Goal: Task Accomplishment & Management: Use online tool/utility

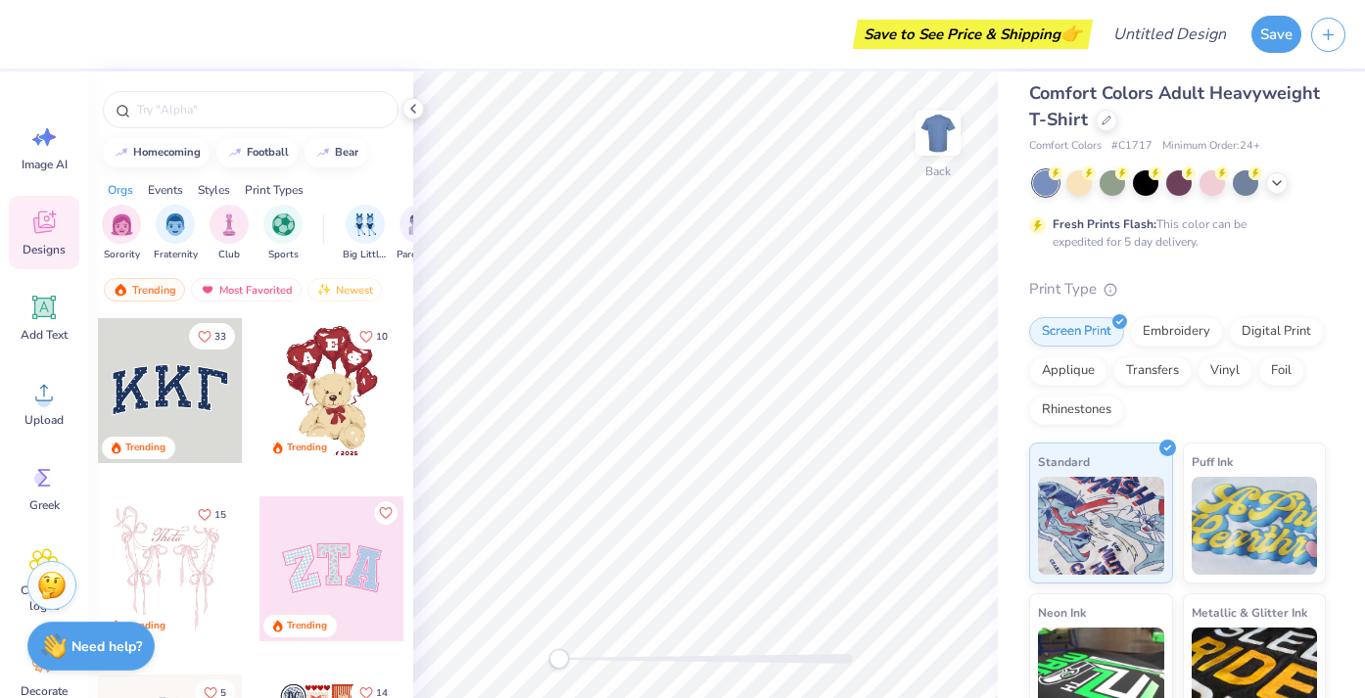
scroll to position [13, 0]
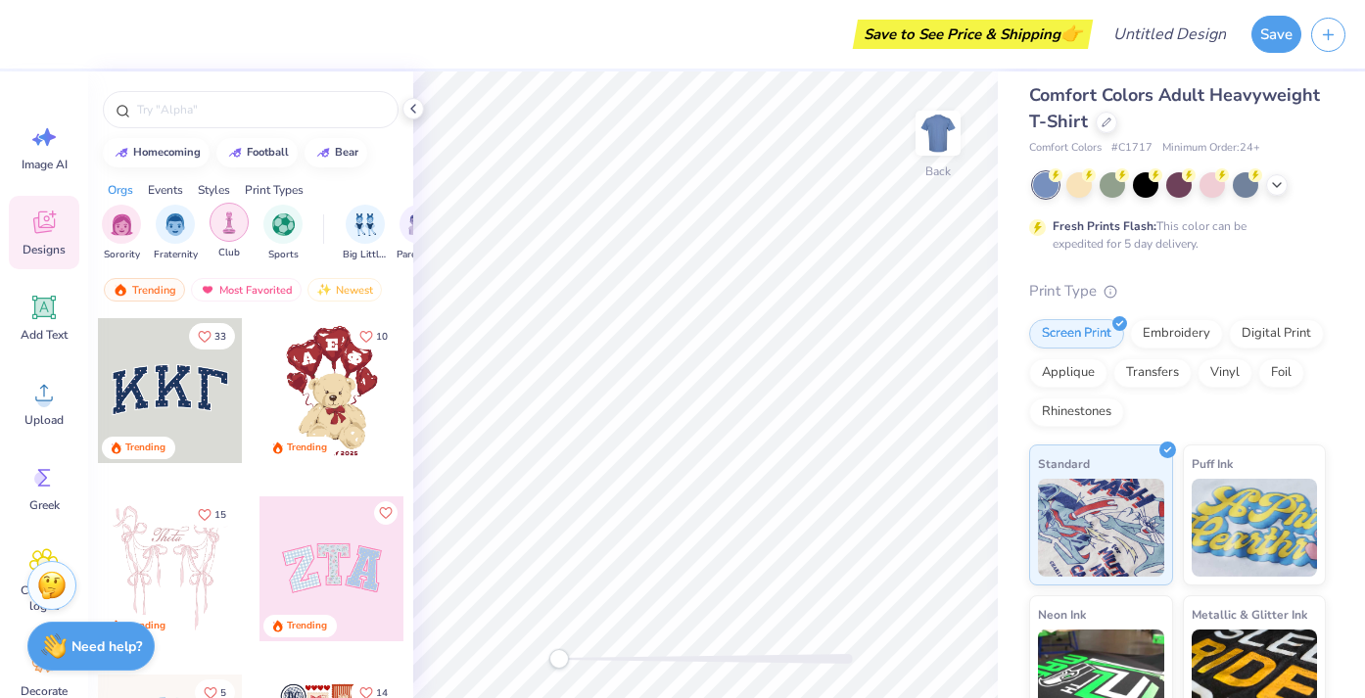
click at [234, 232] on img "filter for Club" at bounding box center [229, 223] width 22 height 23
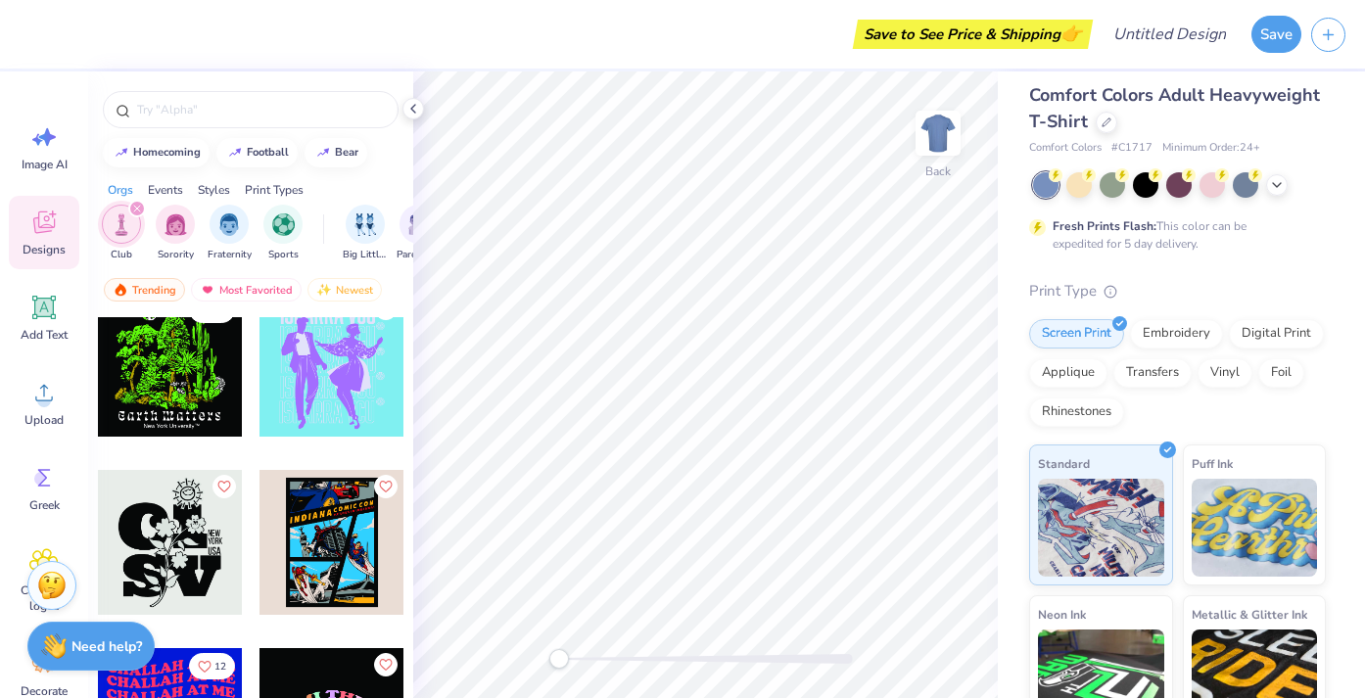
scroll to position [3234, 0]
click at [285, 231] on img "filter for Sports" at bounding box center [283, 223] width 23 height 23
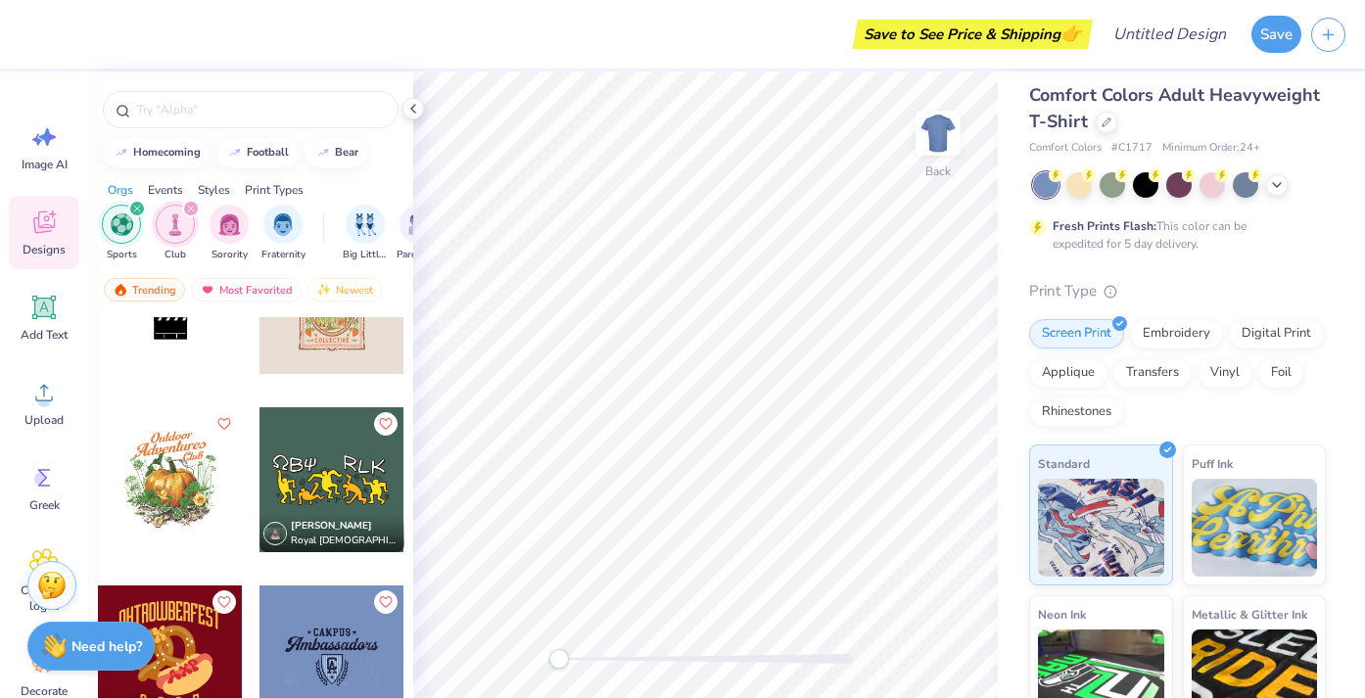
scroll to position [5135, 0]
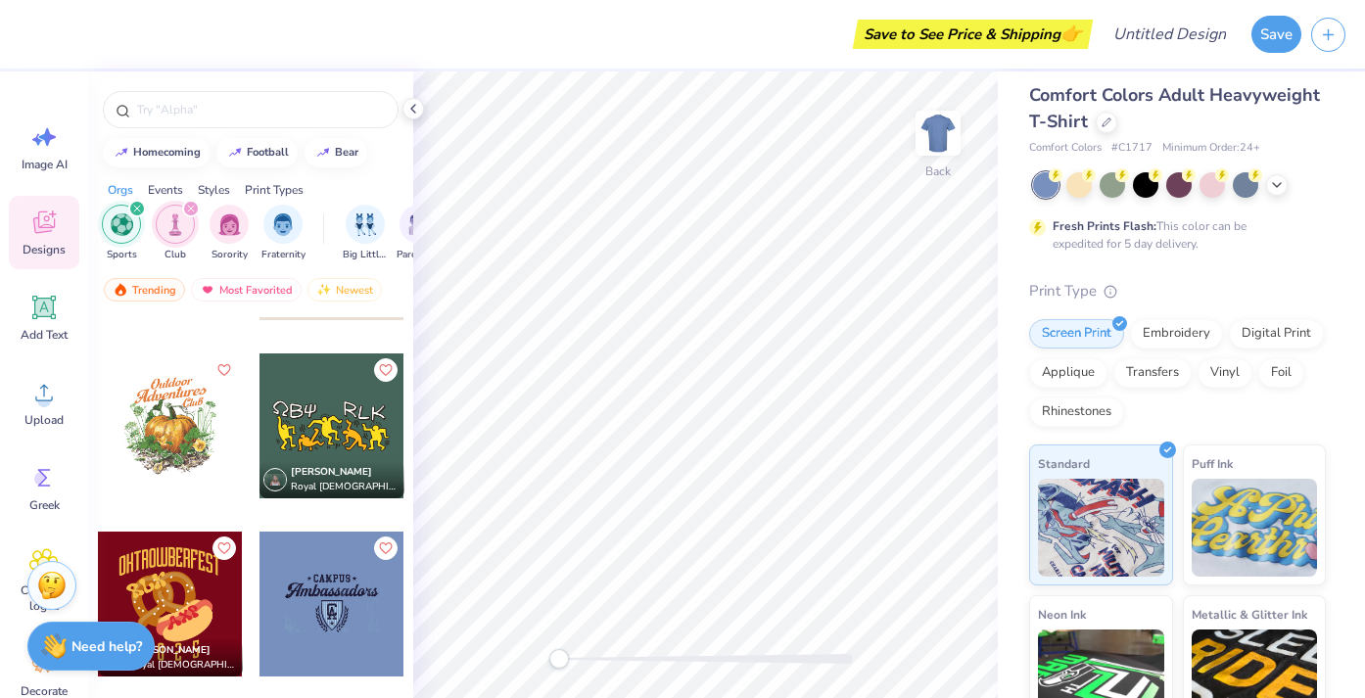
click at [188, 210] on icon "filter for Club" at bounding box center [191, 209] width 6 height 6
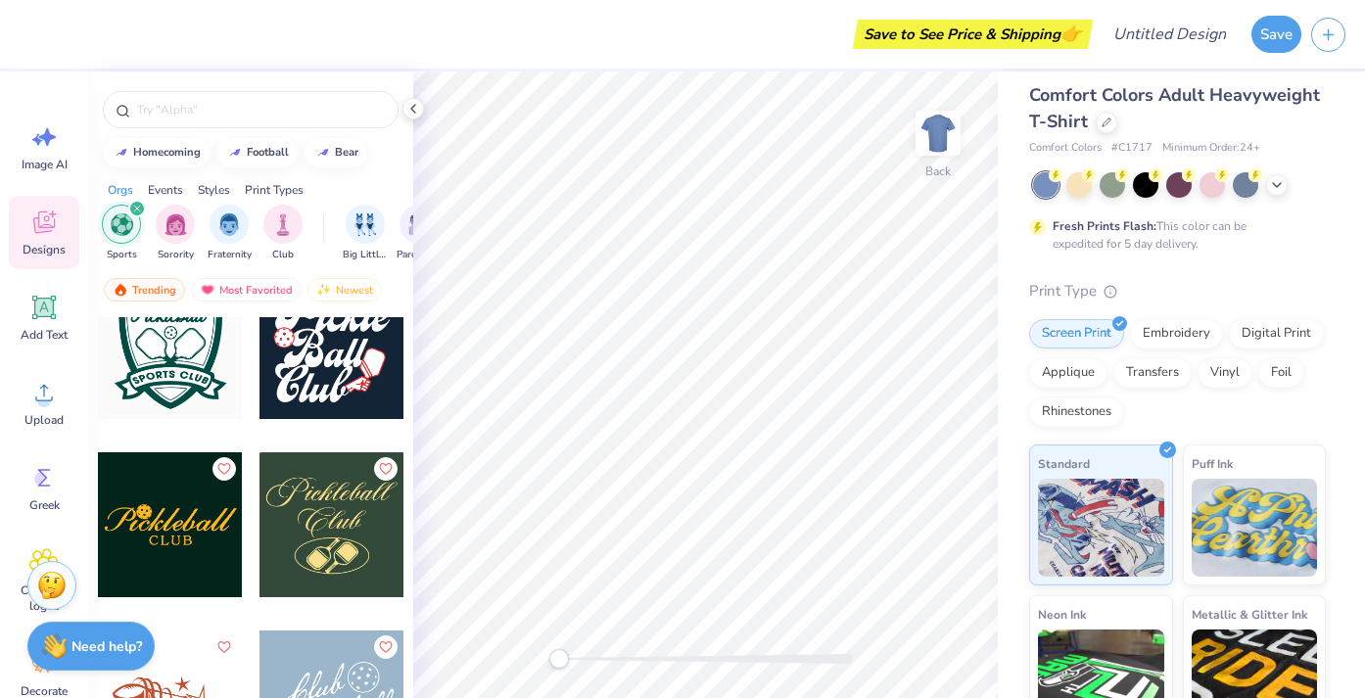
scroll to position [3428, 0]
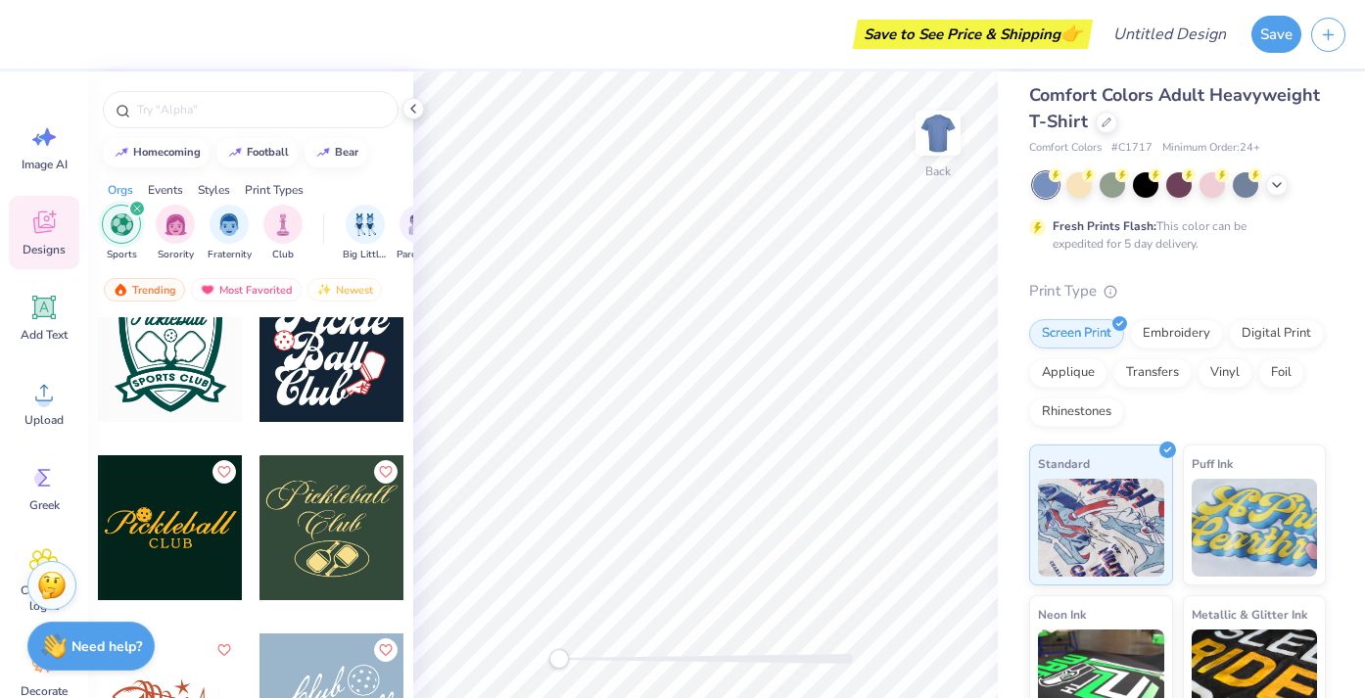
click at [327, 394] on div at bounding box center [332, 349] width 145 height 145
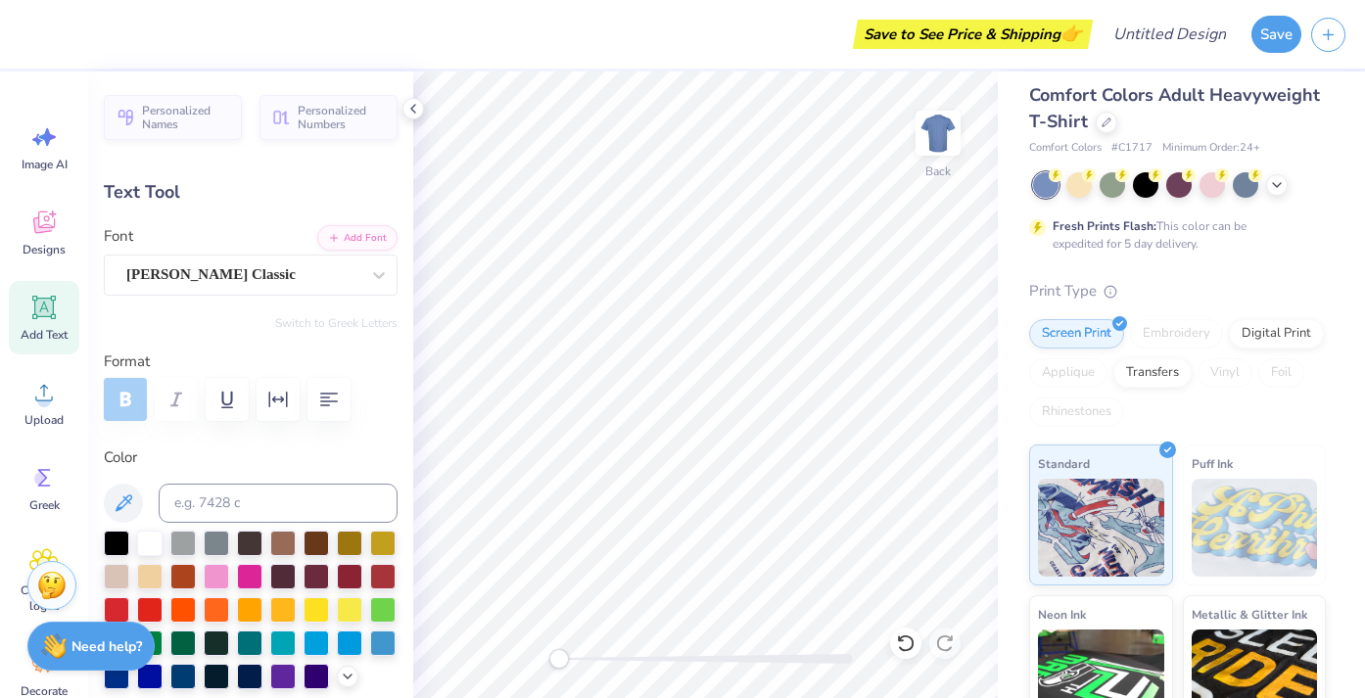
scroll to position [0, 0]
type input "4.61"
type input "2.18"
type input "5.11"
type input "6.27"
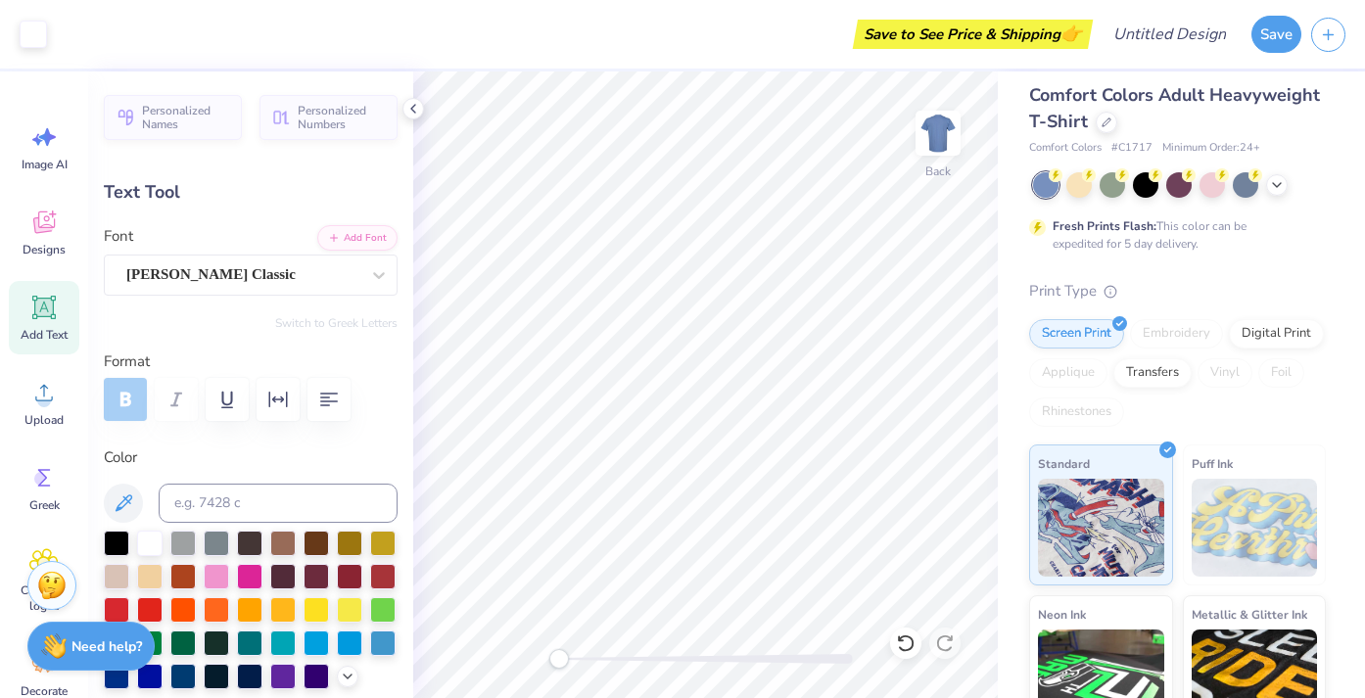
type input "2.32"
type input "3.00"
type textarea "P"
type textarea "CSMM"
type input "4.22"
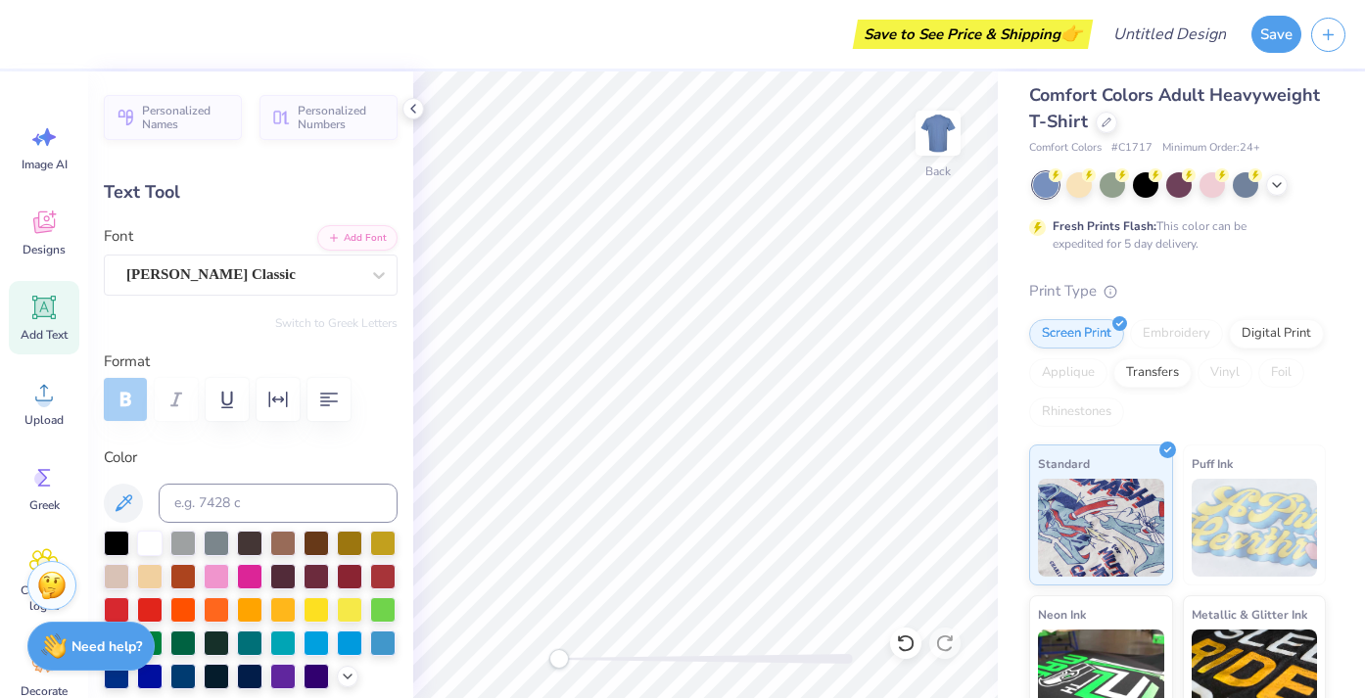
type input "2.14"
type input "7.03"
type input "9.79"
type input "2.33"
type input "2.99"
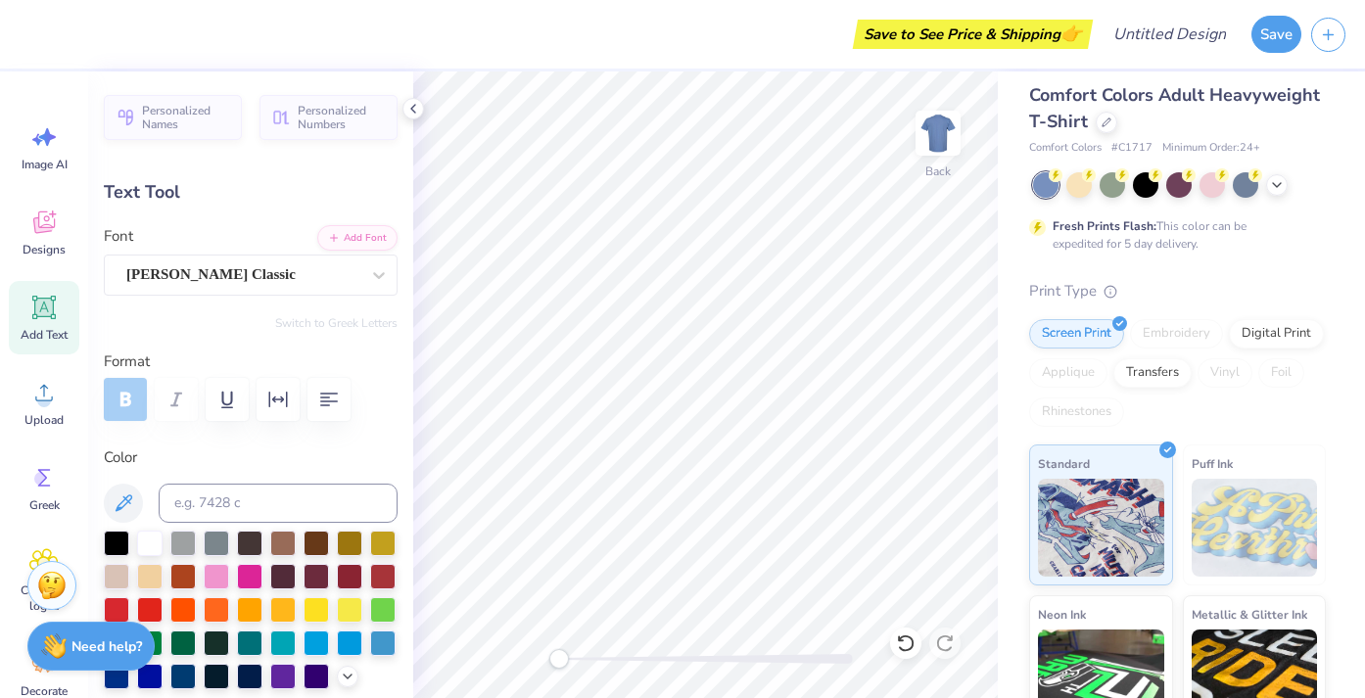
type input "4.51"
type input "1.07"
type input "4.25"
type input "4.22"
type input "2.14"
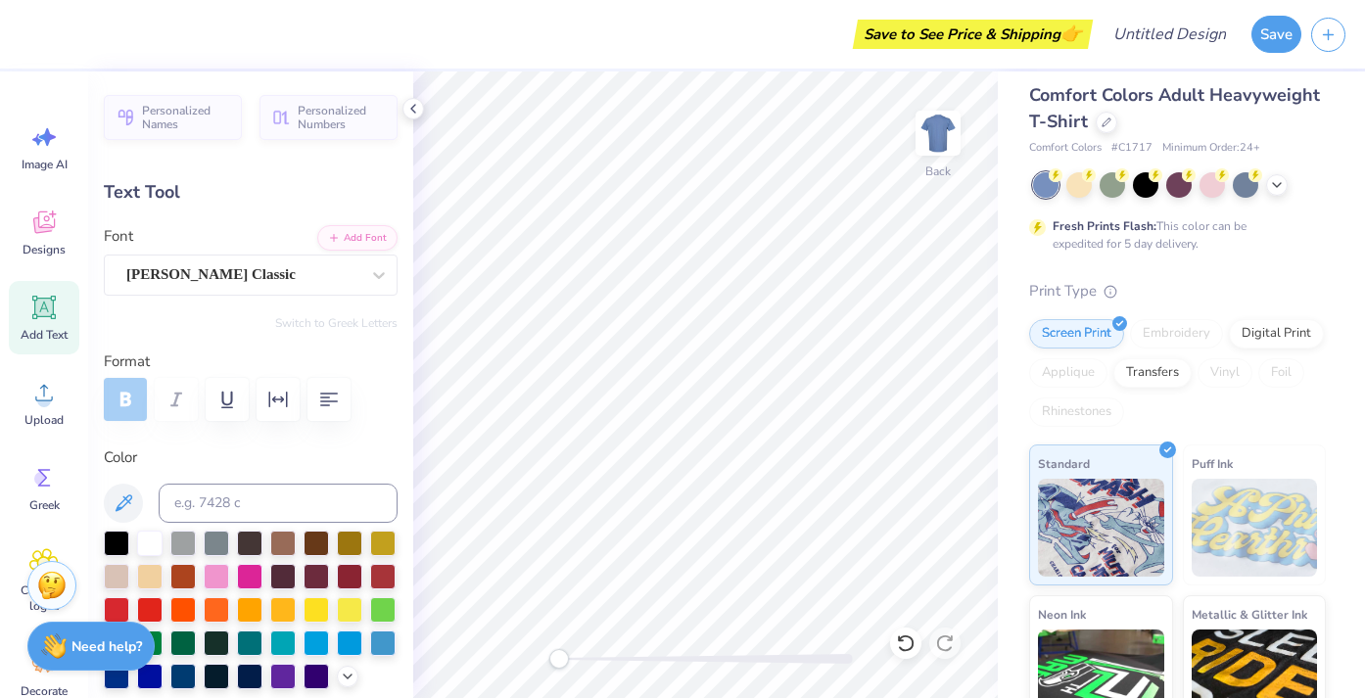
type input "7.03"
type input "2.92"
type input "1.48"
type input "7.69"
type input "4.51"
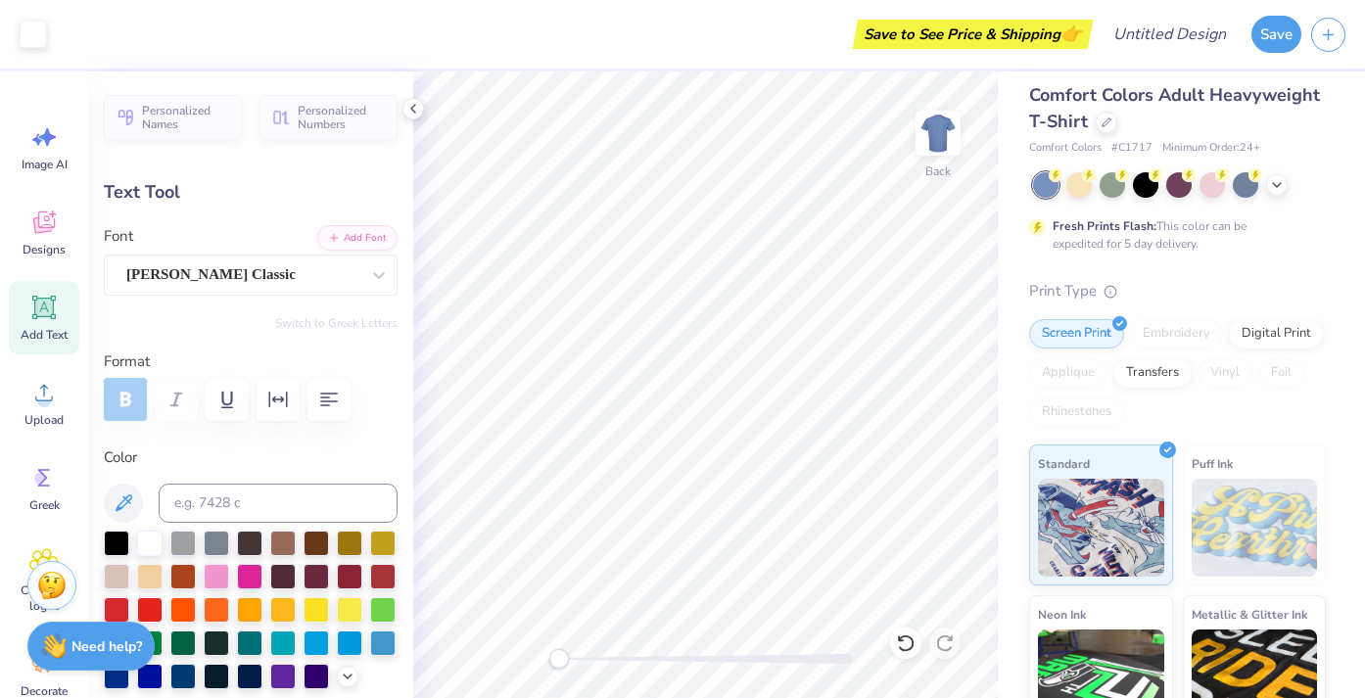
type input "1.07"
type input "3.99"
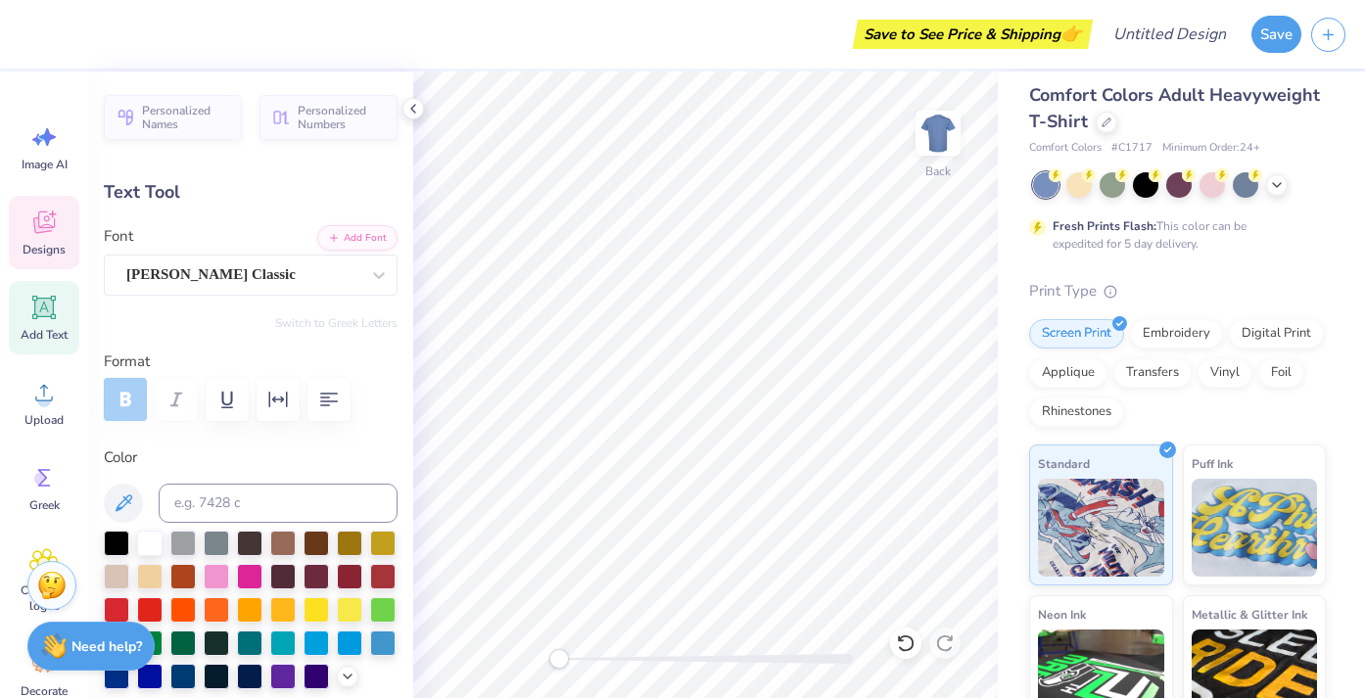
click at [48, 230] on icon at bounding box center [43, 225] width 19 height 16
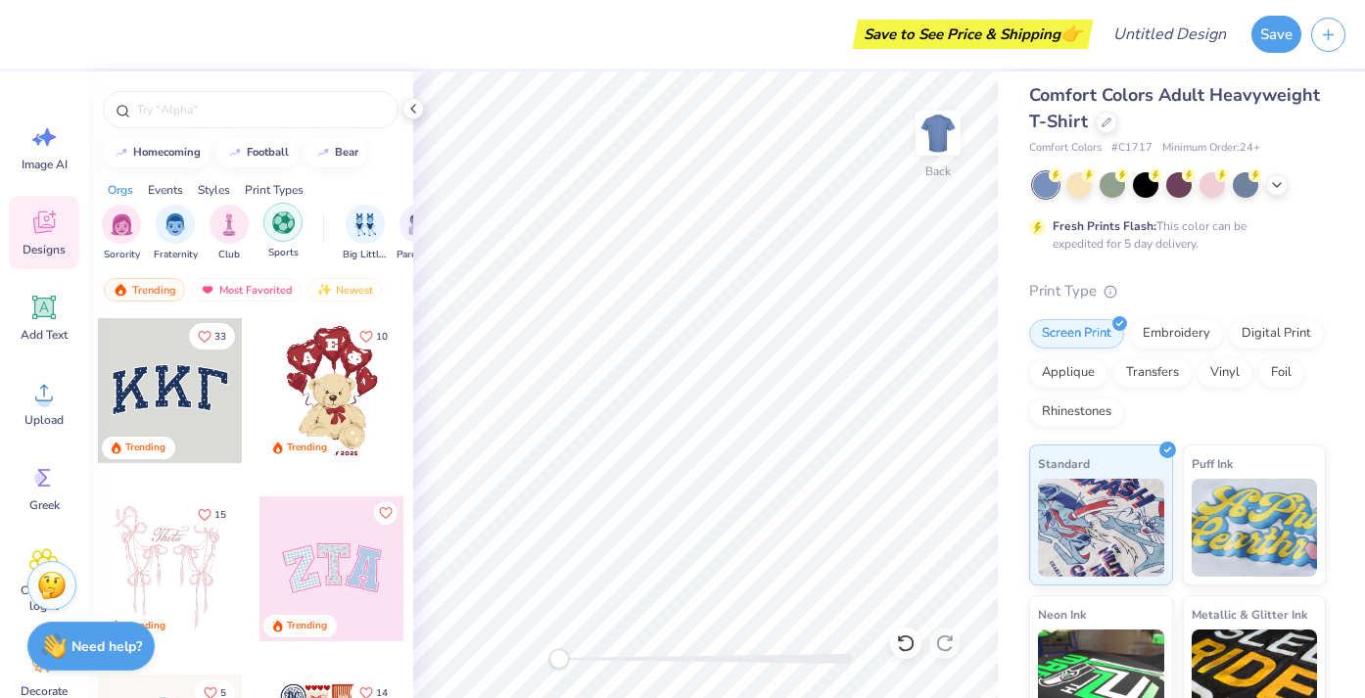
click at [280, 224] on img "filter for Sports" at bounding box center [283, 223] width 23 height 23
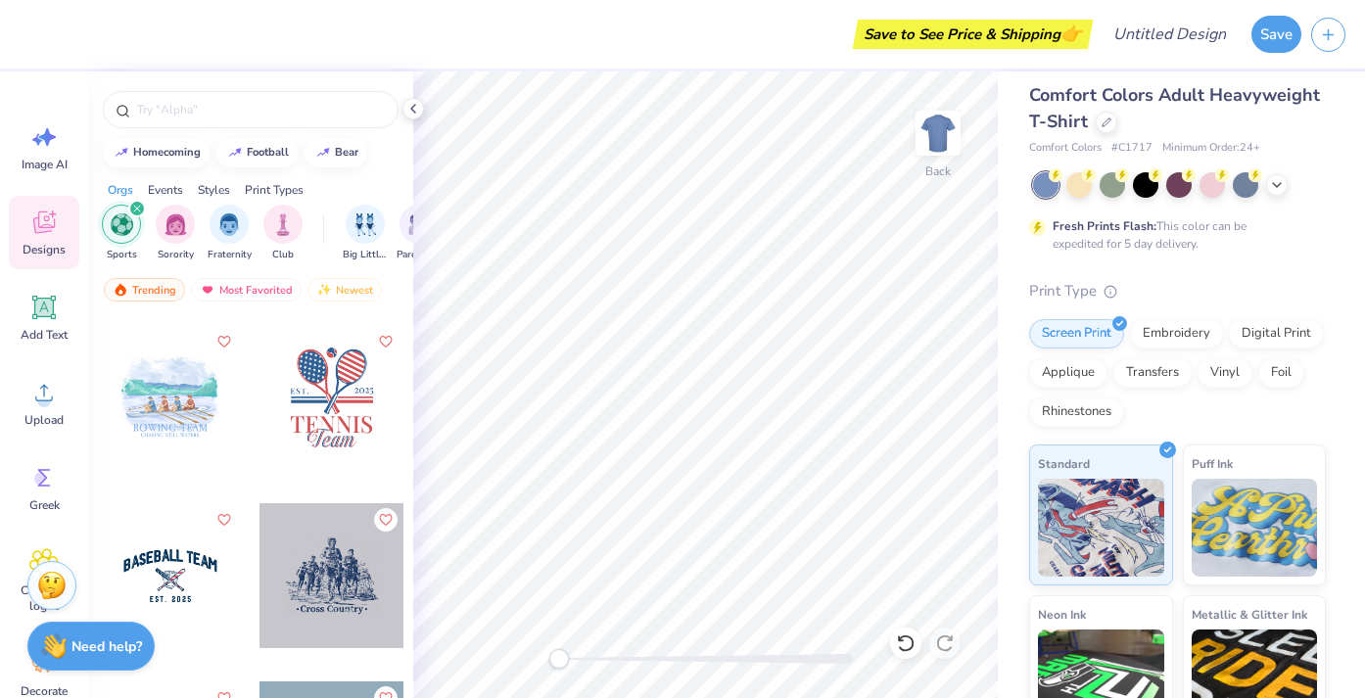
scroll to position [1251, 0]
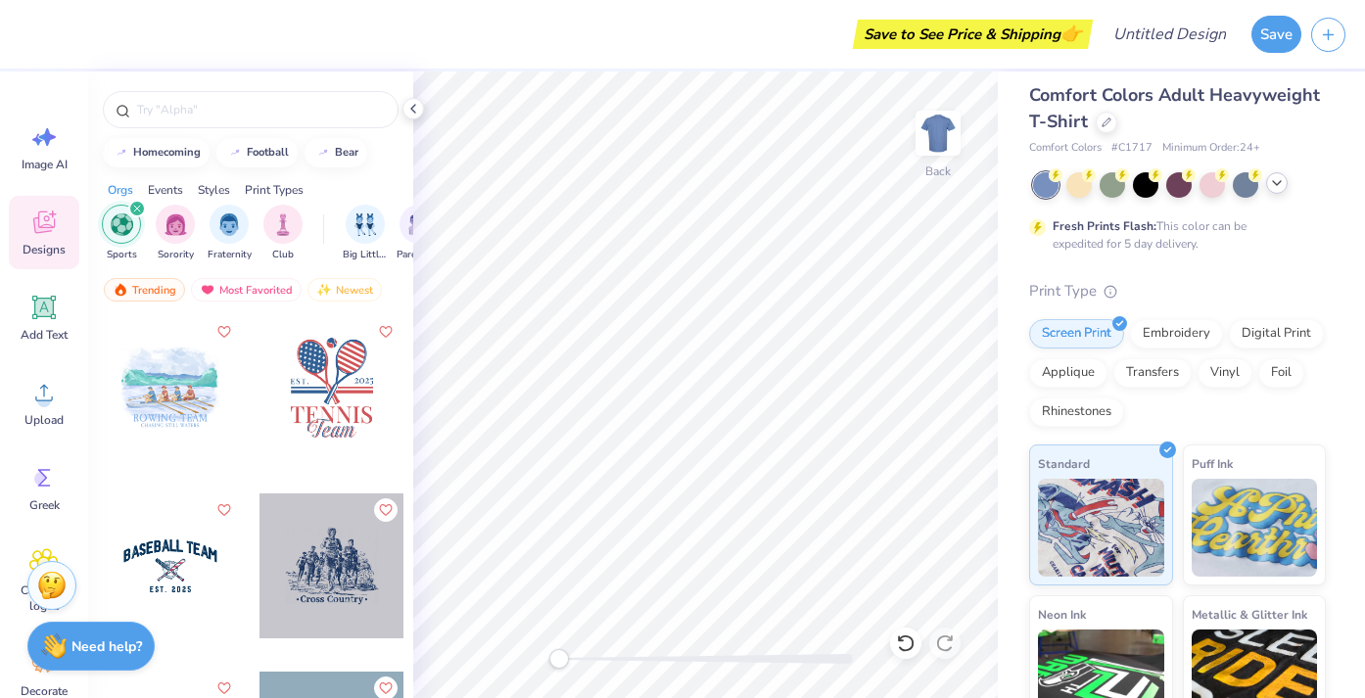
click at [1279, 188] on icon at bounding box center [1277, 183] width 16 height 16
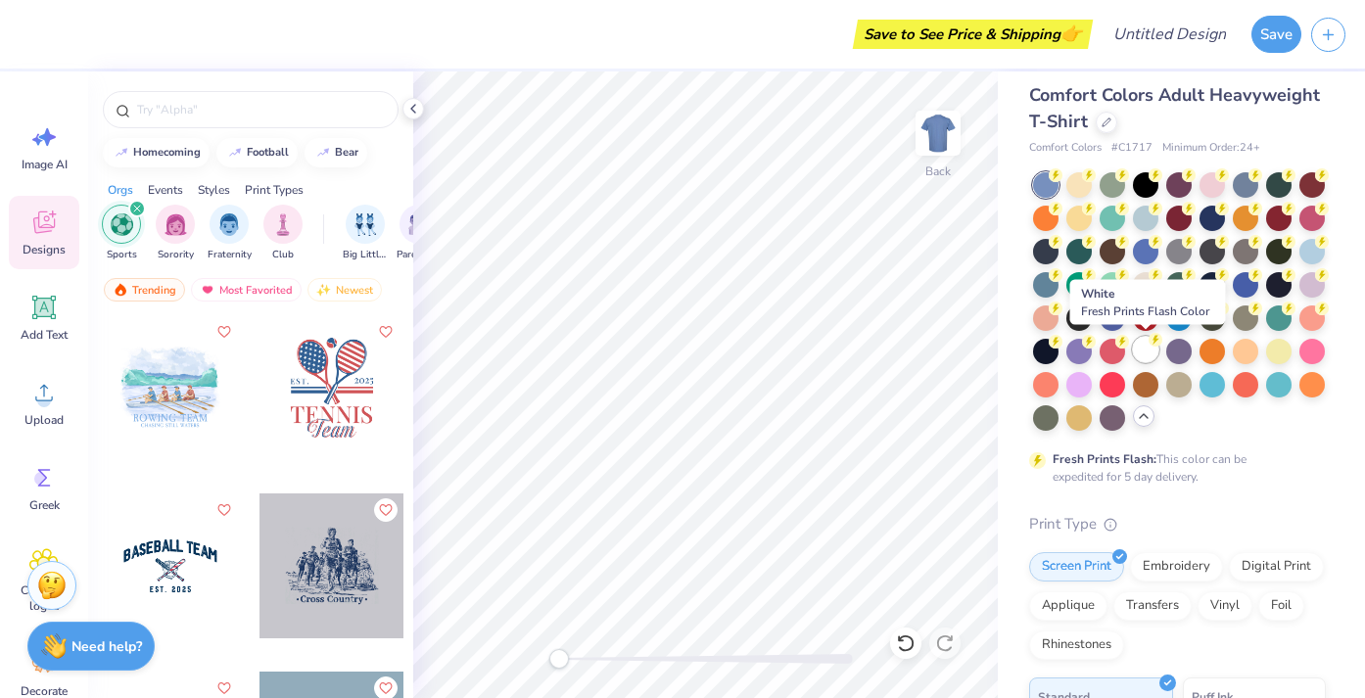
click at [1158, 350] on div at bounding box center [1145, 349] width 25 height 25
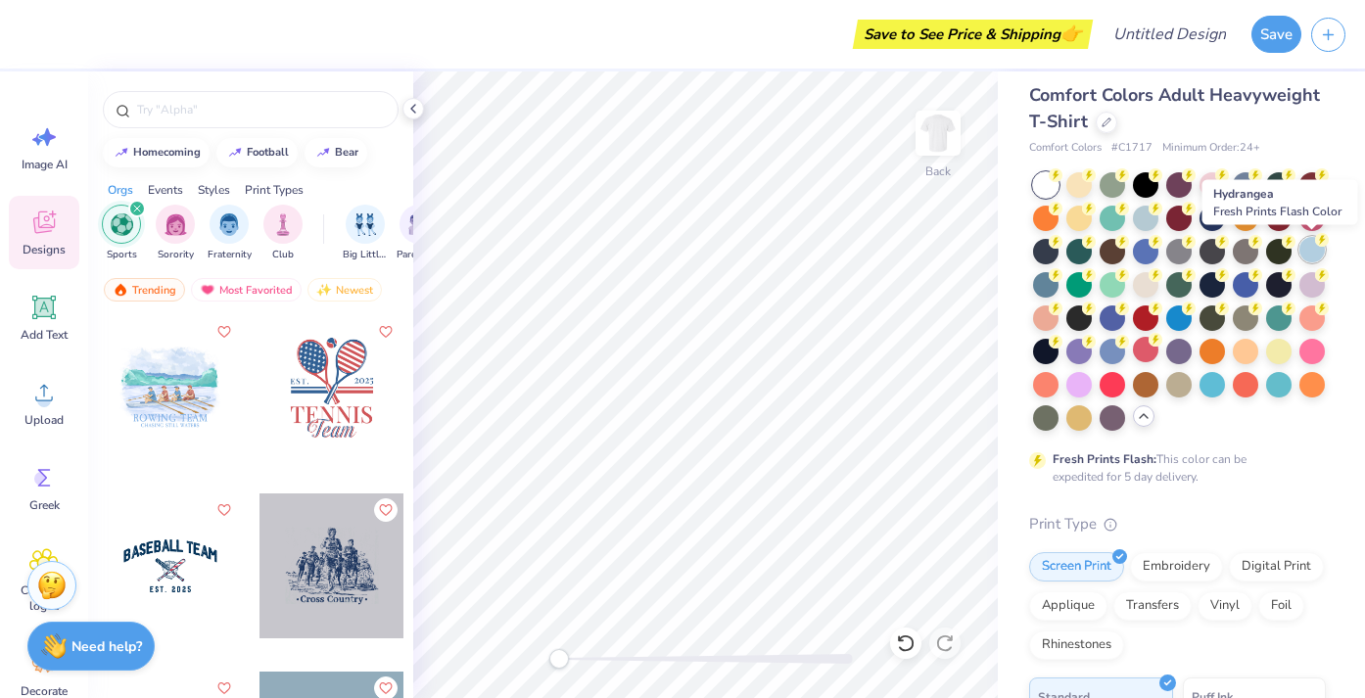
click at [1319, 260] on div at bounding box center [1312, 249] width 25 height 25
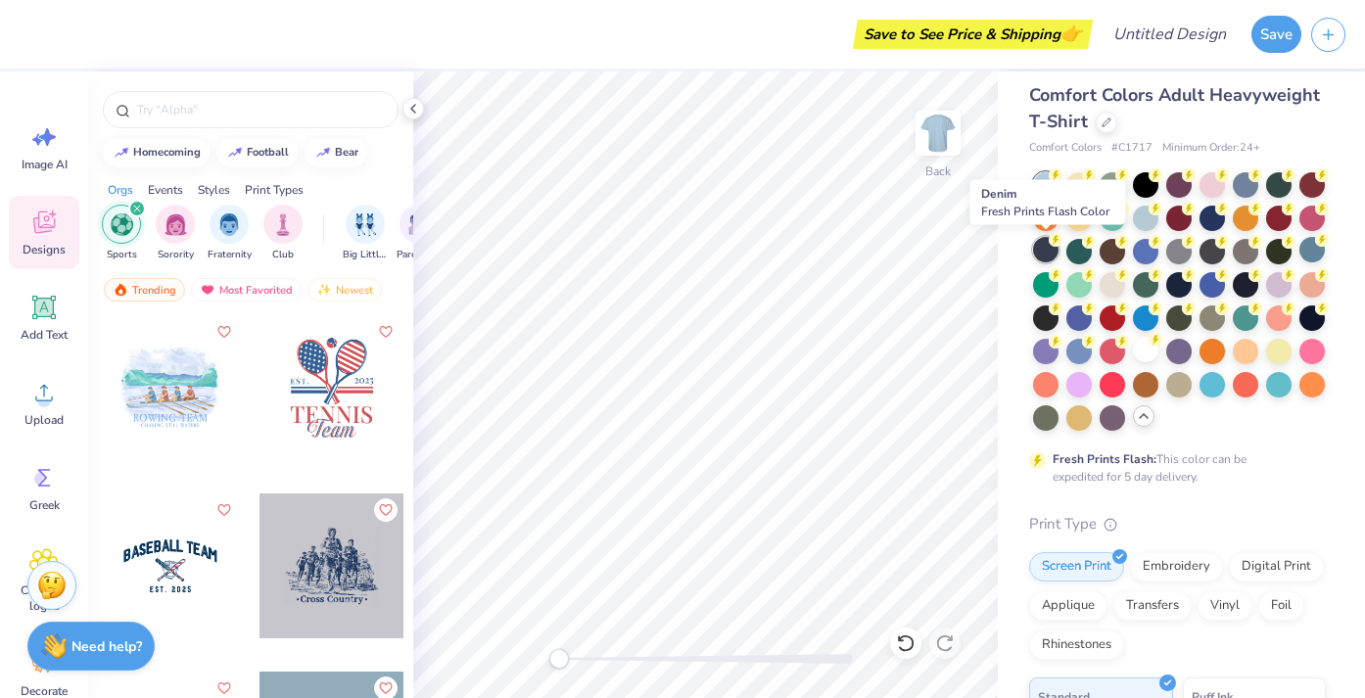
click at [1055, 252] on div at bounding box center [1045, 249] width 25 height 25
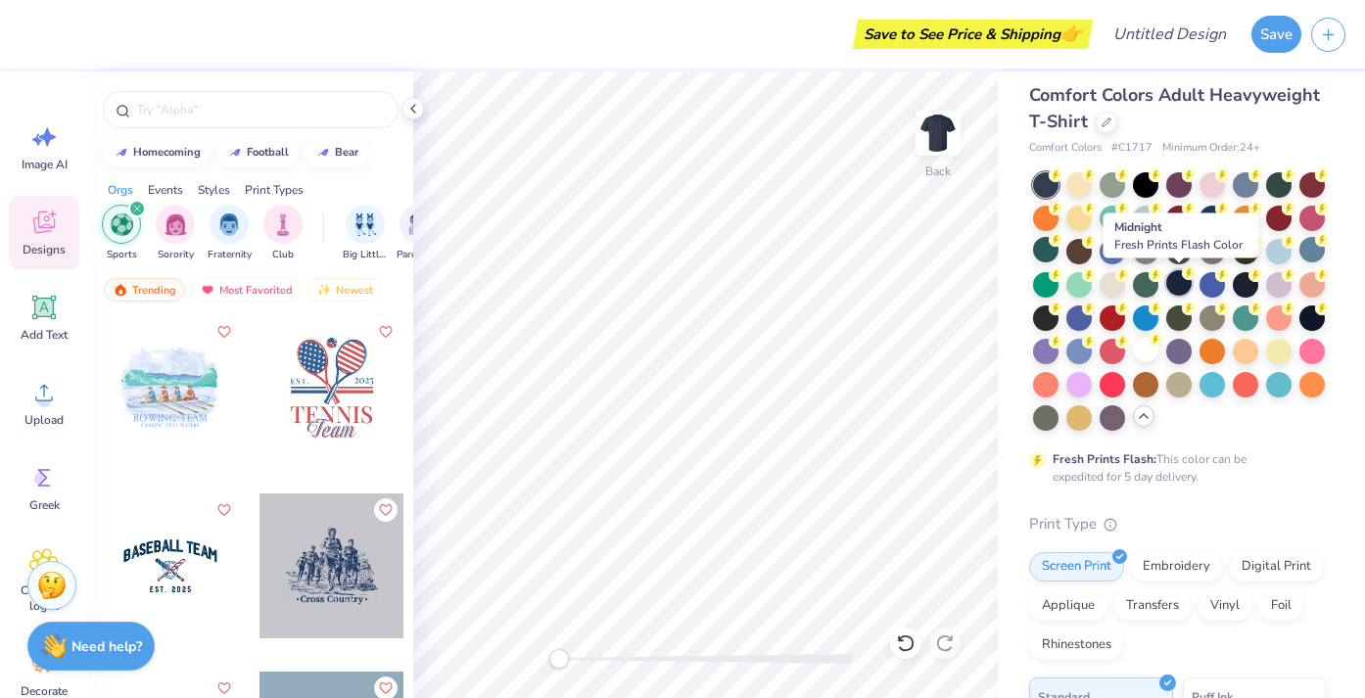
click at [1183, 282] on div at bounding box center [1179, 282] width 25 height 25
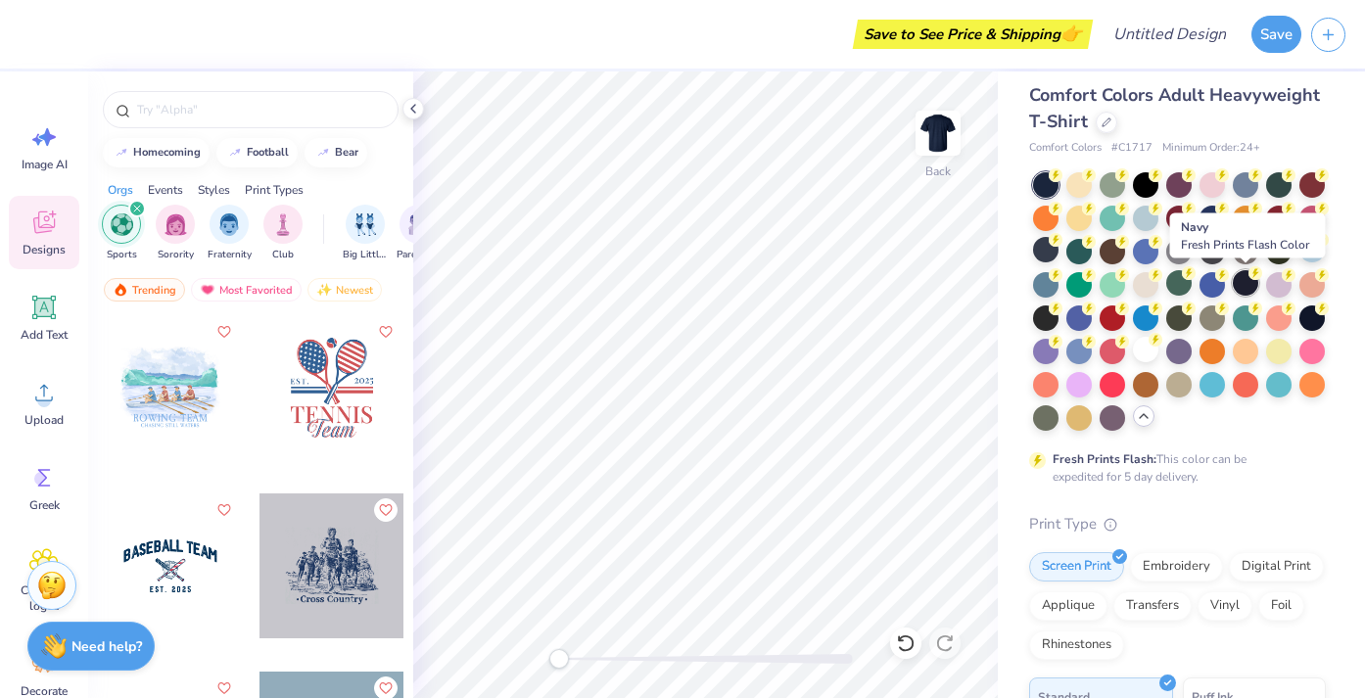
click at [1243, 279] on div at bounding box center [1245, 282] width 25 height 25
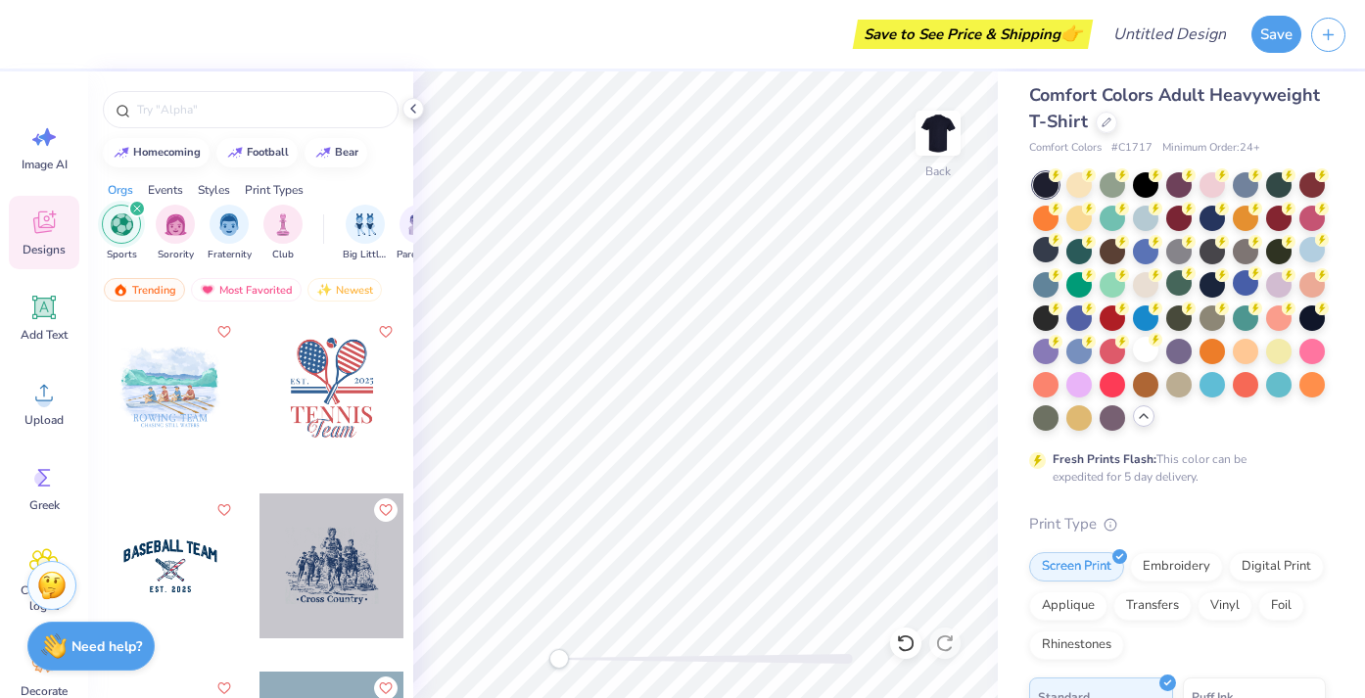
click at [319, 415] on div at bounding box center [332, 387] width 145 height 145
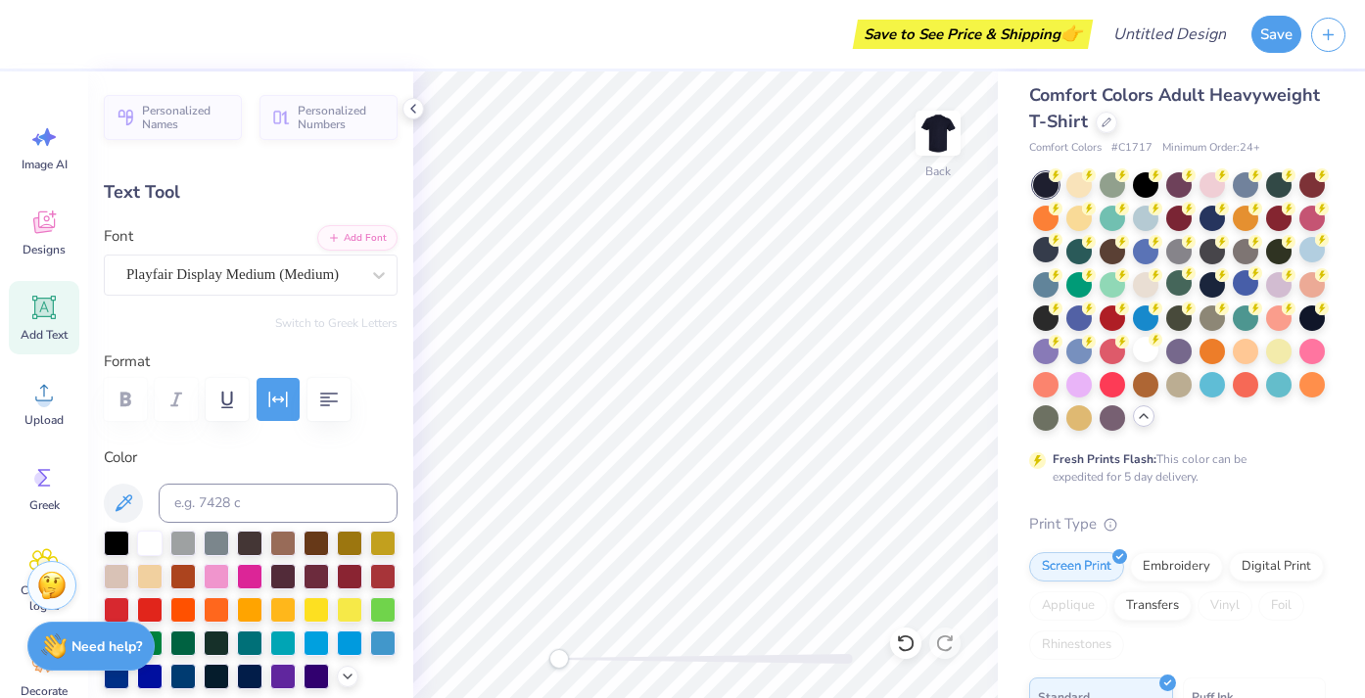
type input "2.02"
type input "0.74"
type input "7.37"
type input "8.89"
type input "1.86"
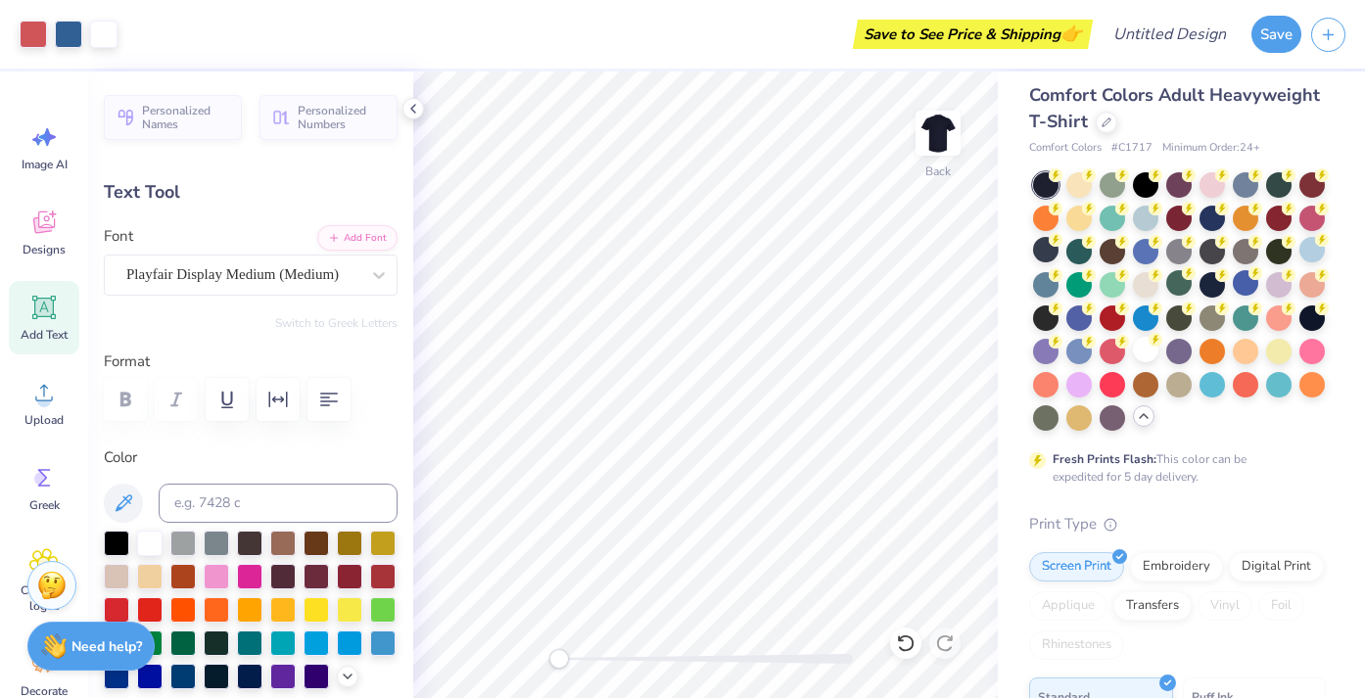
type input "10.46"
type textarea "T"
type textarea "CSMM"
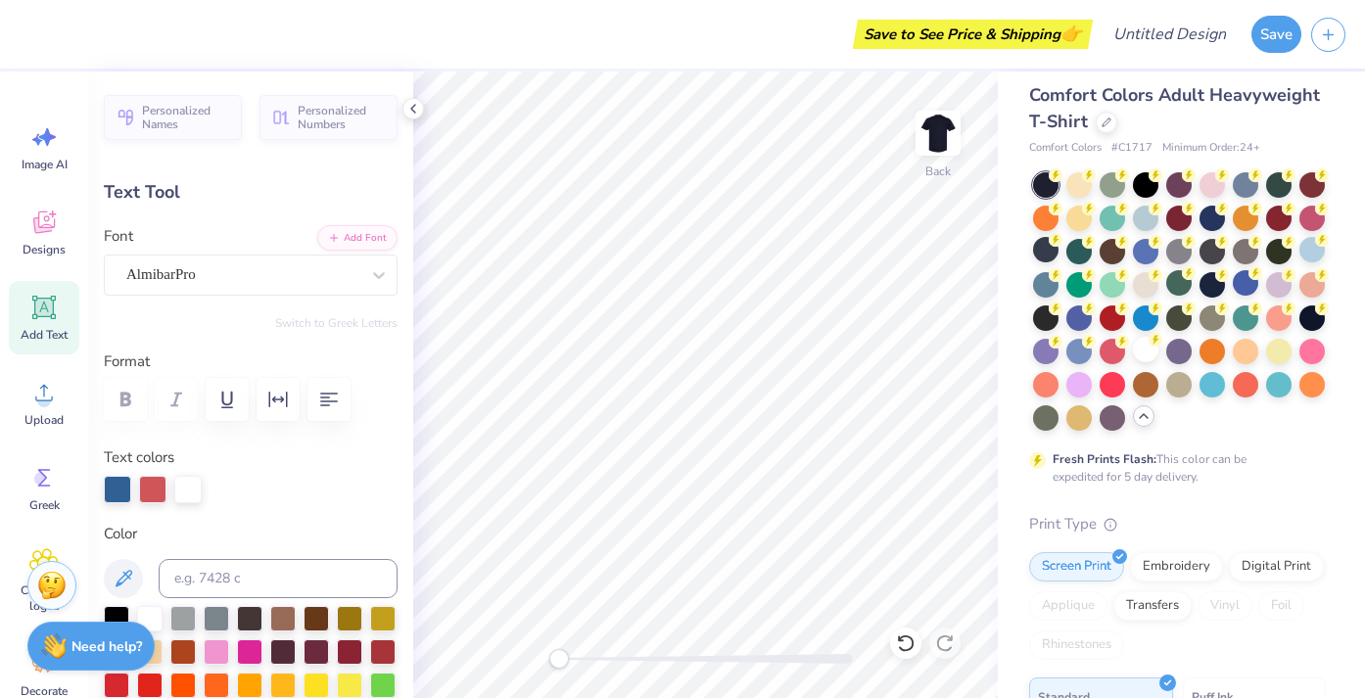
type input "5.44"
type input "2.08"
type input "11.79"
type textarea "T"
type textarea "Club"
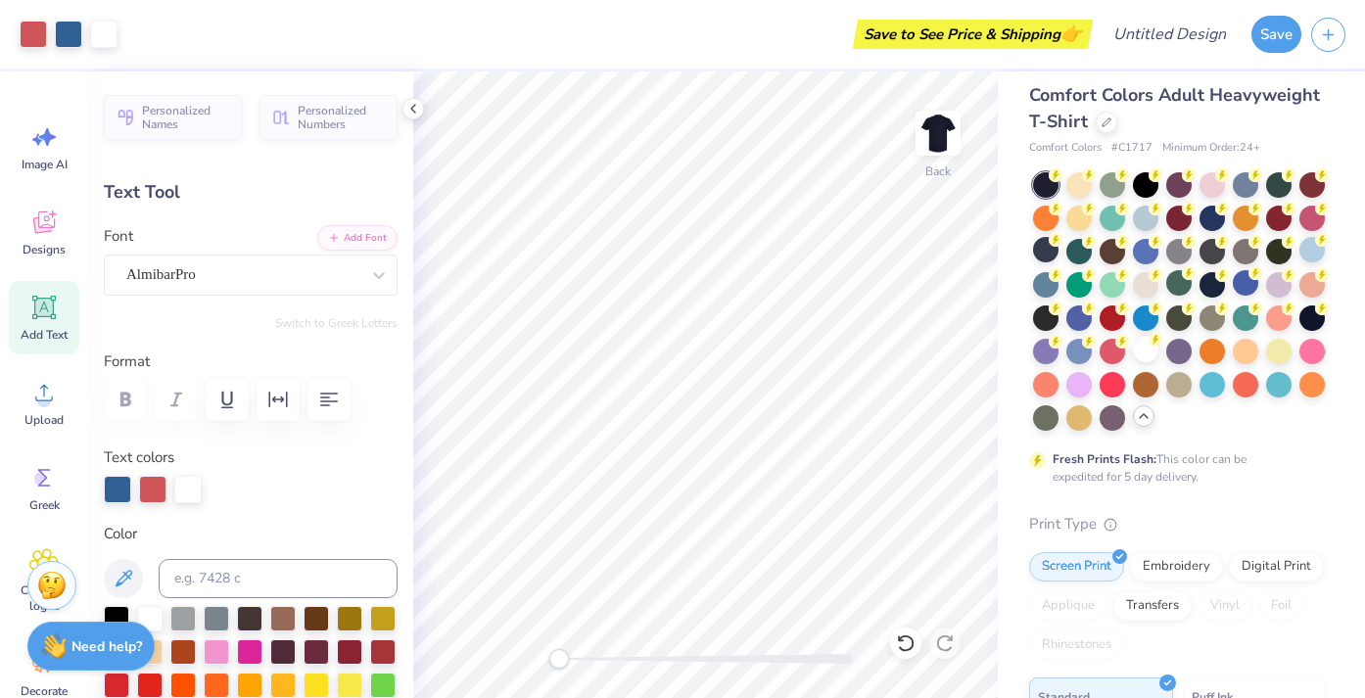
type input "7.45"
type input "1.86"
type input "10.46"
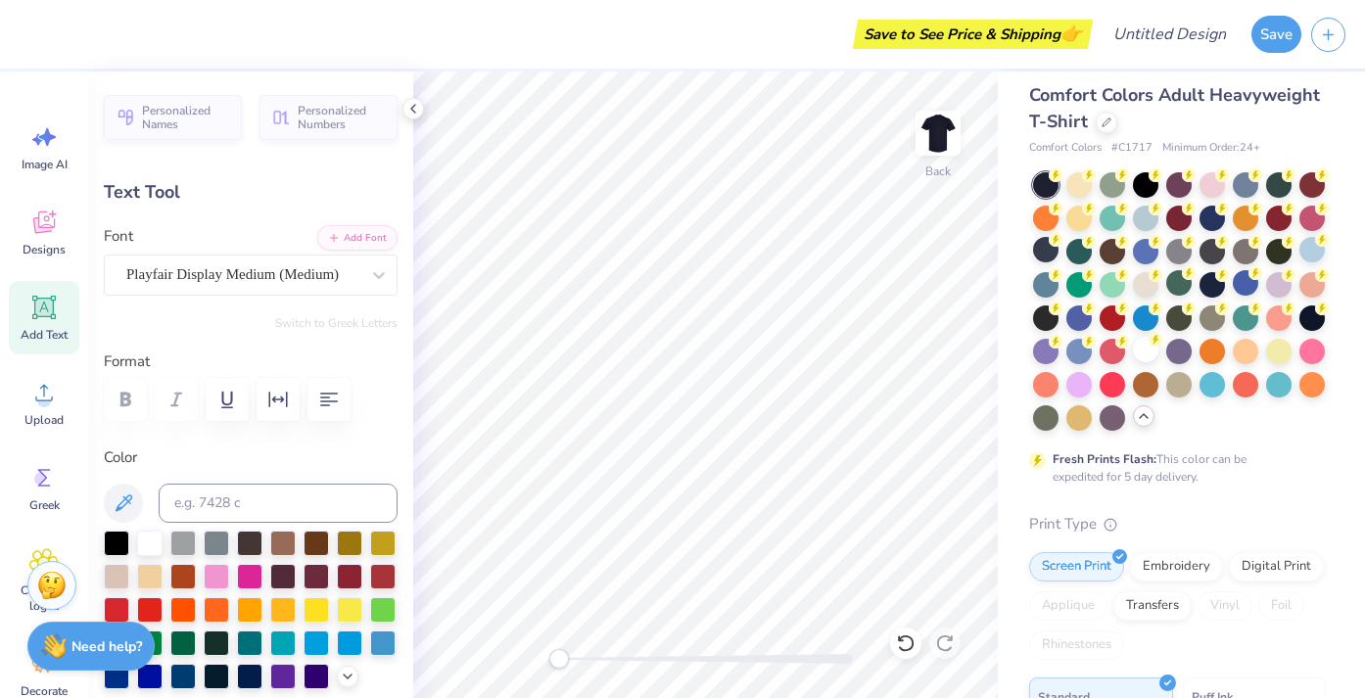
type input "5.37"
type input "1.34"
type input "5.07"
type input "4.17"
type input "1.04"
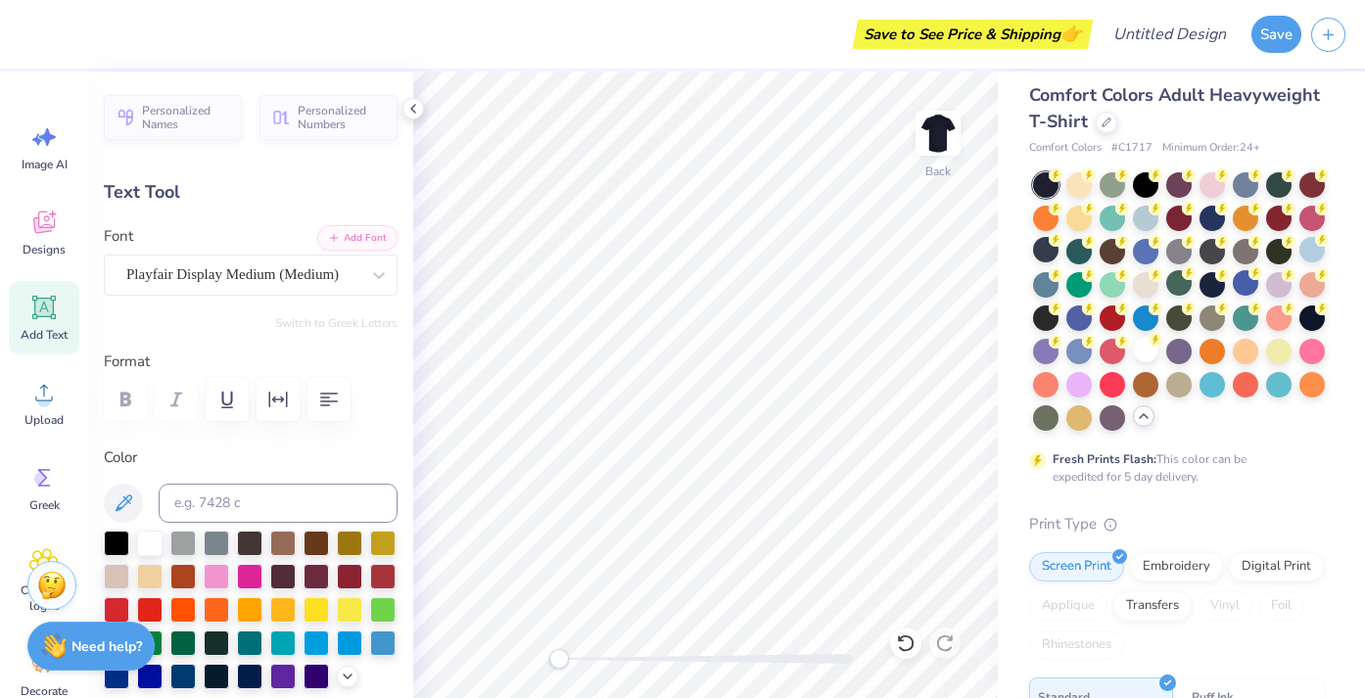
type input "5.37"
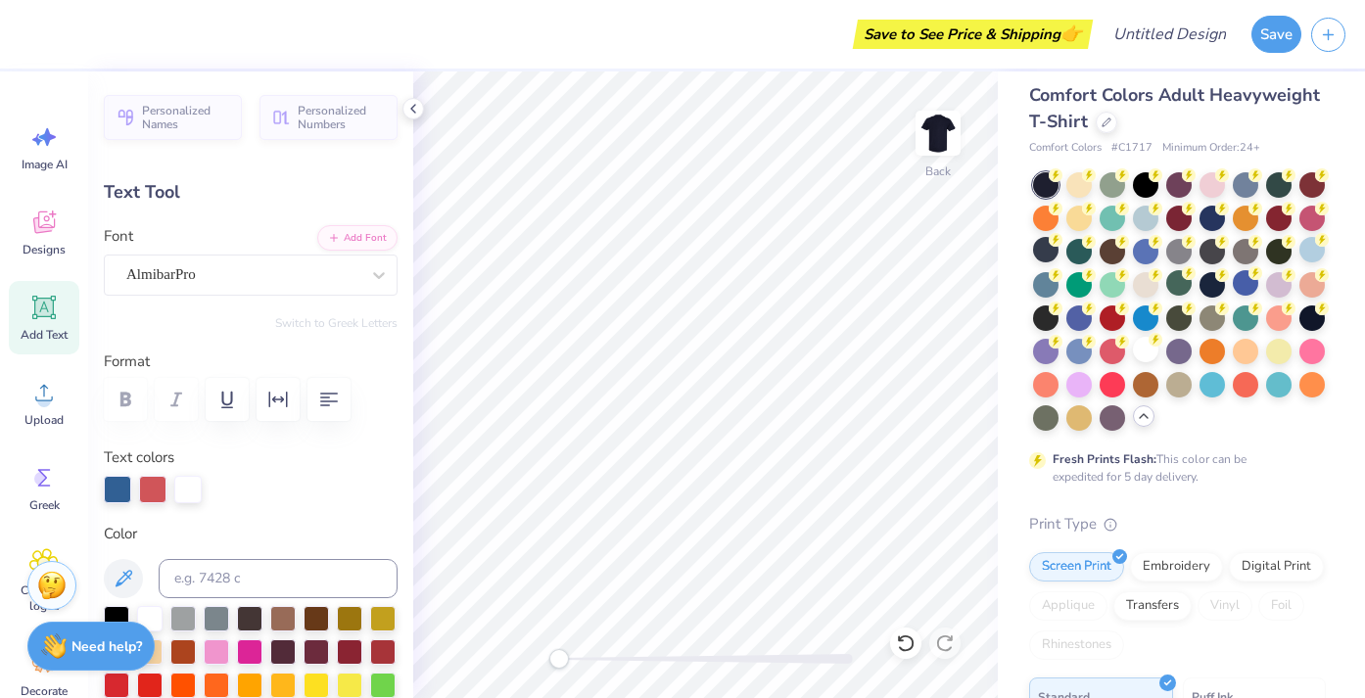
type input "4.31"
type input "2.24"
type input "11.71"
type input "2.88"
type input "1.49"
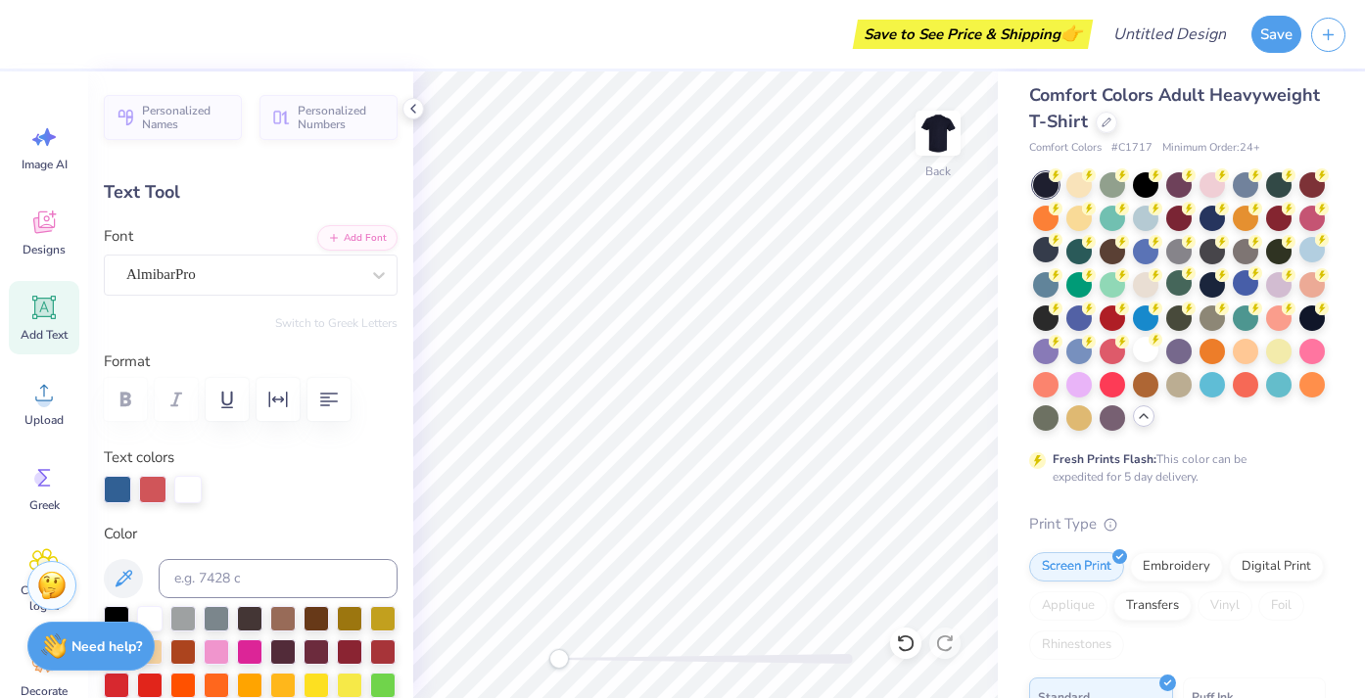
type input "12.45"
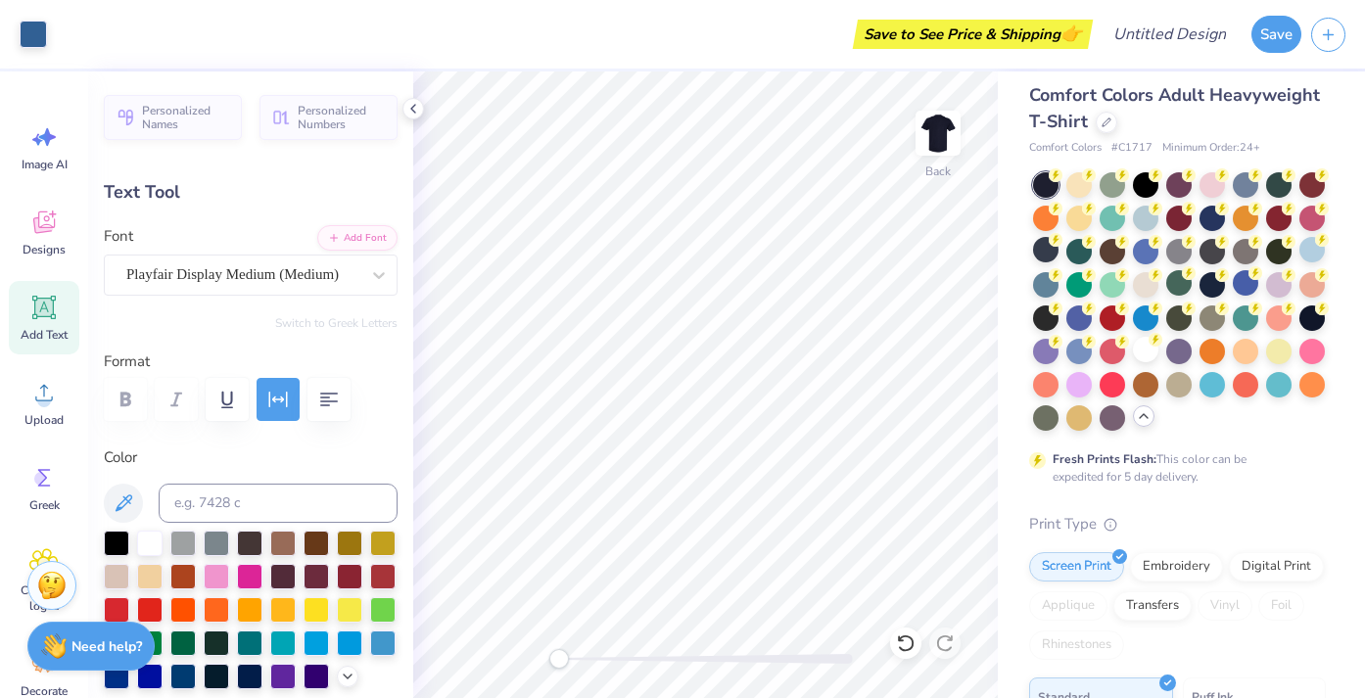
type input "1.94"
type input "0.63"
type input "14.55"
type input "1.45"
type input "0.47"
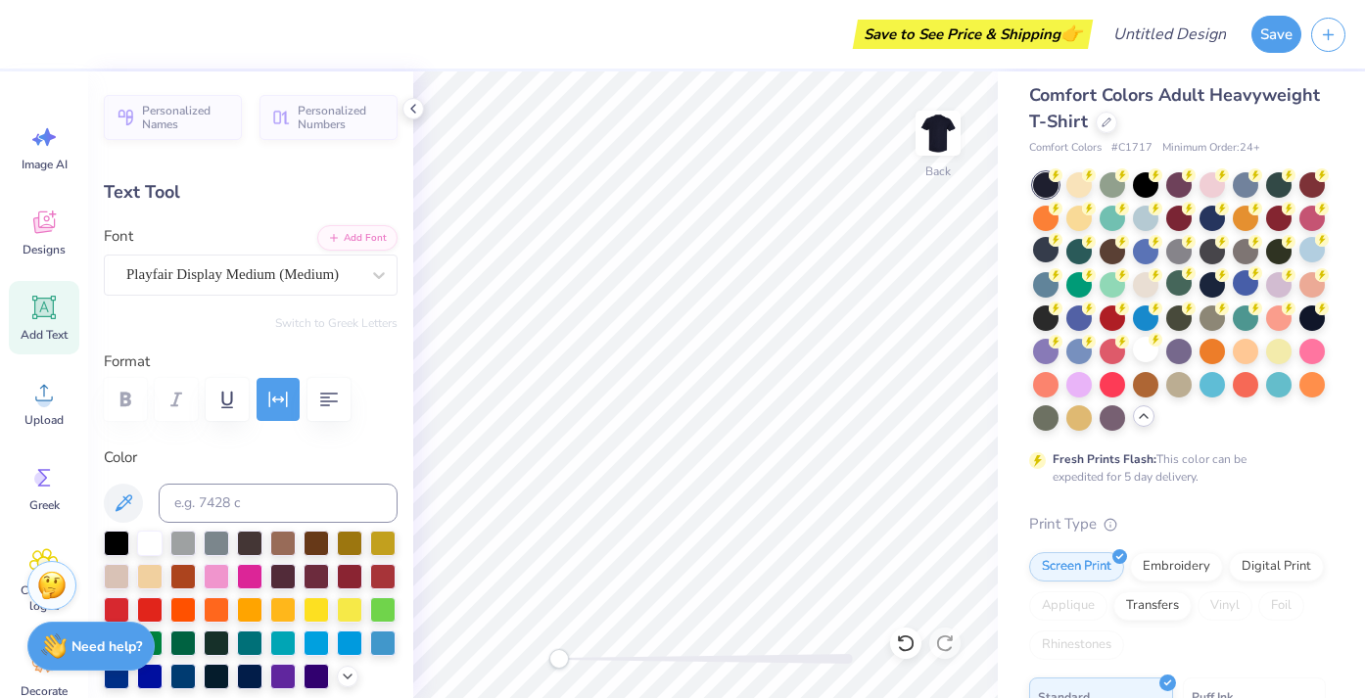
type input "7.12"
type input "2.02"
type input "0.74"
type input "14.55"
type input "1.51"
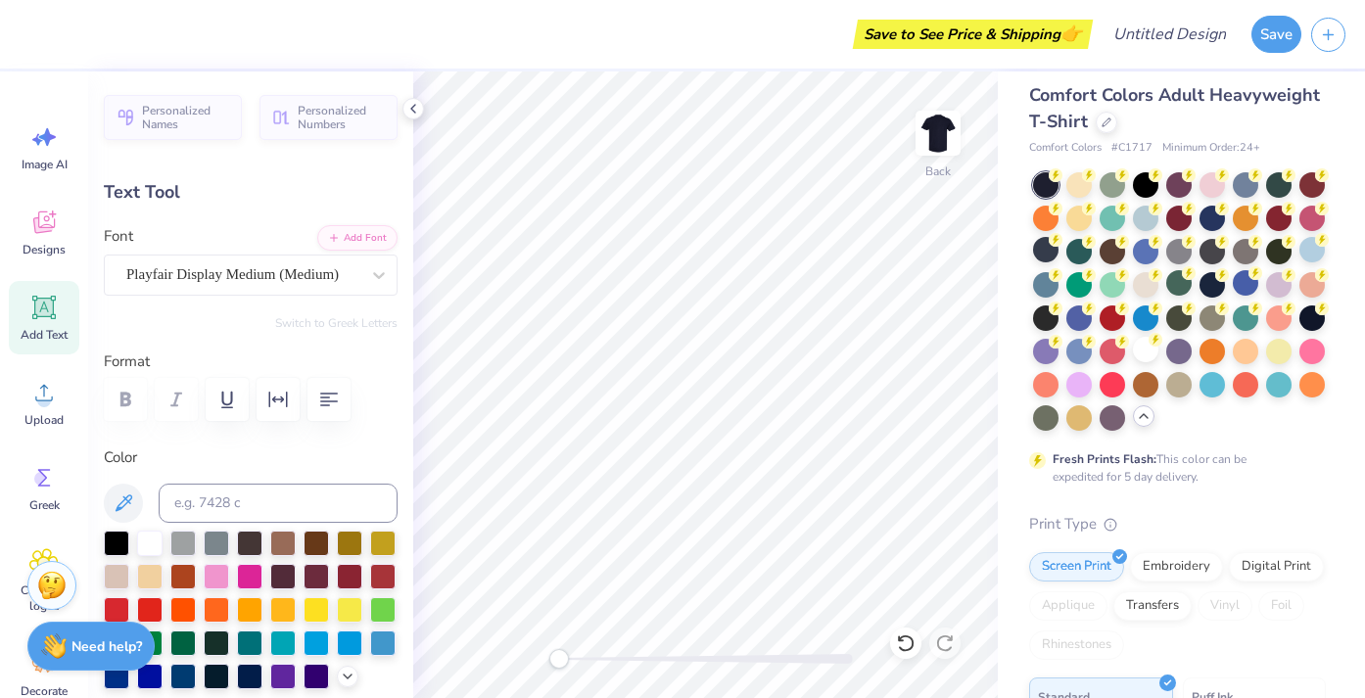
type input "0.55"
type input "7.19"
type input "1.45"
type input "0.47"
type input "7.14"
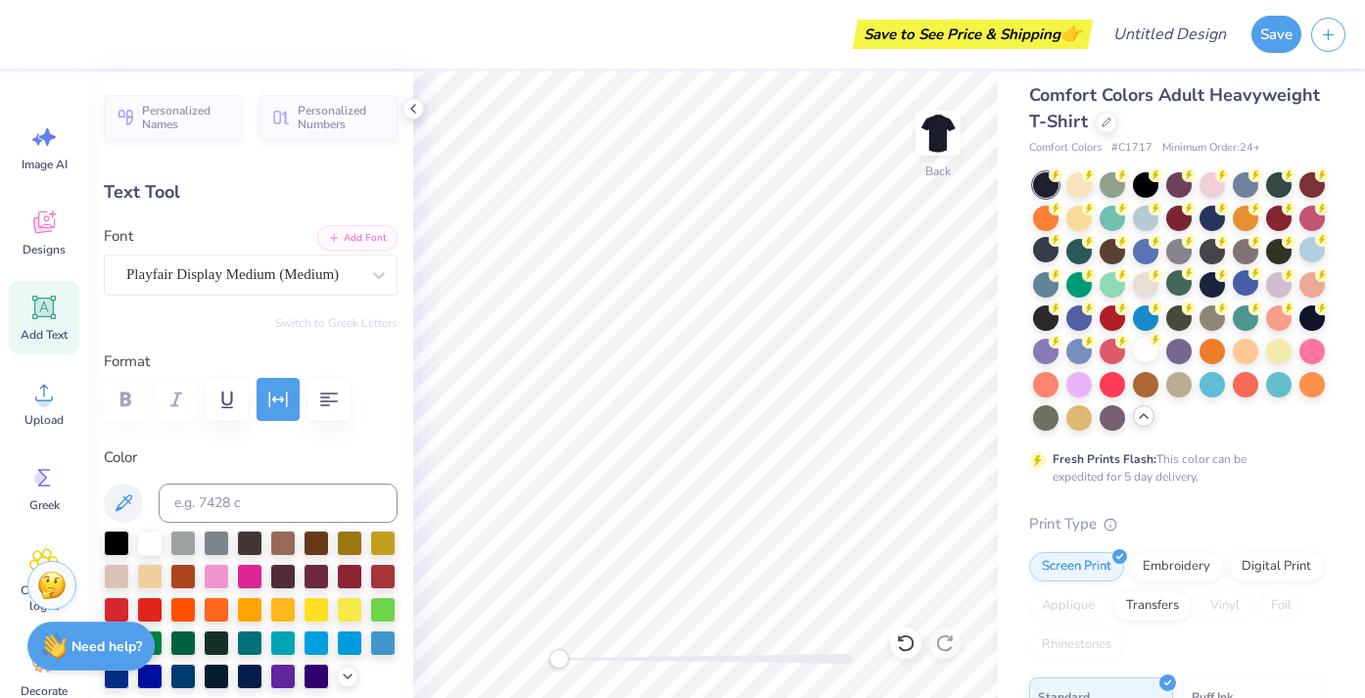
type input "1.51"
type input "0.55"
type input "7.19"
type input "1.45"
type input "0.53"
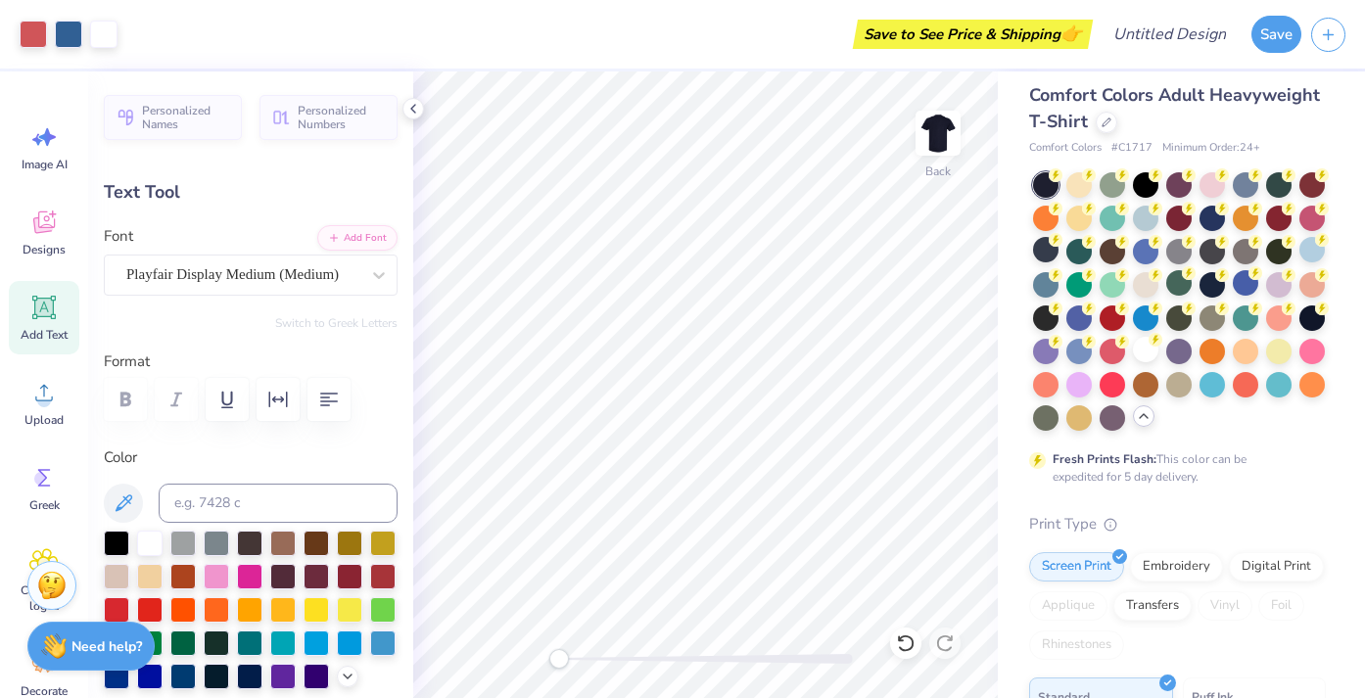
type input "7.21"
type input "0.47"
type input "7.14"
type input "0.53"
type input "7.41"
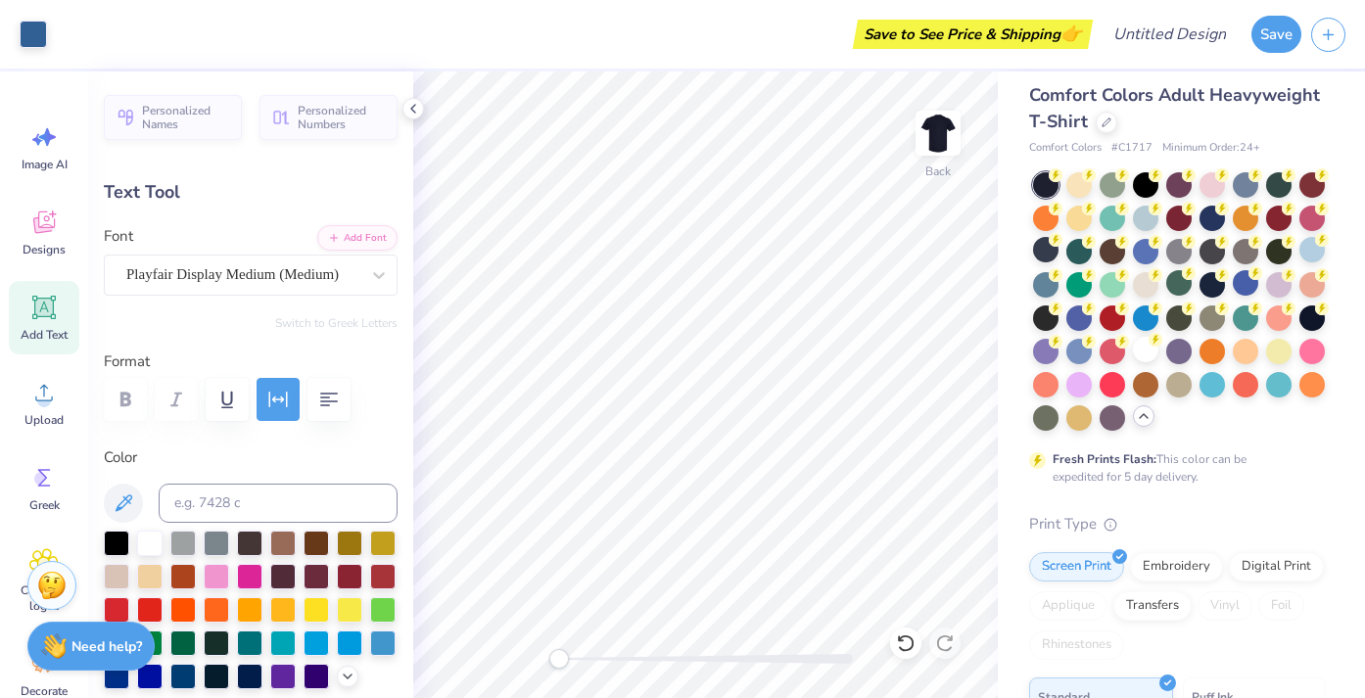
type input "0.47"
type input "7.21"
type input "0.53"
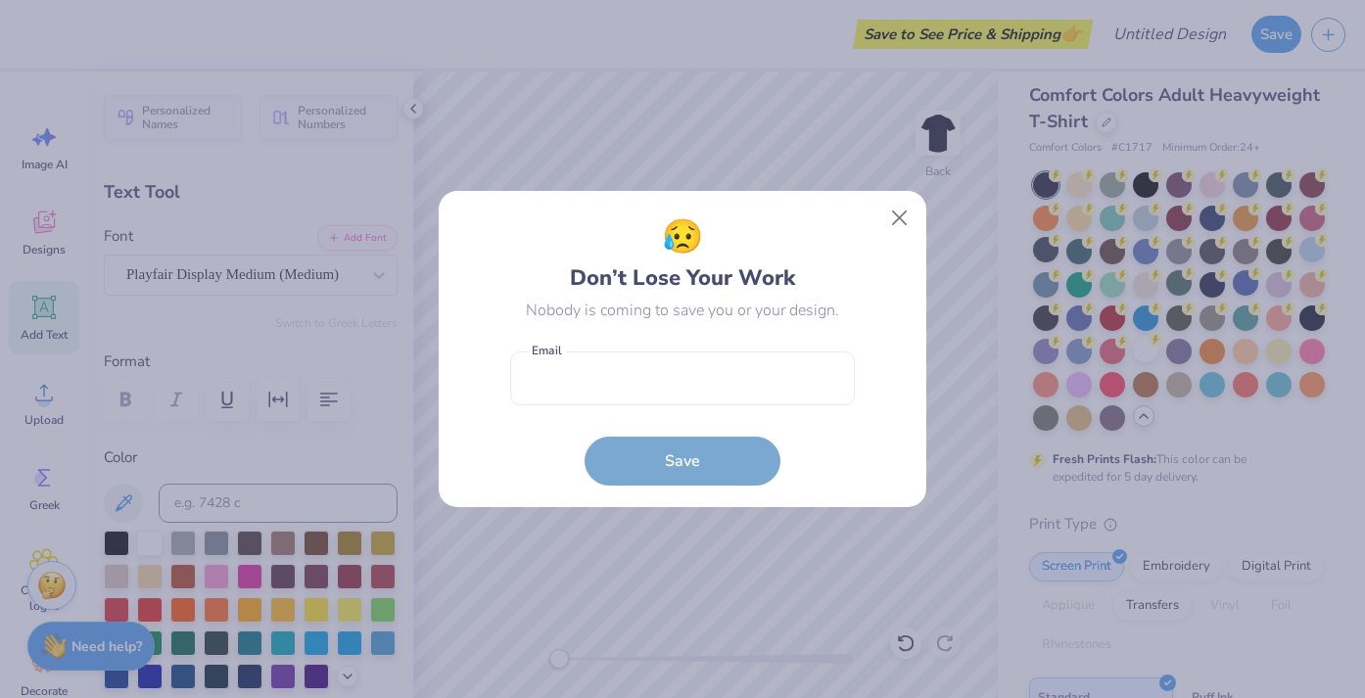
click at [645, 298] on body "Save to See Price & Shipping 👉 Design Title Save Image AI Designs Add Text Uplo…" at bounding box center [682, 349] width 1365 height 698
click at [692, 388] on input "email" at bounding box center [682, 379] width 345 height 54
type input "[EMAIL_ADDRESS][DOMAIN_NAME]"
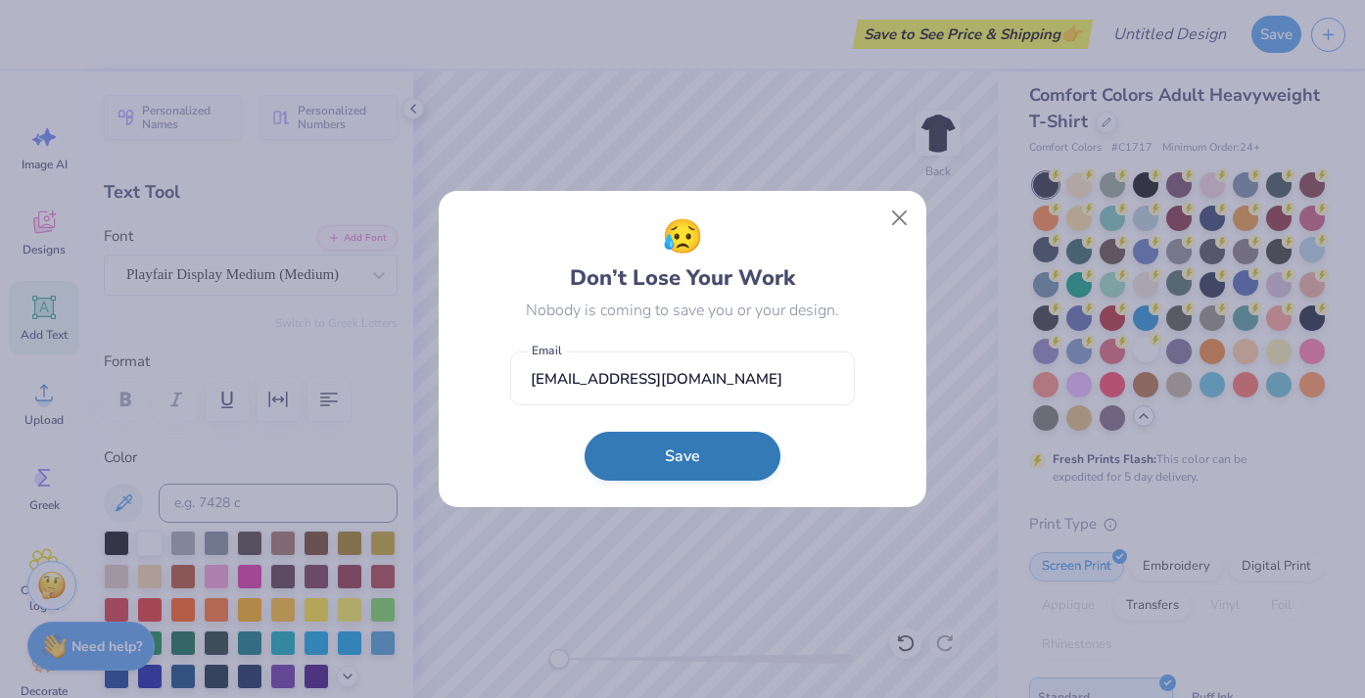
click at [690, 447] on button "Save" at bounding box center [683, 456] width 196 height 49
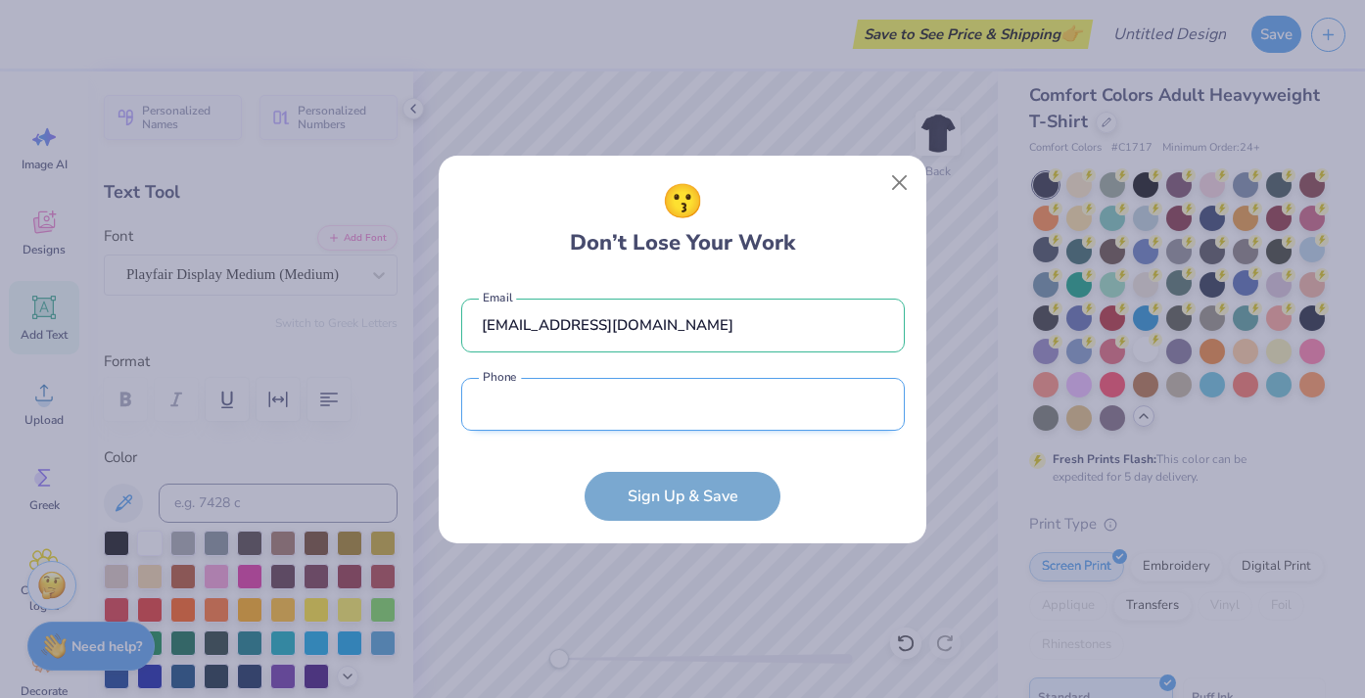
click at [683, 414] on input "tel" at bounding box center [683, 405] width 444 height 54
type input "[PHONE_NUMBER]"
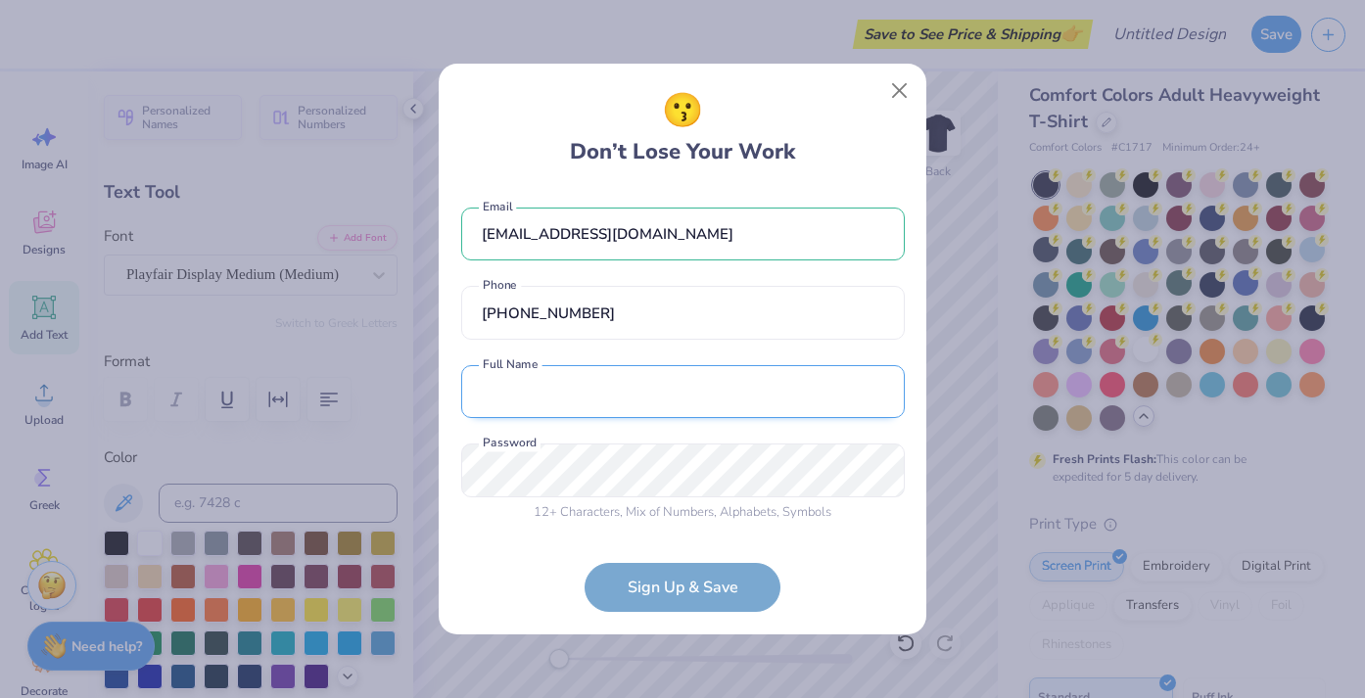
click at [633, 406] on input "text" at bounding box center [683, 392] width 444 height 54
type input "[PERSON_NAME] [PERSON_NAME]"
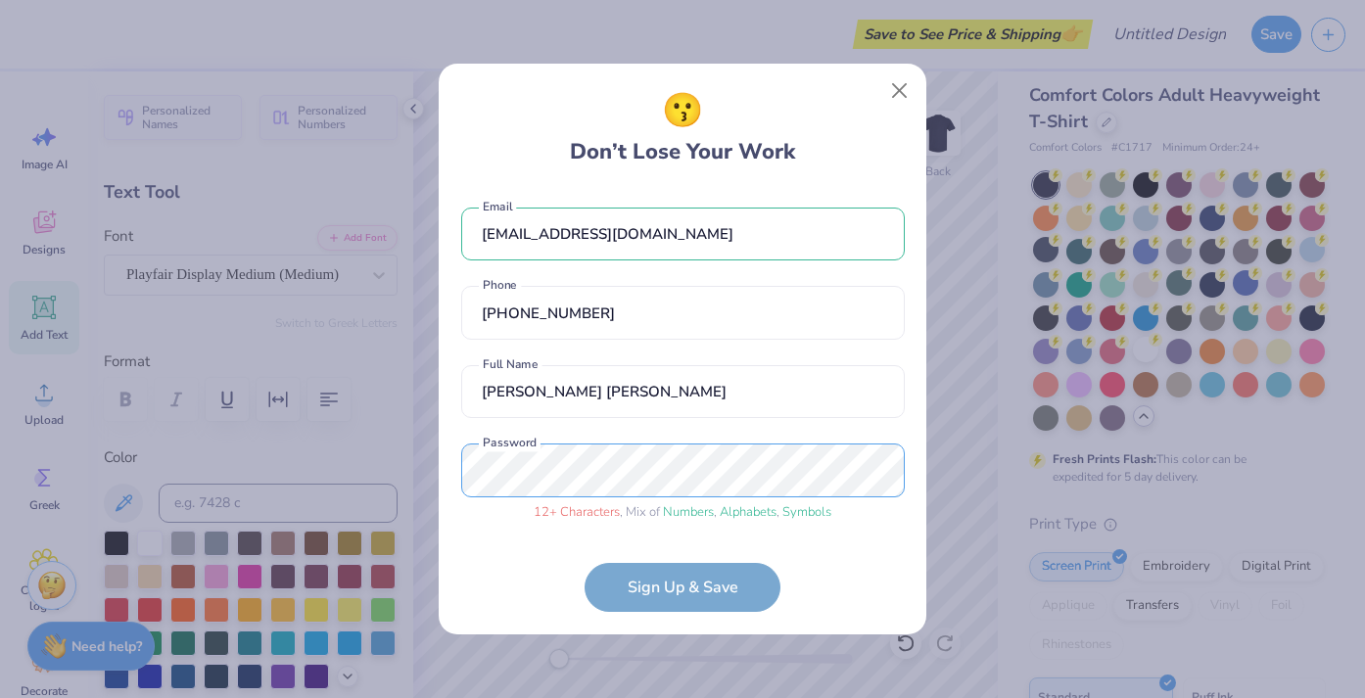
scroll to position [70, 0]
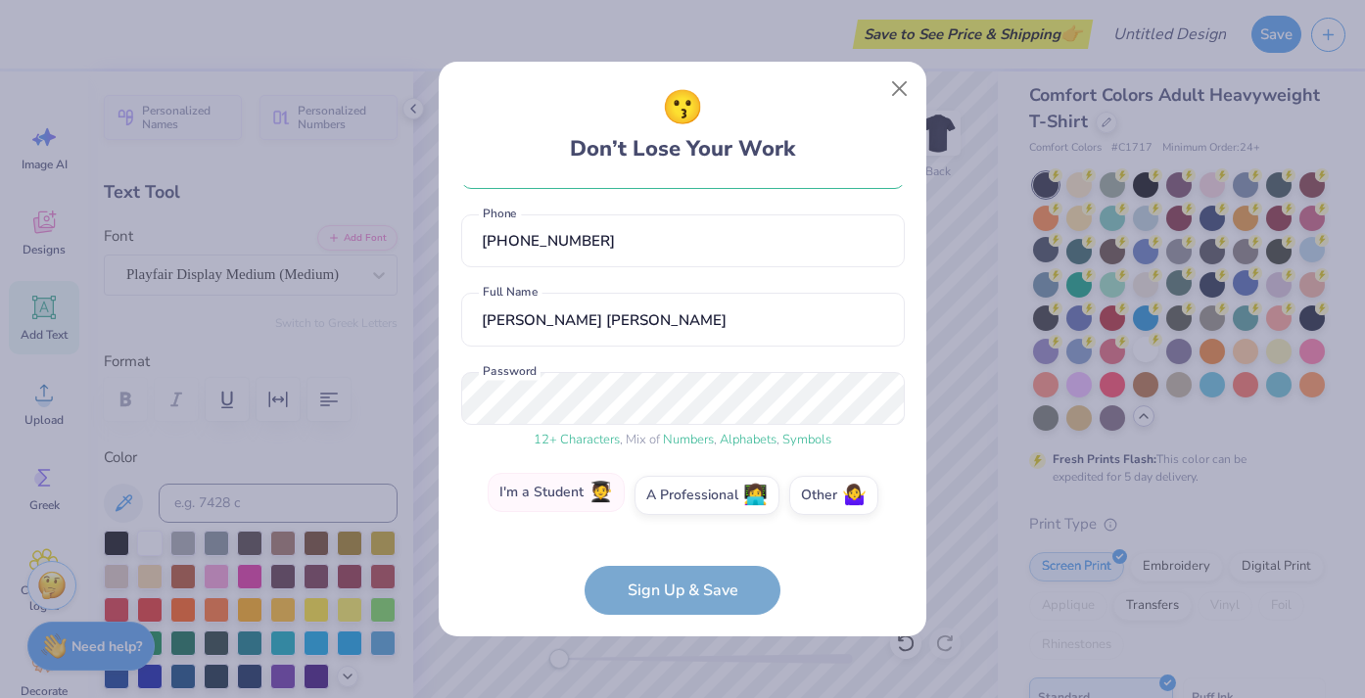
click at [590, 504] on label "I'm a Student 🧑‍🎓" at bounding box center [556, 492] width 137 height 39
click at [677, 563] on input "I'm a Student 🧑‍🎓" at bounding box center [683, 569] width 13 height 13
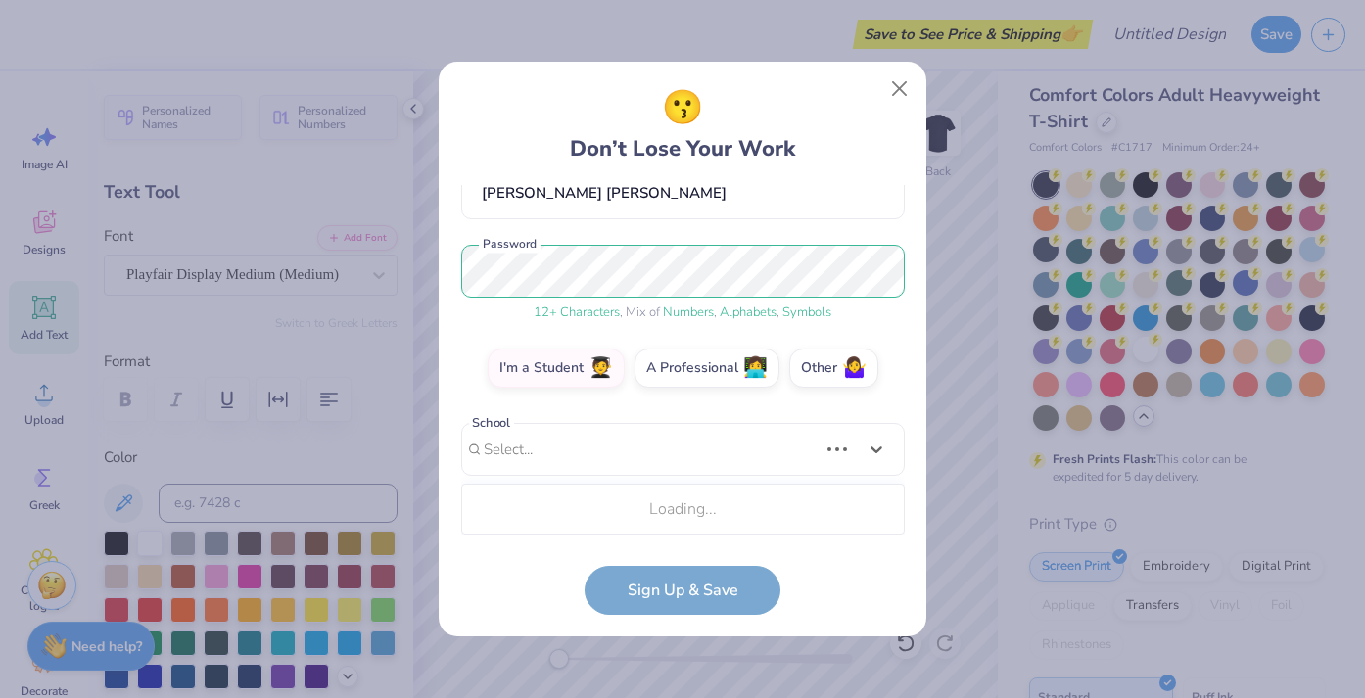
click at [650, 524] on div "Use Up and Down to choose options, press Enter to select the currently focused …" at bounding box center [683, 479] width 444 height 113
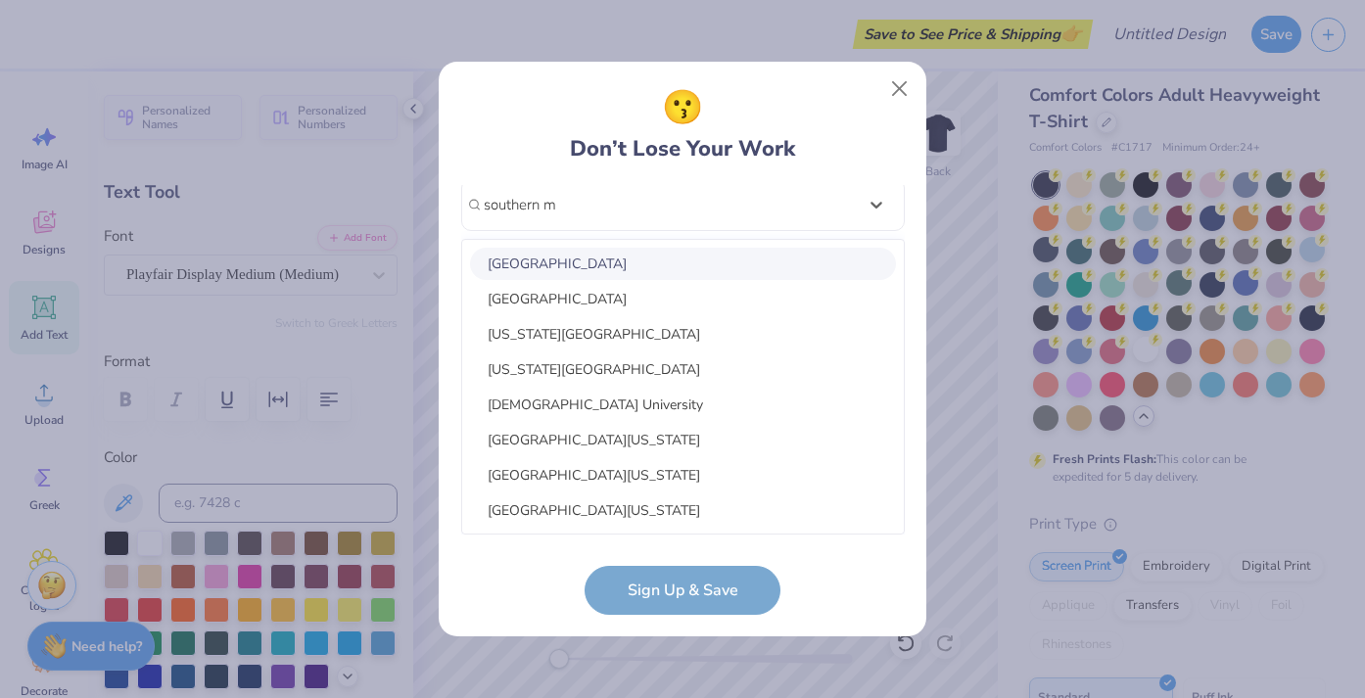
click at [682, 268] on div "[GEOGRAPHIC_DATA]" at bounding box center [683, 264] width 426 height 32
type input "southern m"
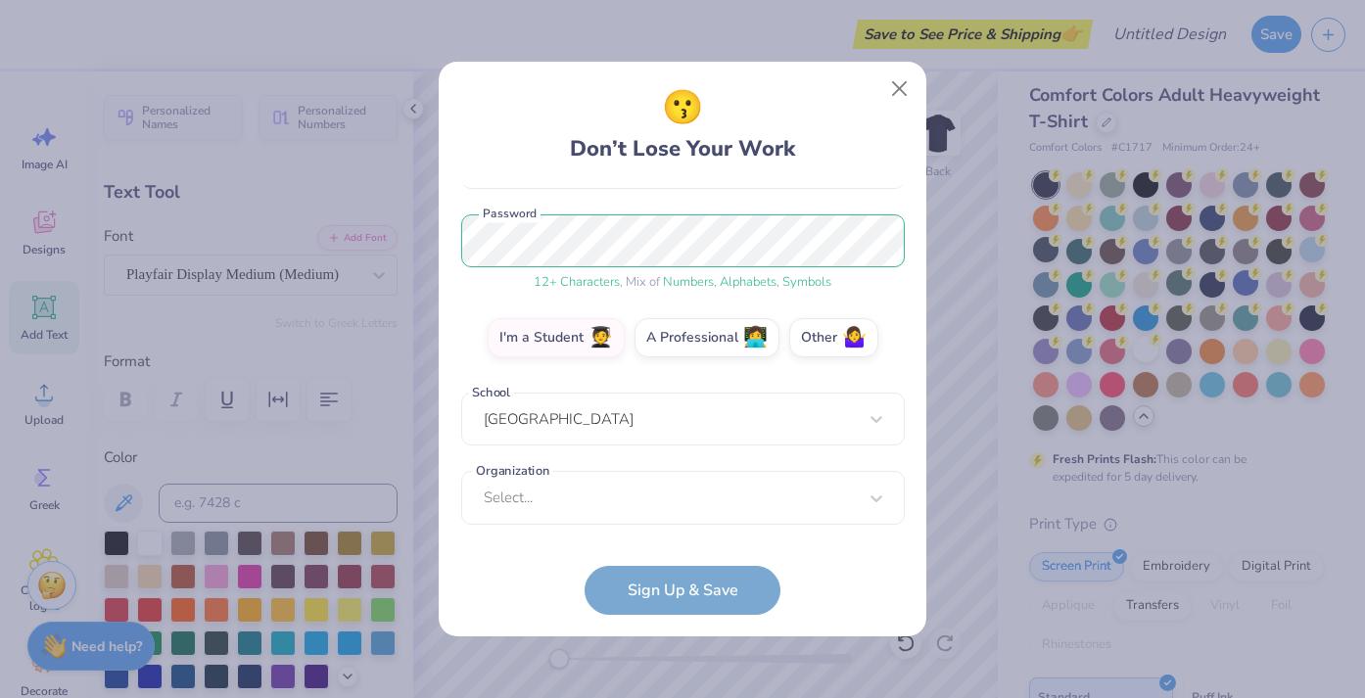
scroll to position [227, 0]
click at [656, 502] on div "Select..." at bounding box center [683, 498] width 444 height 54
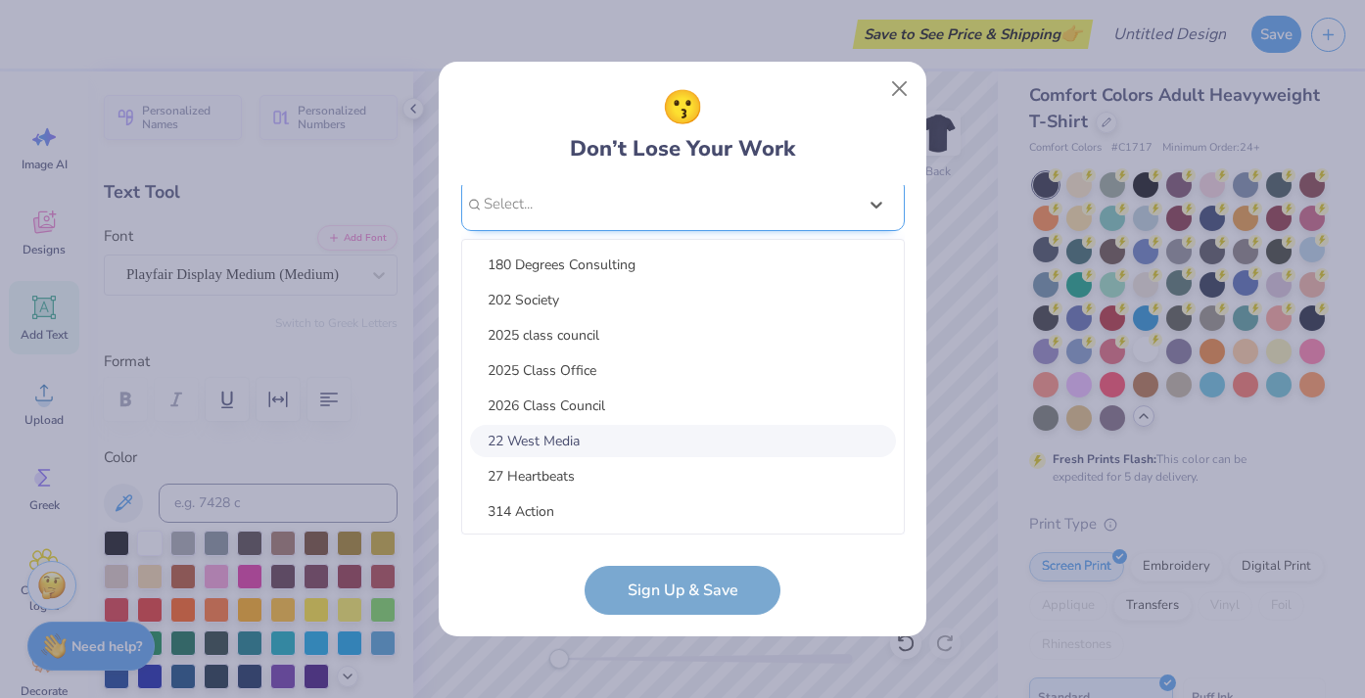
scroll to position [0, 0]
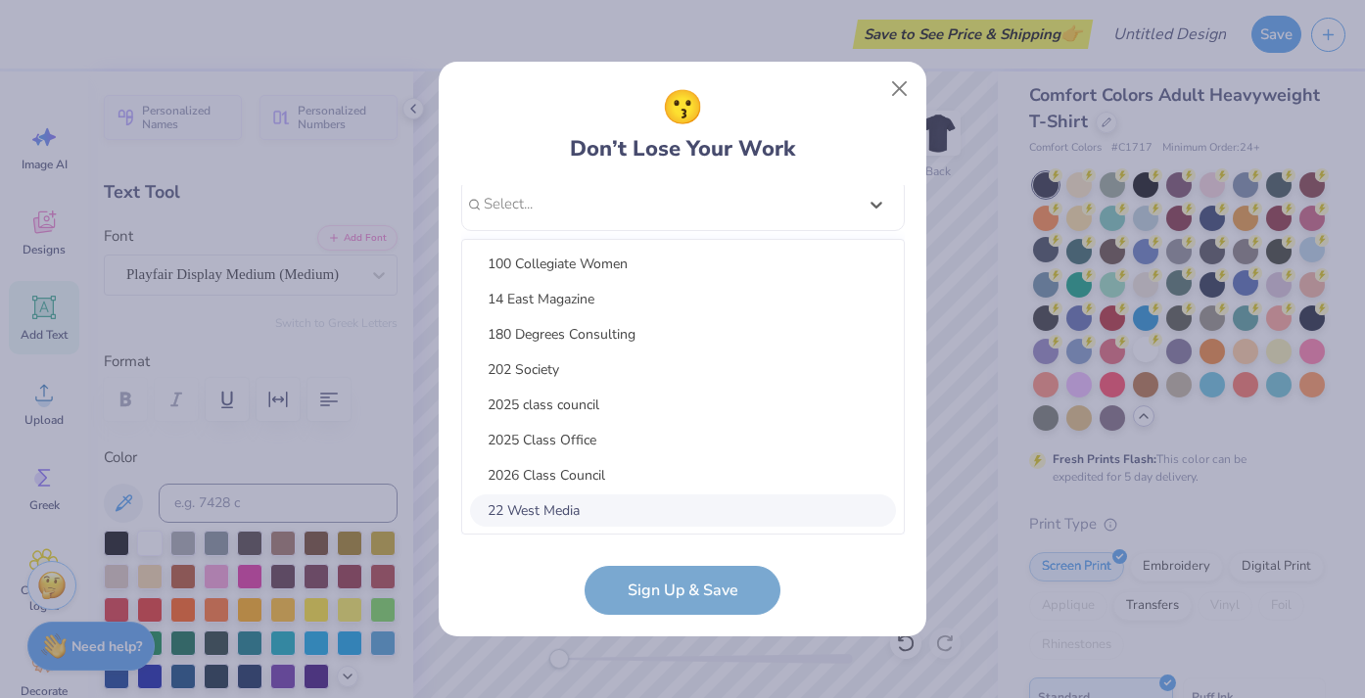
click at [544, 606] on form "[EMAIL_ADDRESS][DOMAIN_NAME] Email [PHONE_NUMBER] Phone [PERSON_NAME] [PERSON_N…" at bounding box center [683, 400] width 444 height 430
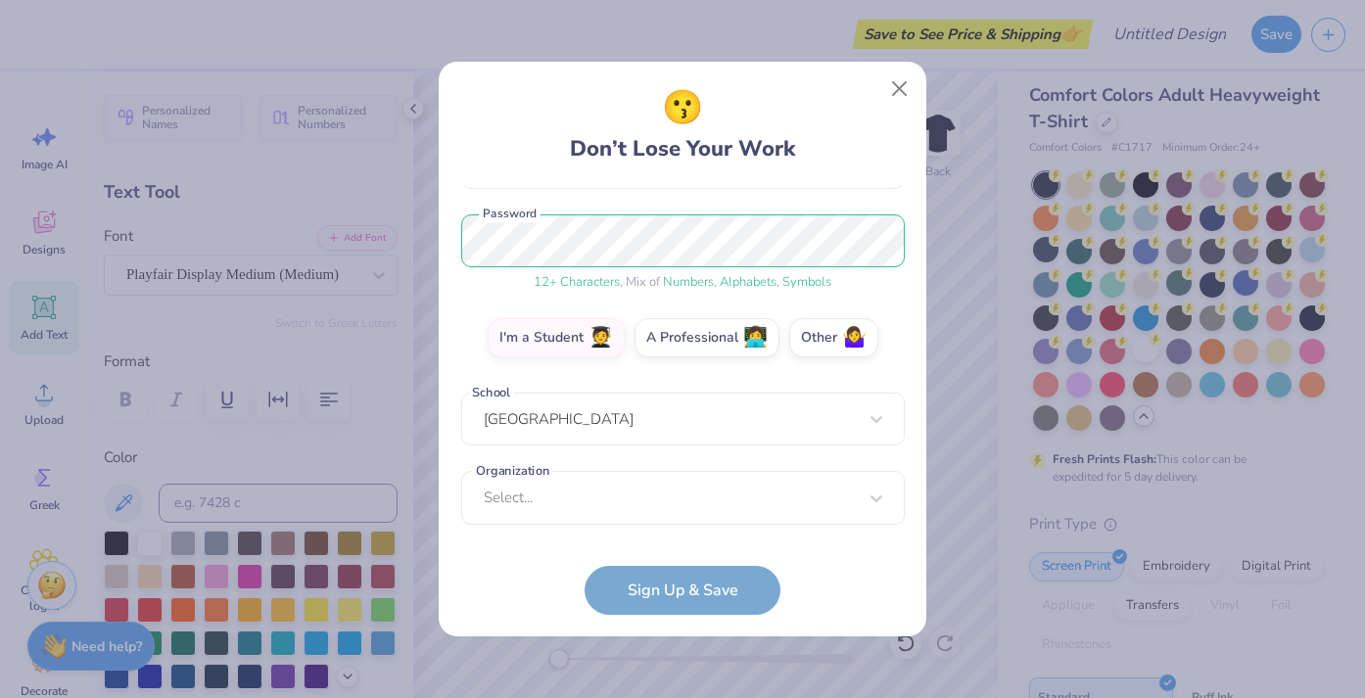
scroll to position [227, 0]
click at [660, 585] on form "[EMAIL_ADDRESS][DOMAIN_NAME] Email [PHONE_NUMBER] Phone [PERSON_NAME] [PERSON_N…" at bounding box center [683, 400] width 444 height 430
click at [723, 573] on form "[EMAIL_ADDRESS][DOMAIN_NAME] Email [PHONE_NUMBER] Phone [PERSON_NAME] [PERSON_N…" at bounding box center [683, 400] width 444 height 430
click at [675, 506] on div "Select..." at bounding box center [683, 498] width 444 height 54
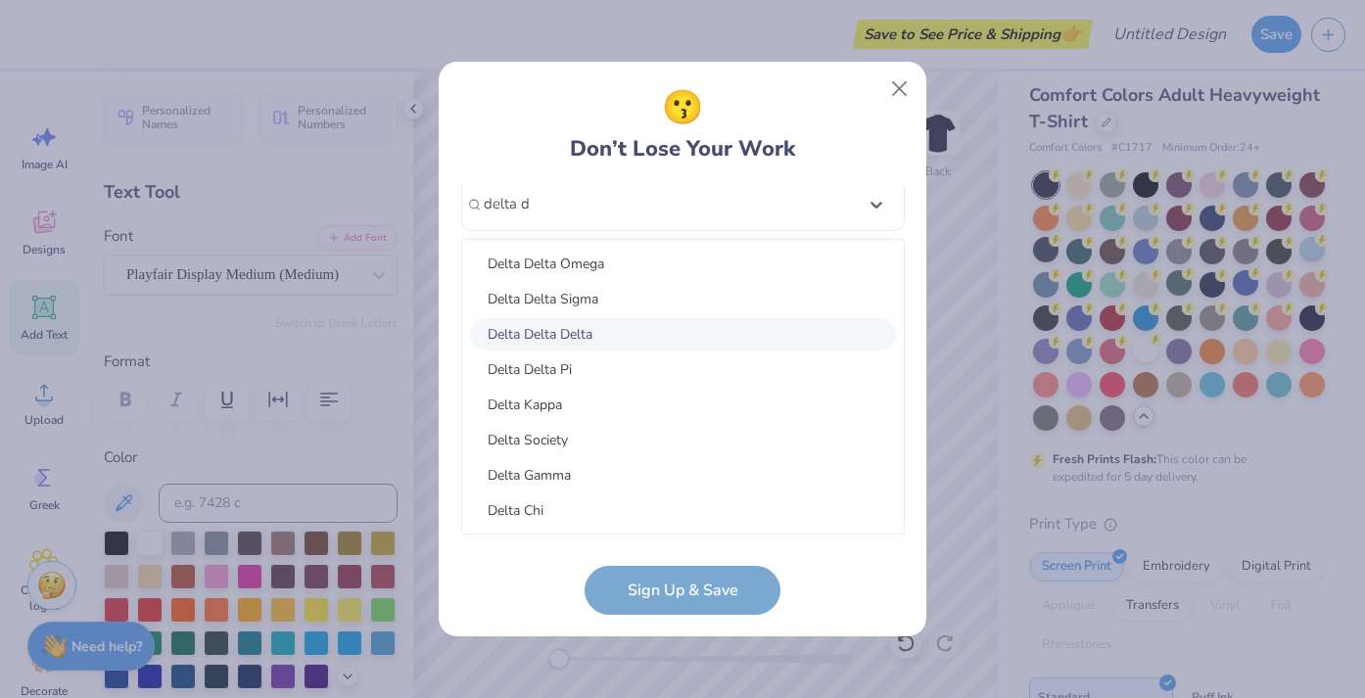
click at [586, 329] on div "Delta Delta Delta" at bounding box center [683, 334] width 426 height 32
type input "delta d"
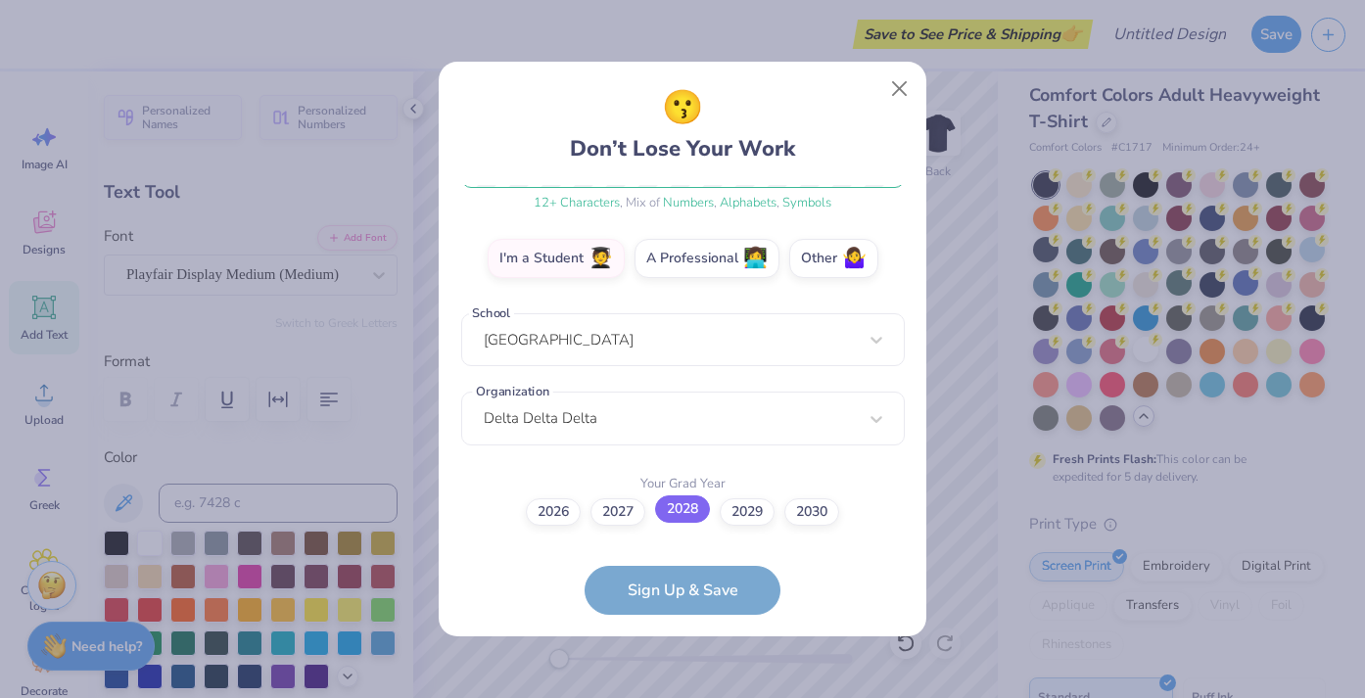
click at [691, 517] on label "2028" at bounding box center [682, 509] width 55 height 27
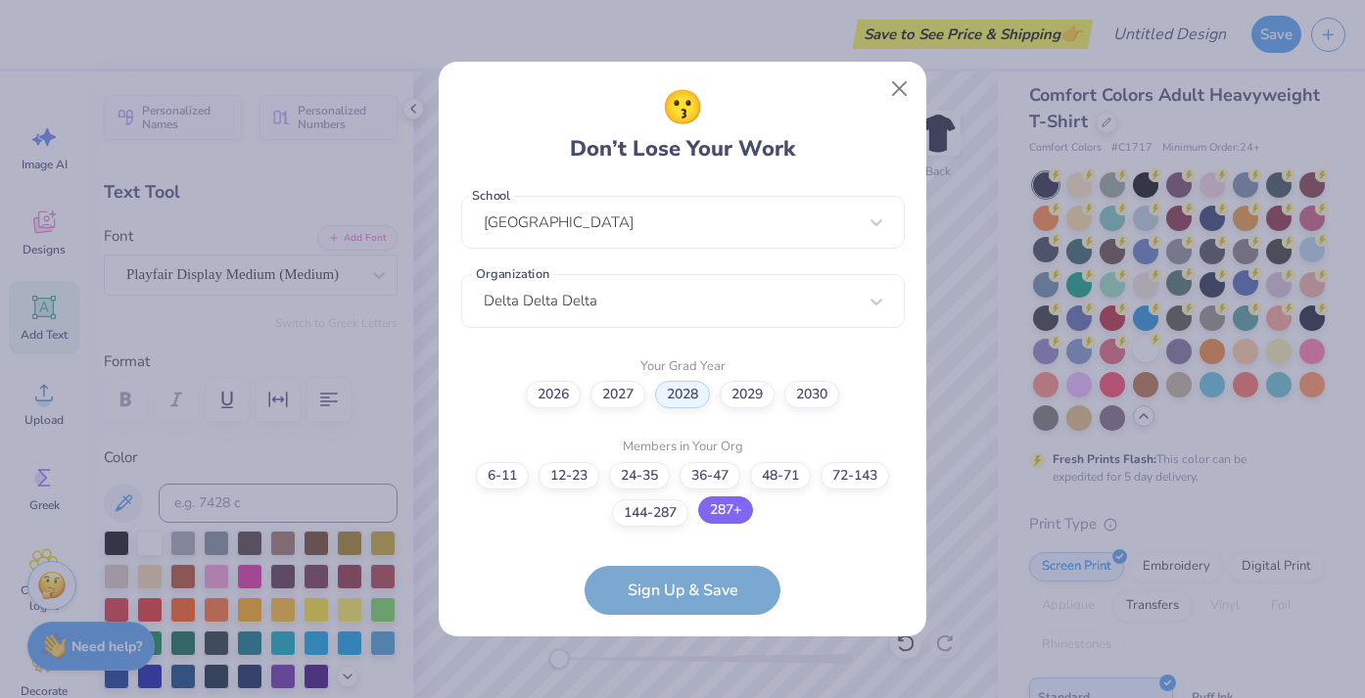
click at [726, 519] on label "287+" at bounding box center [725, 510] width 55 height 27
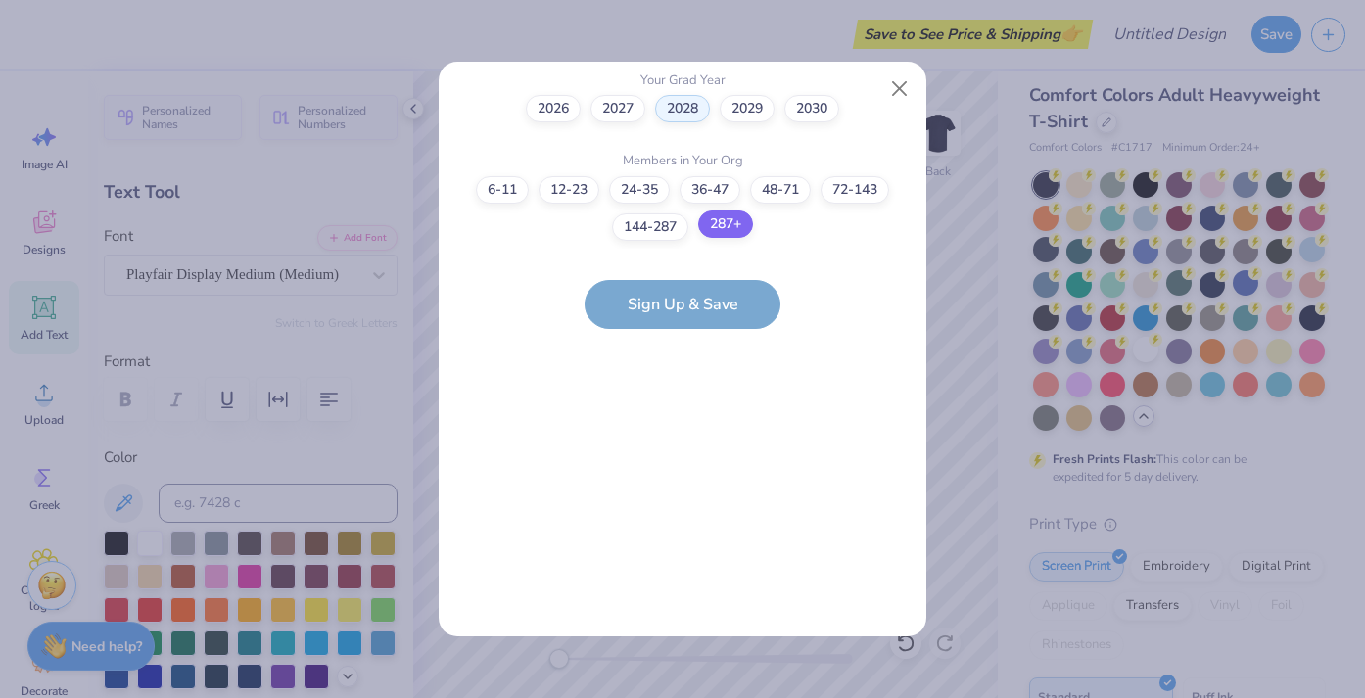
scroll to position [0, 0]
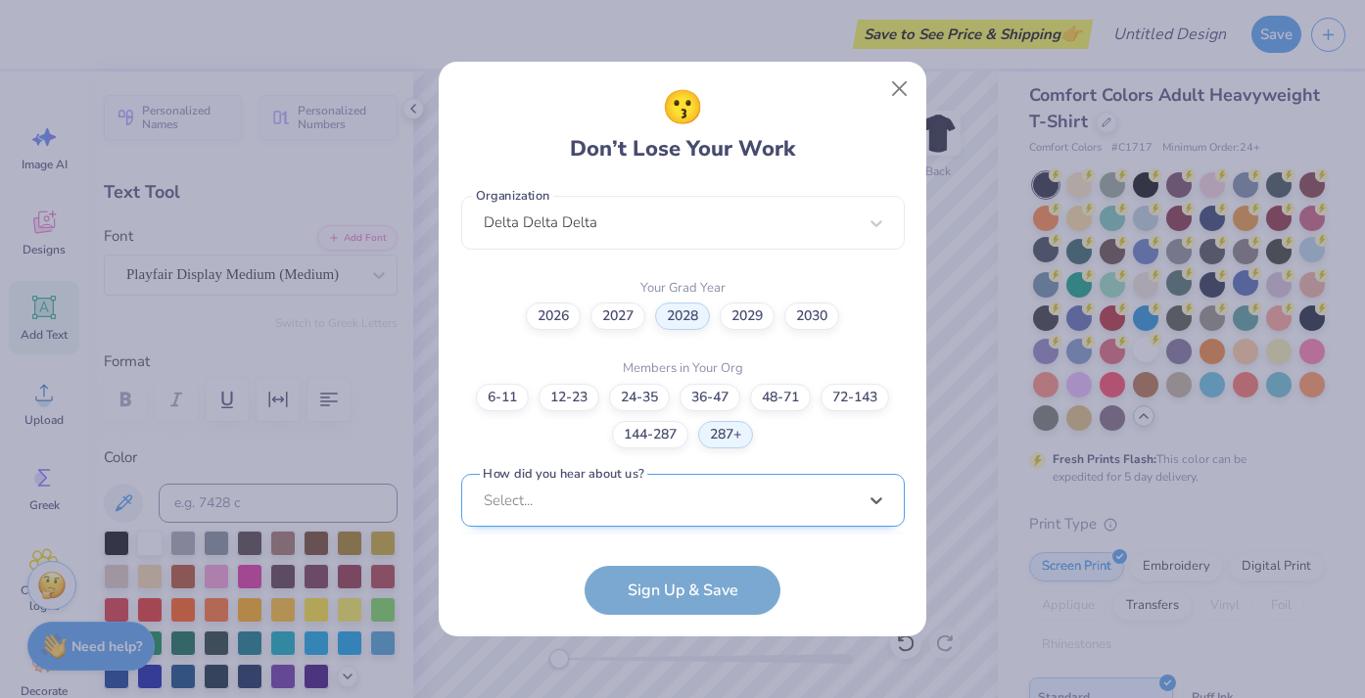
click at [718, 505] on div "option Word of Mouth focused, 8 of 15. 15 results available. Use Up and Down to…" at bounding box center [683, 653] width 444 height 358
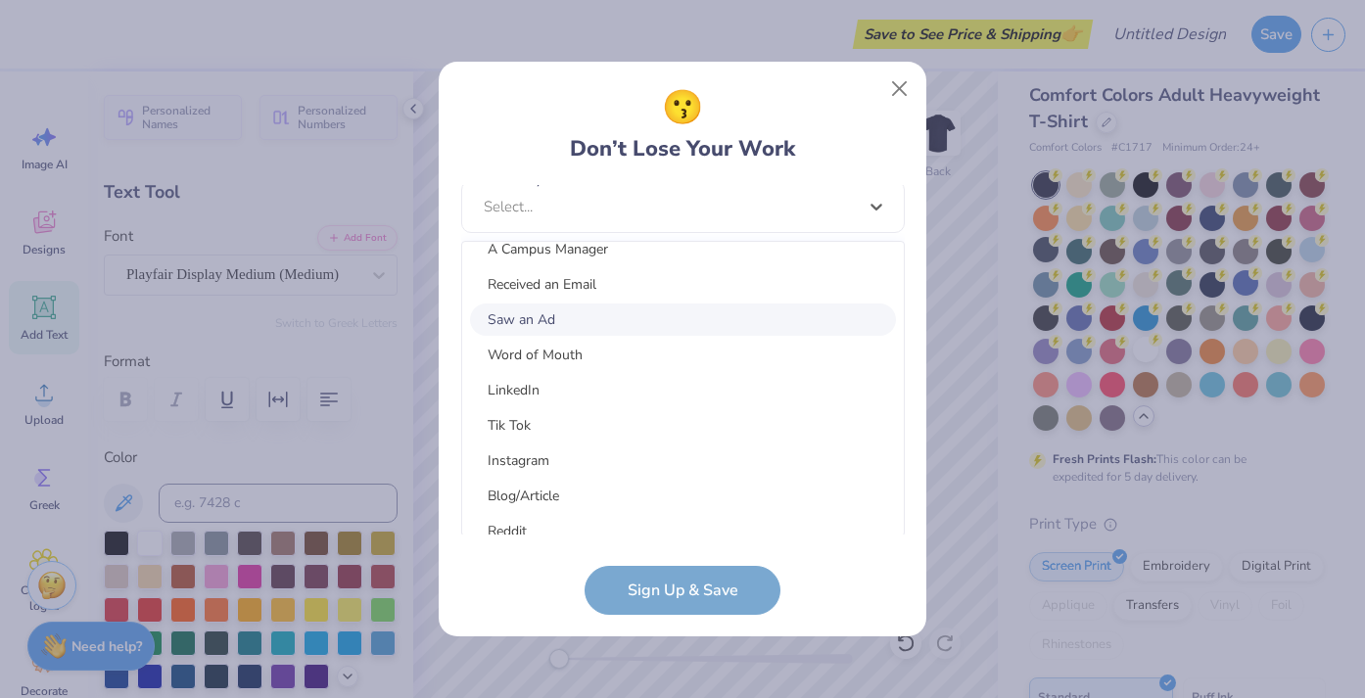
scroll to position [157, 0]
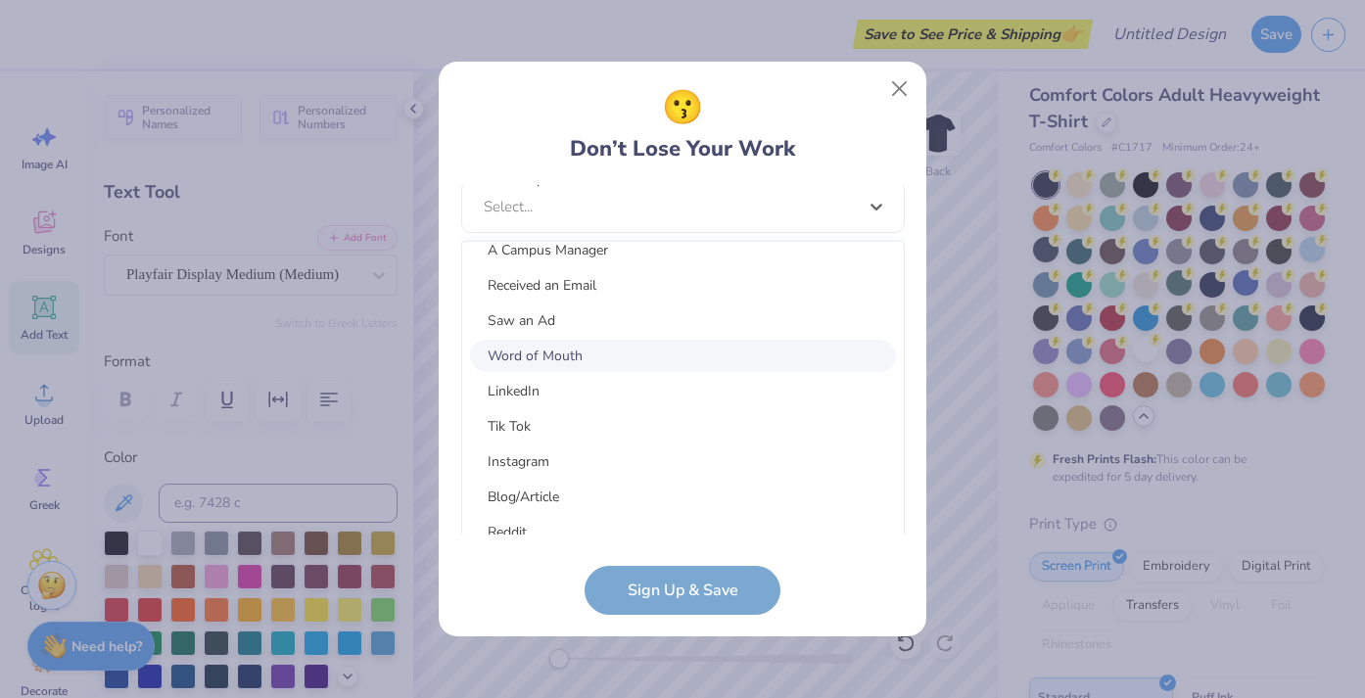
click at [618, 357] on div "Word of Mouth" at bounding box center [683, 356] width 426 height 32
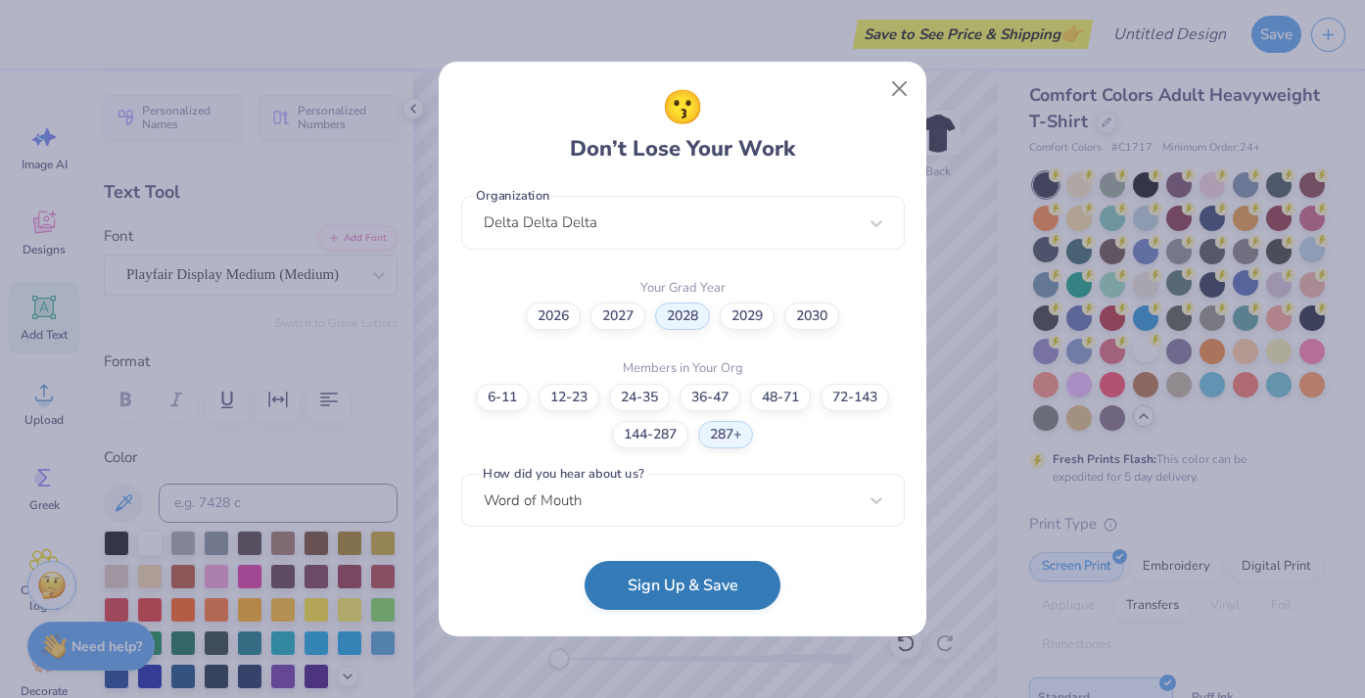
click at [663, 612] on form "[EMAIL_ADDRESS][DOMAIN_NAME] Email [PHONE_NUMBER] Phone [PERSON_NAME] [PERSON_N…" at bounding box center [683, 400] width 444 height 430
click at [640, 583] on button "Sign Up & Save" at bounding box center [683, 585] width 196 height 49
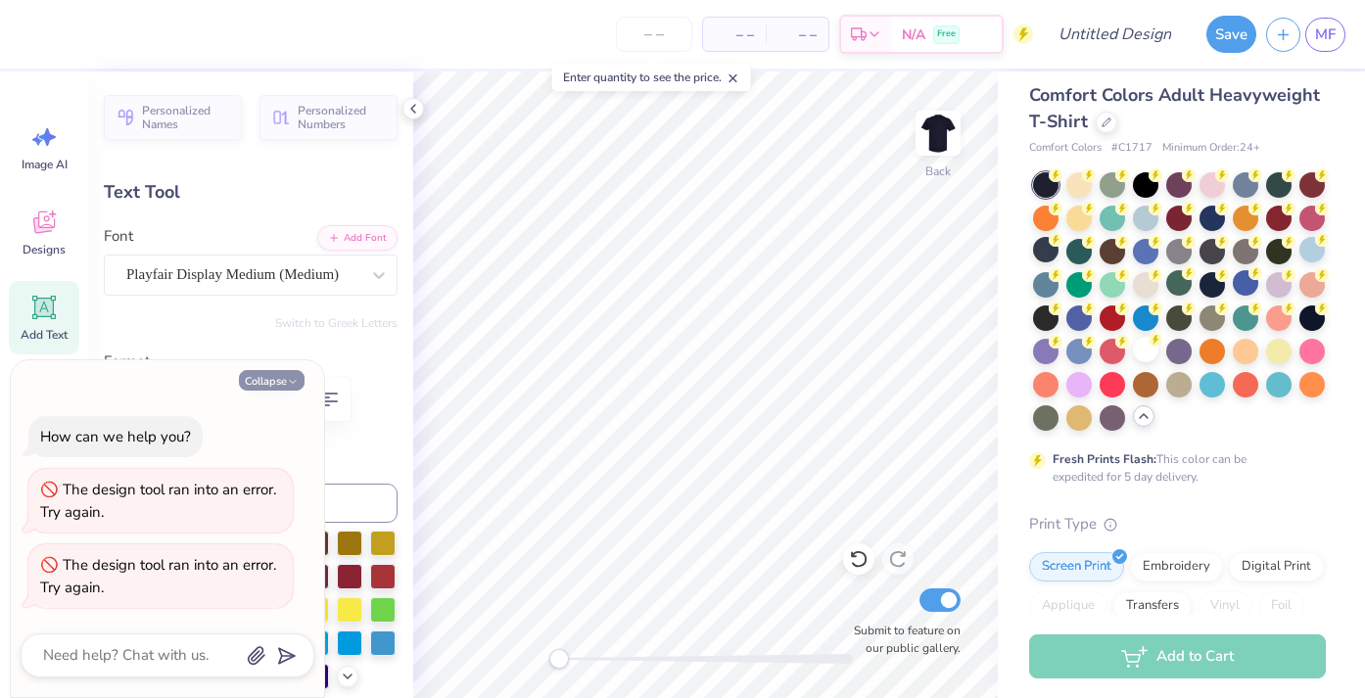
click at [287, 385] on icon "button" at bounding box center [293, 382] width 12 height 12
type textarea "x"
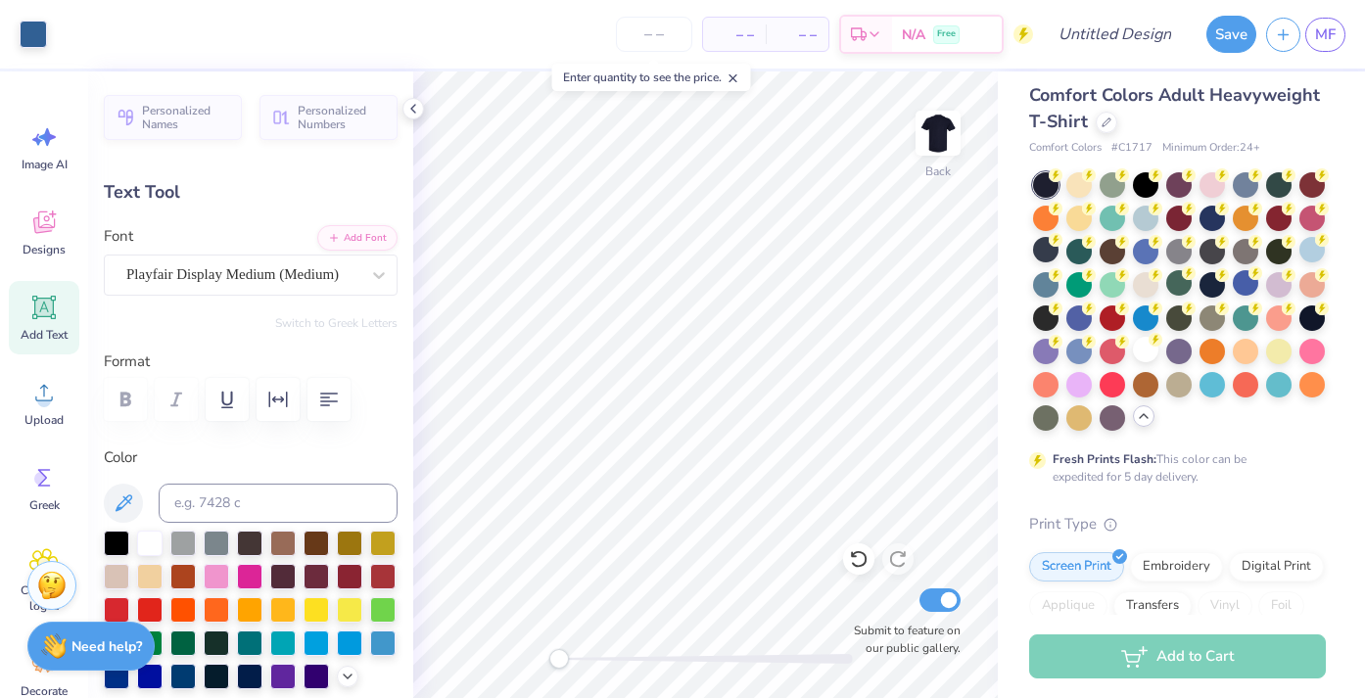
type input "6.74"
click at [49, 246] on span "Designs" at bounding box center [44, 250] width 43 height 16
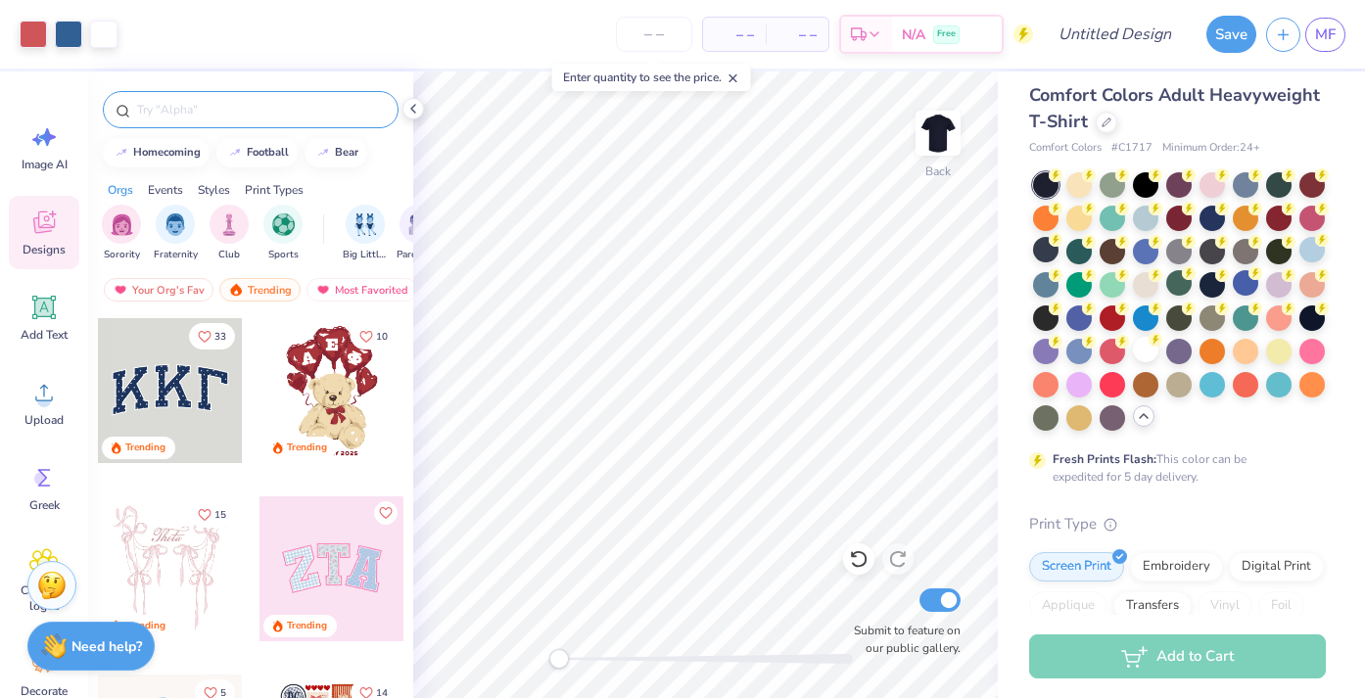
click at [242, 100] on input "text" at bounding box center [260, 110] width 251 height 20
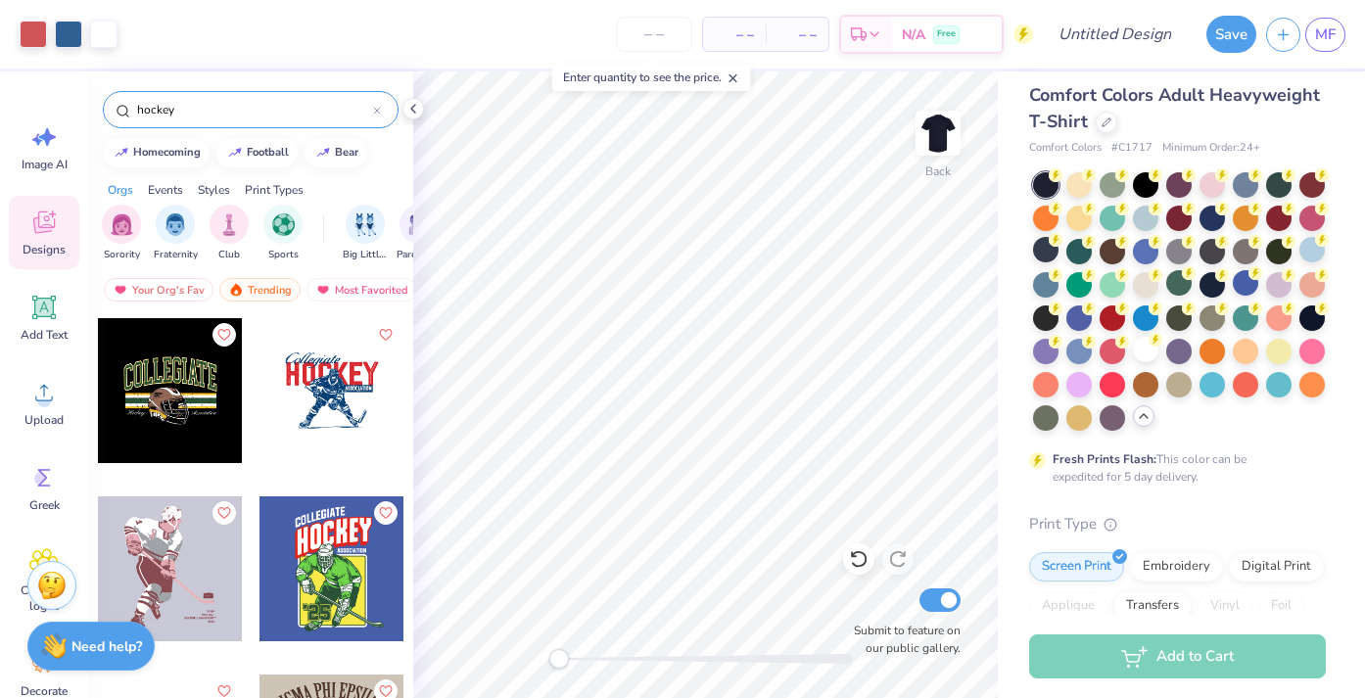
type input "hockey"
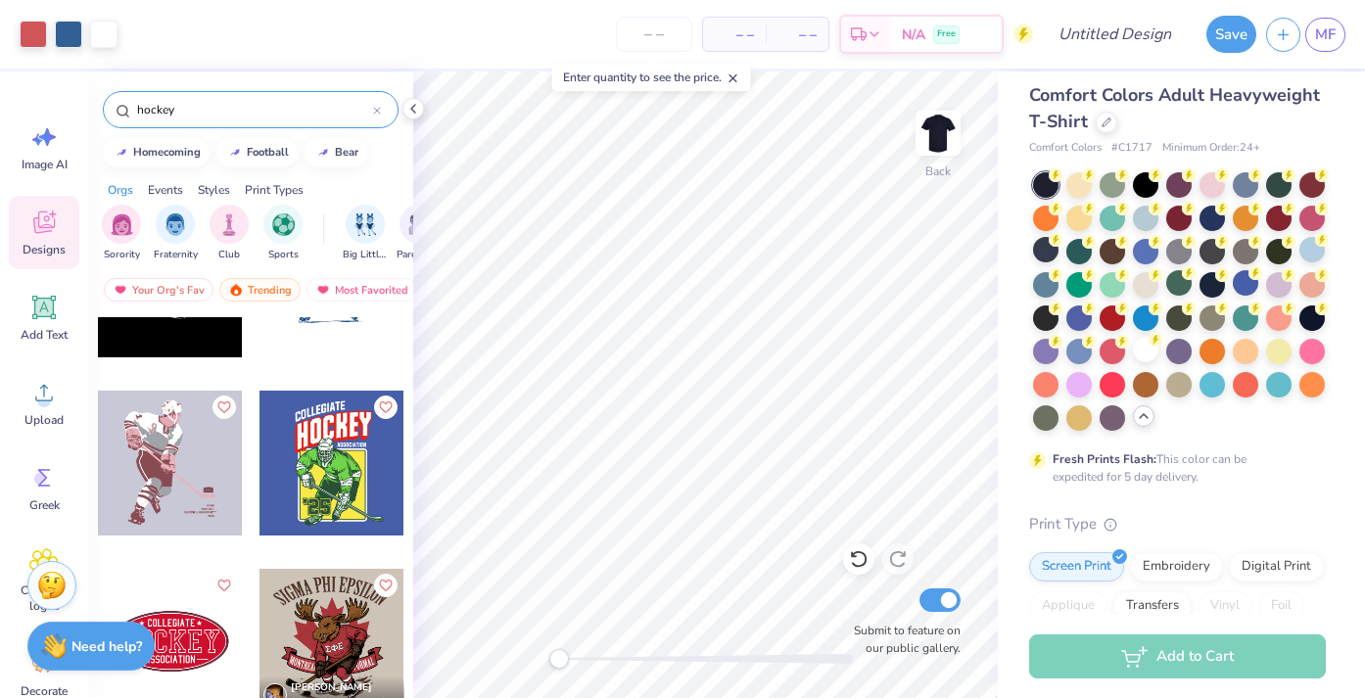
scroll to position [0, 0]
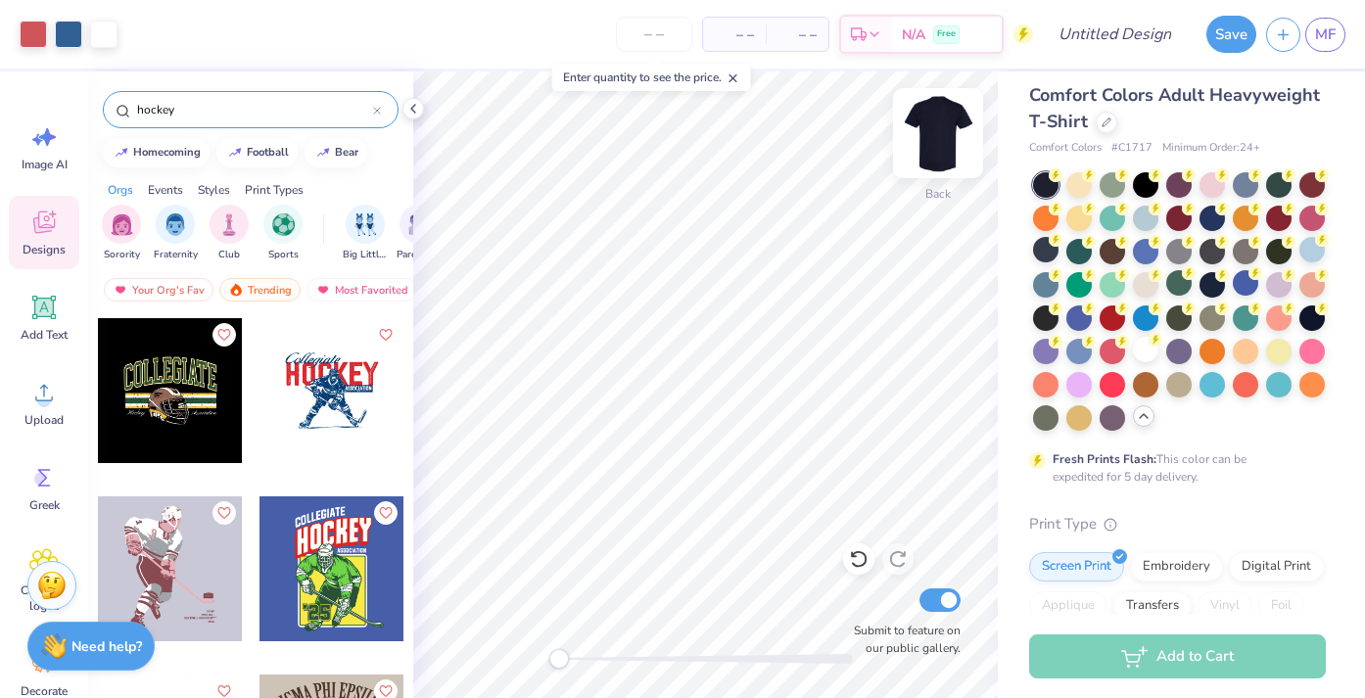
click at [935, 143] on img at bounding box center [938, 133] width 78 height 78
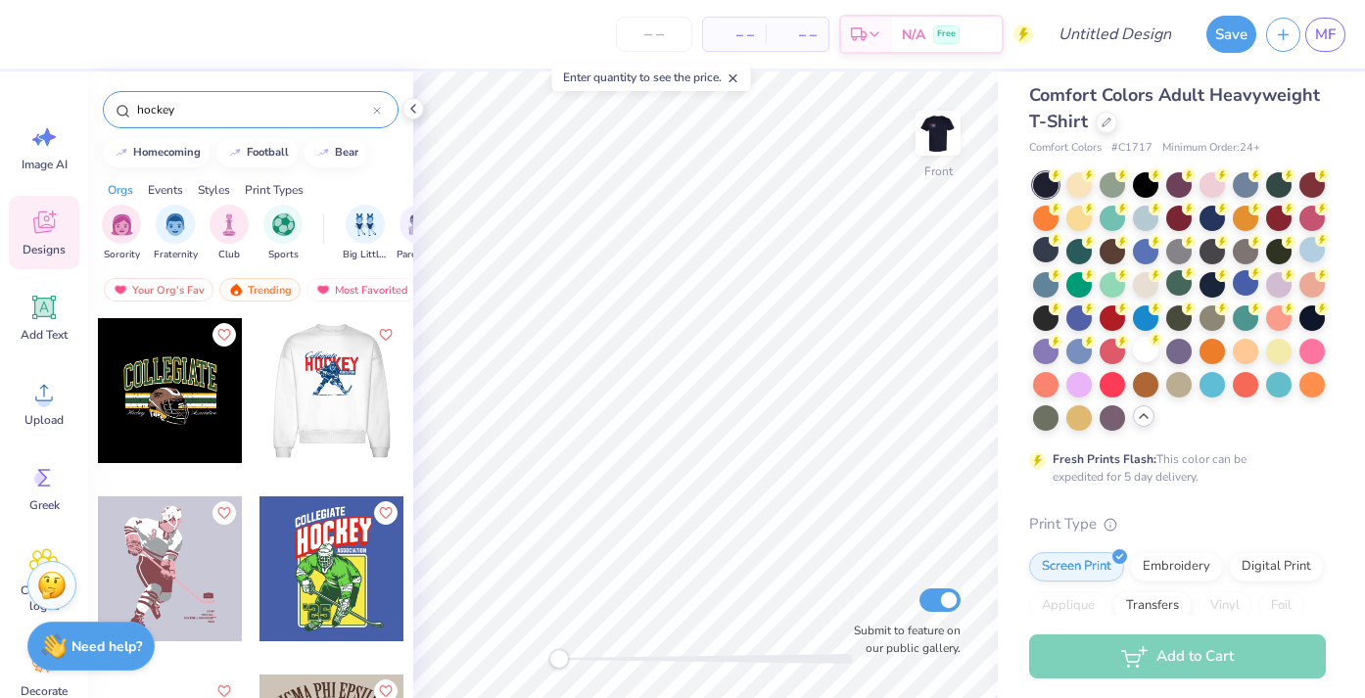
click at [327, 381] on div at bounding box center [332, 390] width 435 height 145
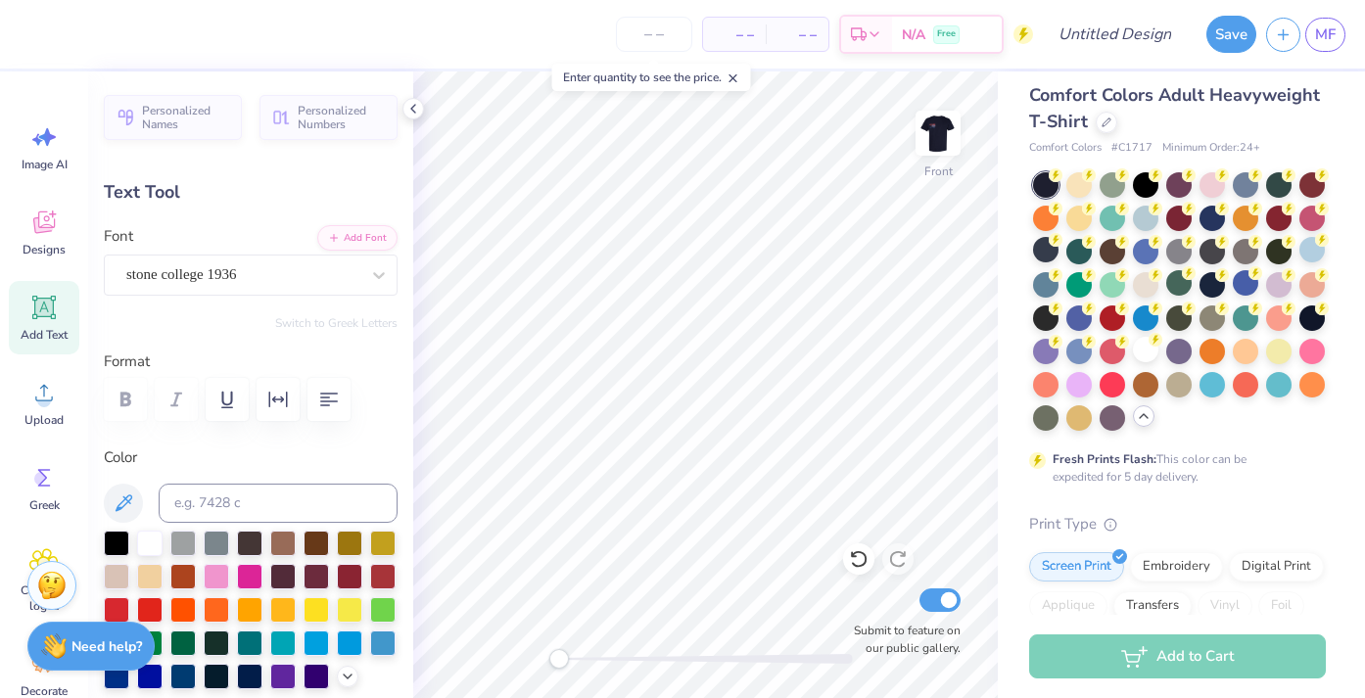
type input "3.26"
type input "0.52"
type input "7.16"
type input "6.78"
type input "1.88"
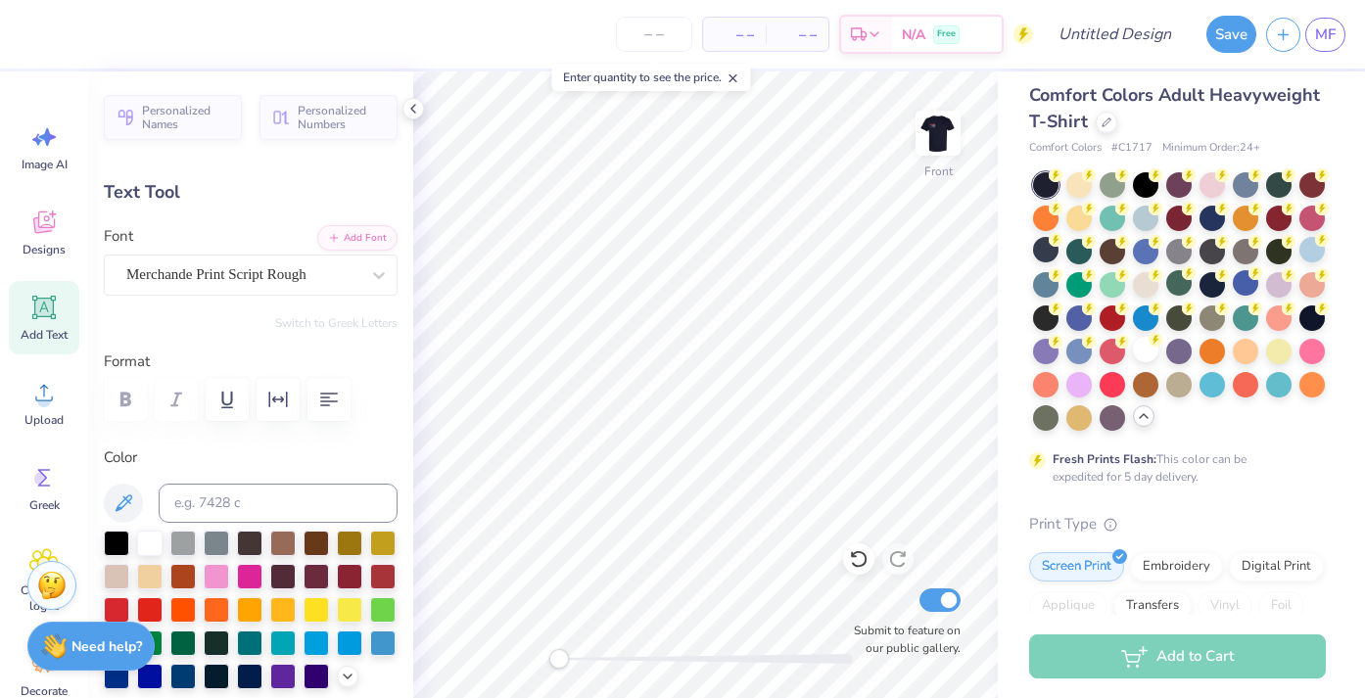
type input "3.00"
type textarea "CSMM"
type input "11.35"
type input "2.93"
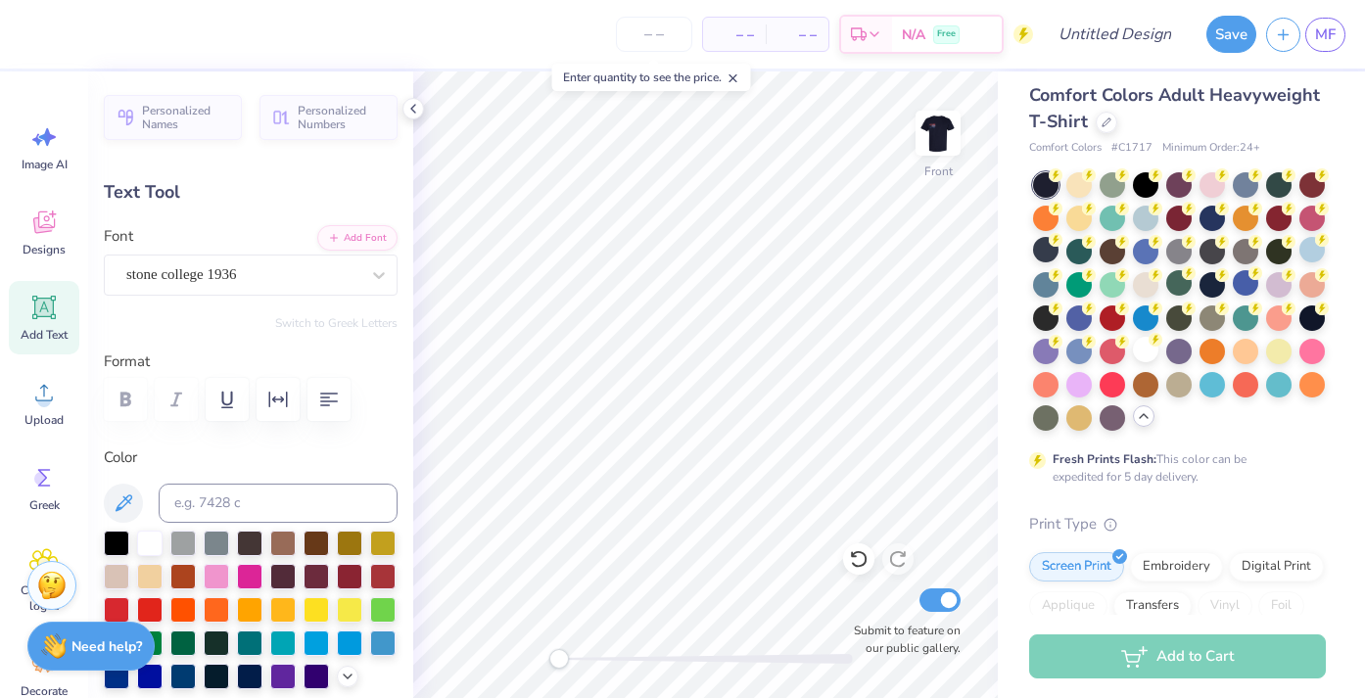
type input "4.75"
type textarea "H"
type textarea "Club"
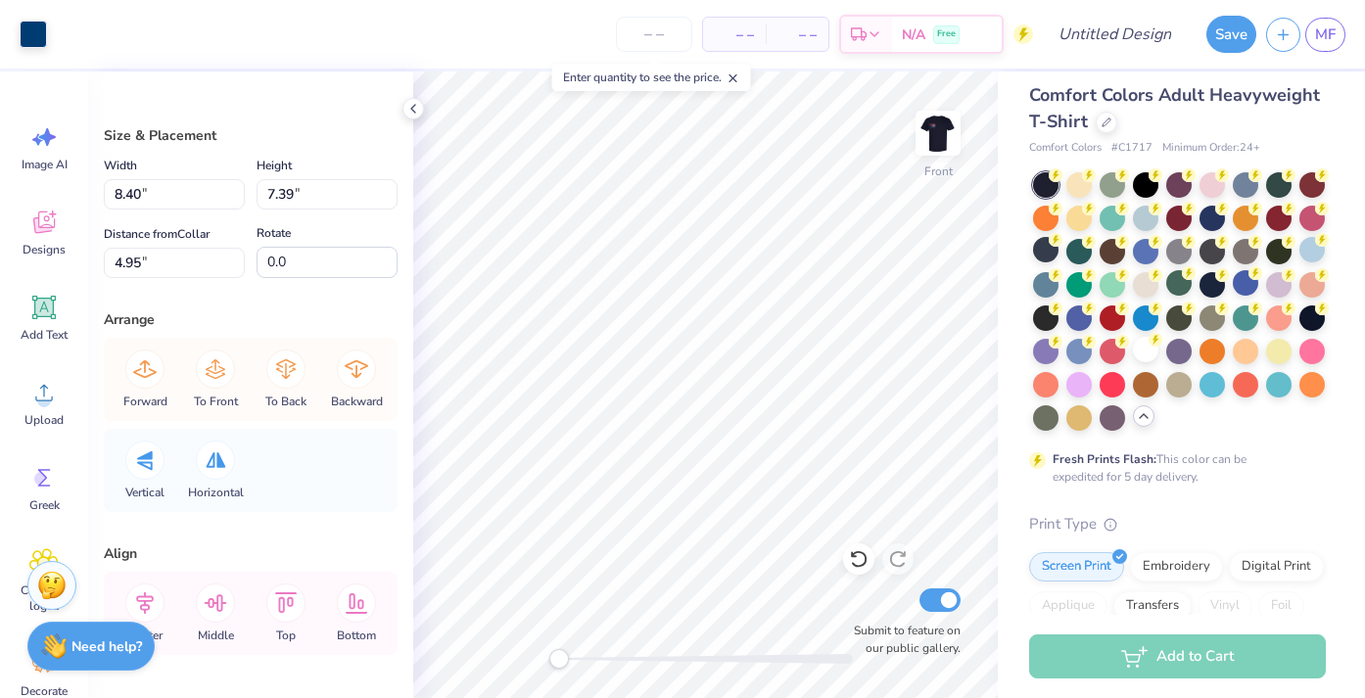
type input "8.40"
type input "7.39"
type input "4.95"
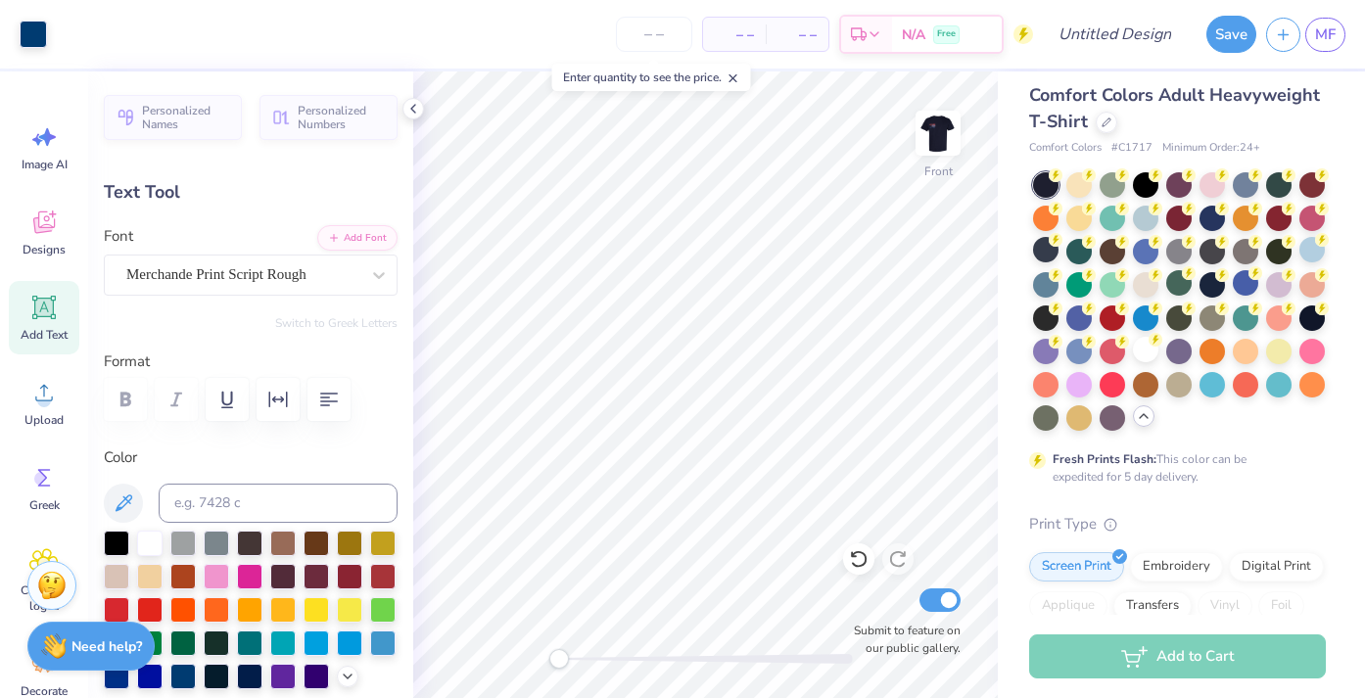
type input "7.26"
type input "1.35"
type input "3.27"
type input "6.97"
type input "2.92"
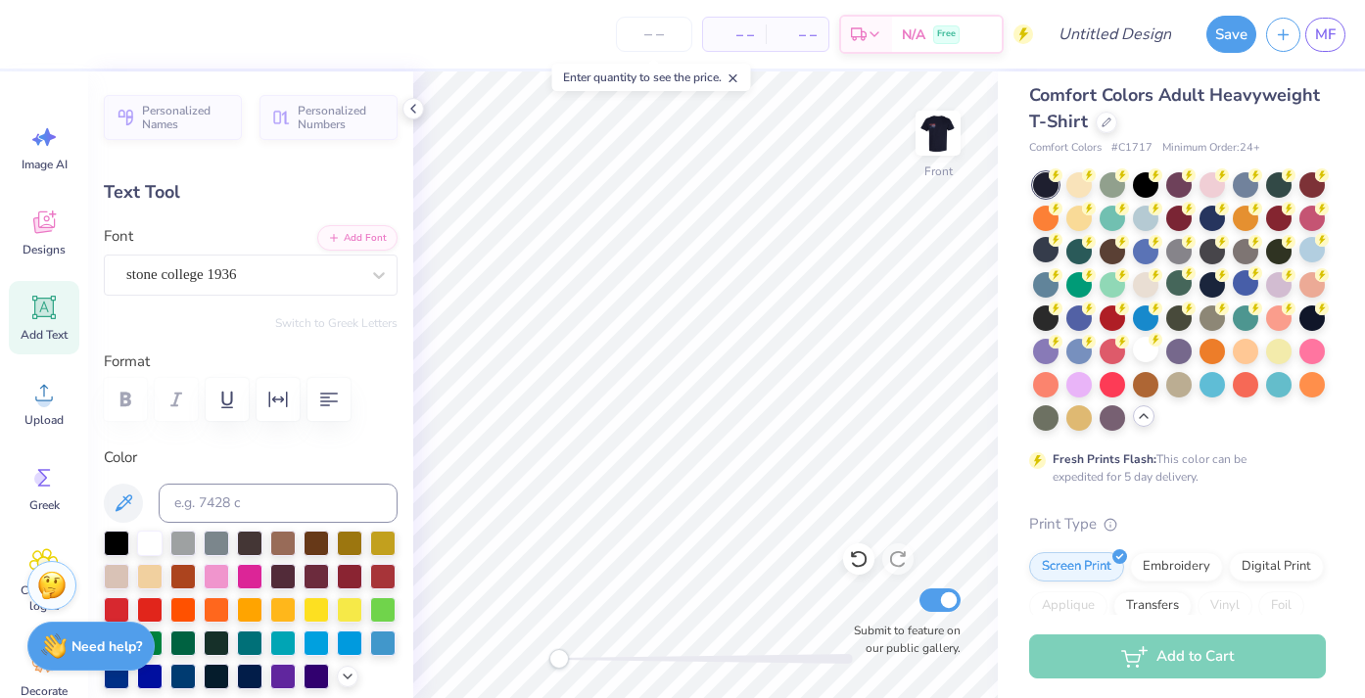
type input "4.61"
click at [755, 668] on div at bounding box center [706, 659] width 294 height 20
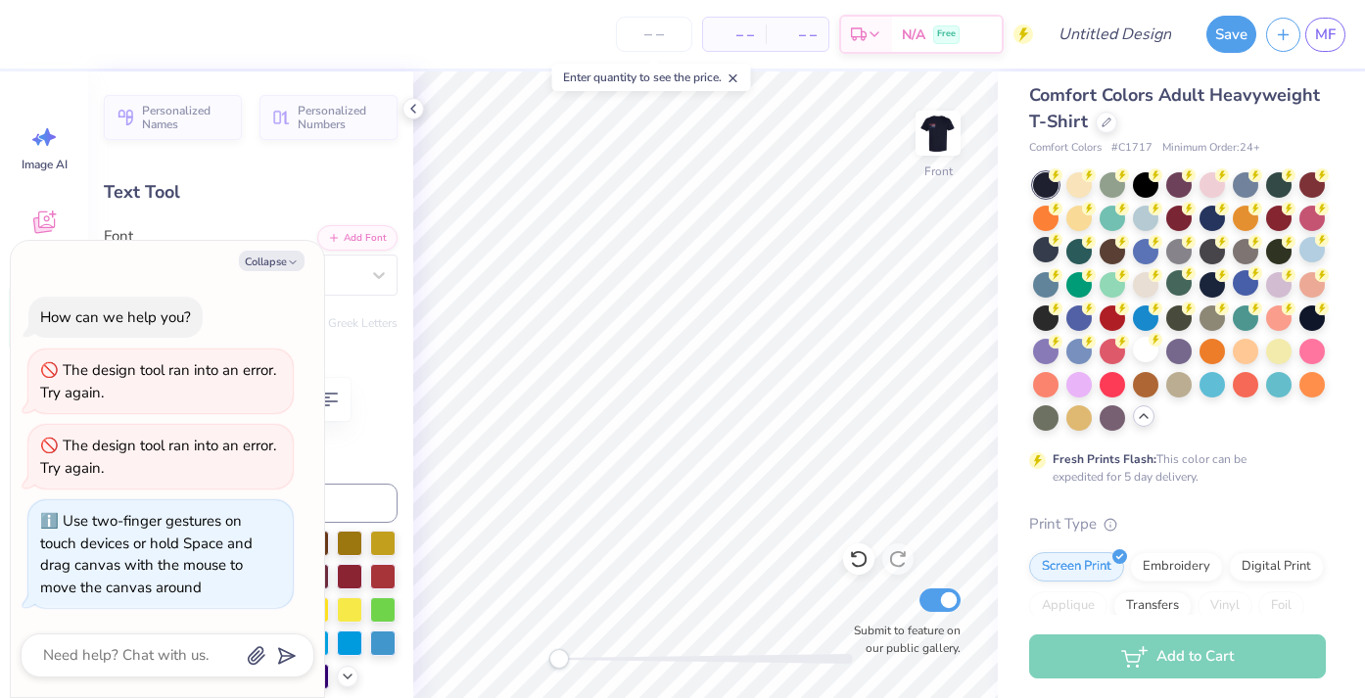
click at [541, 638] on div "Front Submit to feature on our public gallery." at bounding box center [705, 385] width 585 height 627
click at [935, 139] on img at bounding box center [938, 133] width 78 height 78
click at [937, 125] on img at bounding box center [938, 133] width 78 height 78
click at [272, 262] on button "Collapse" at bounding box center [272, 261] width 66 height 21
click at [278, 263] on button "Collapse" at bounding box center [272, 261] width 66 height 21
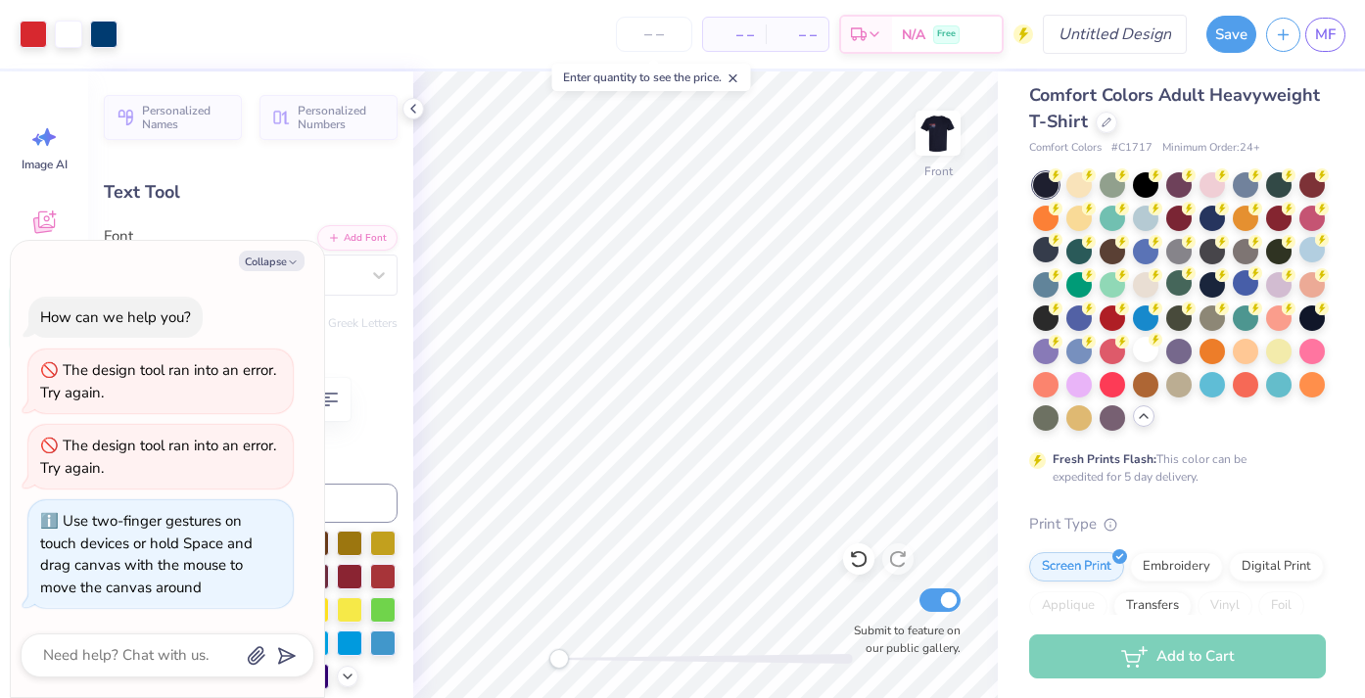
type textarea "x"
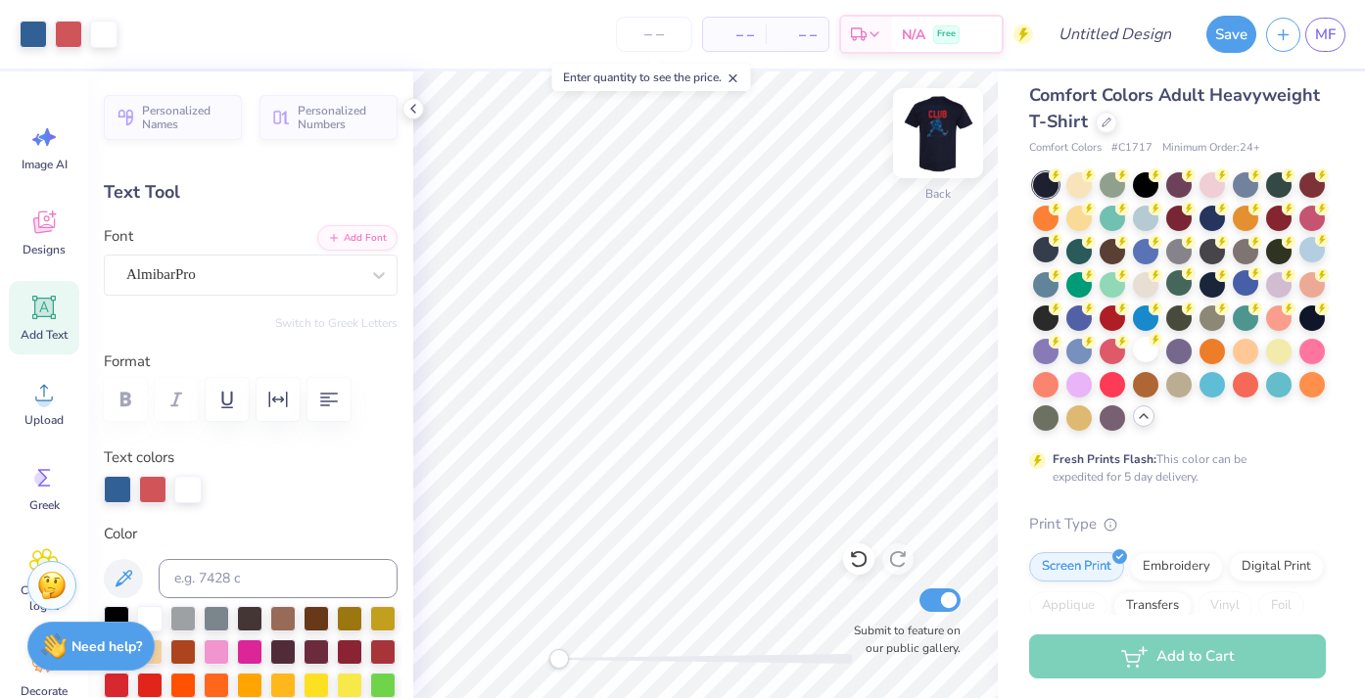
type input "2.88"
type input "1.49"
type input "4.85"
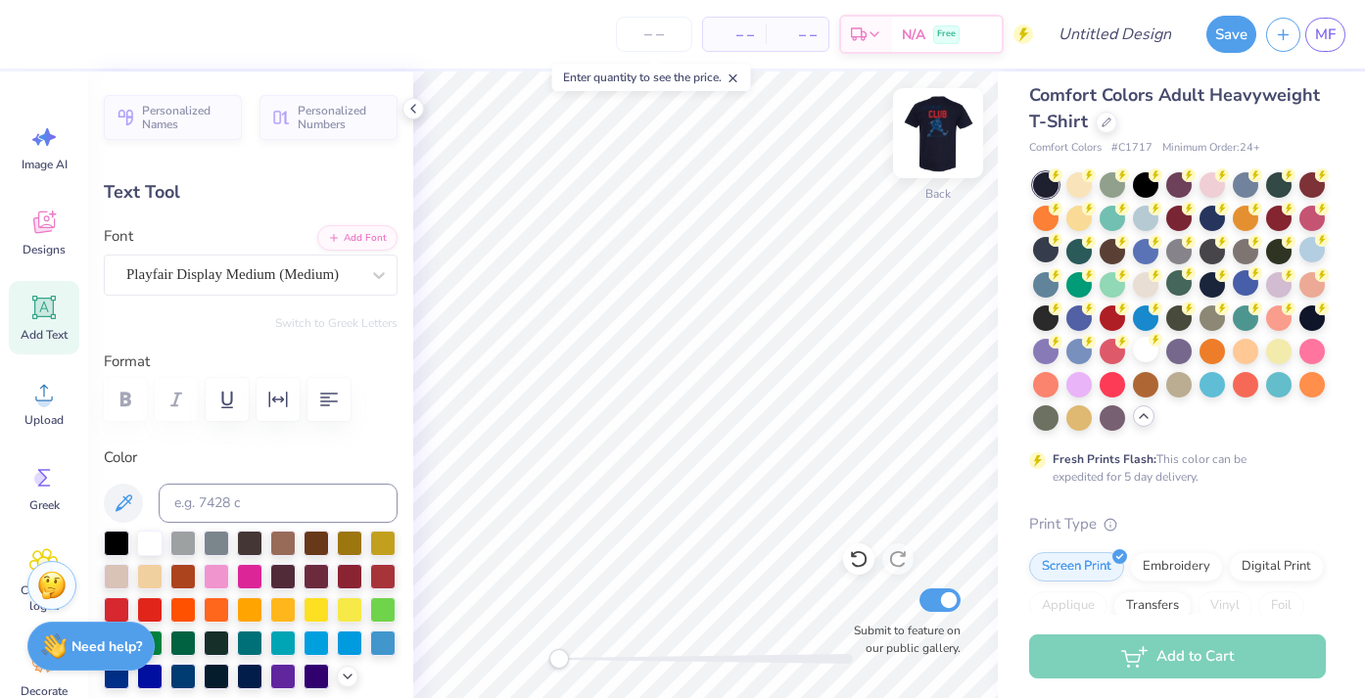
type input "4.17"
type input "1.04"
type input "4.33"
click at [940, 137] on img at bounding box center [938, 133] width 78 height 78
